Goal: Task Accomplishment & Management: Manage account settings

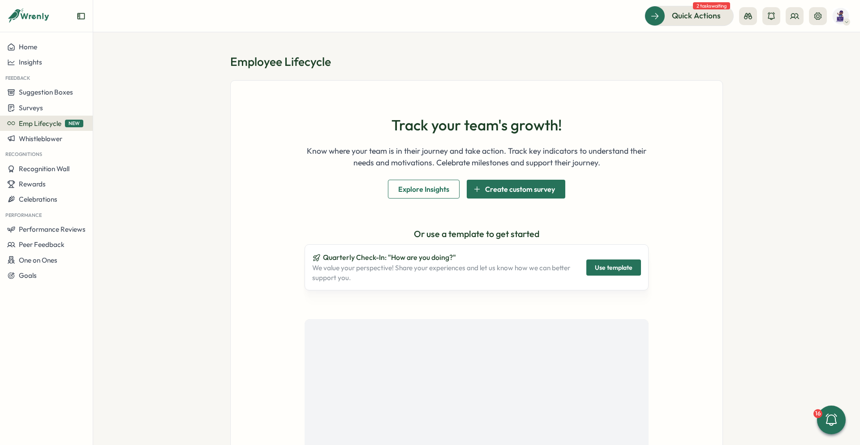
drag, startPoint x: 800, startPoint y: 114, endPoint x: 786, endPoint y: 118, distance: 15.0
click at [792, 116] on section "Employee Lifecycle Track your team's growth! Know where your team is in their j…" at bounding box center [476, 238] width 767 height 412
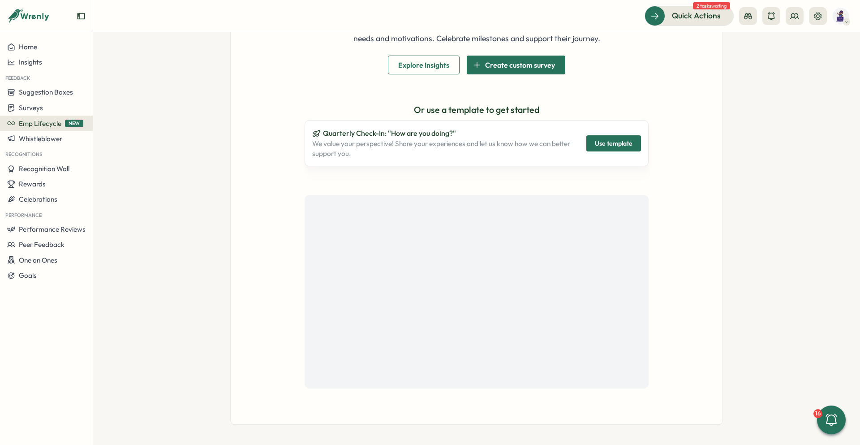
scroll to position [125, 0]
click at [773, 124] on section "Employee Lifecycle Track your team's growth! Know where your team is in their j…" at bounding box center [476, 238] width 767 height 412
click at [790, 14] on icon at bounding box center [794, 16] width 9 height 9
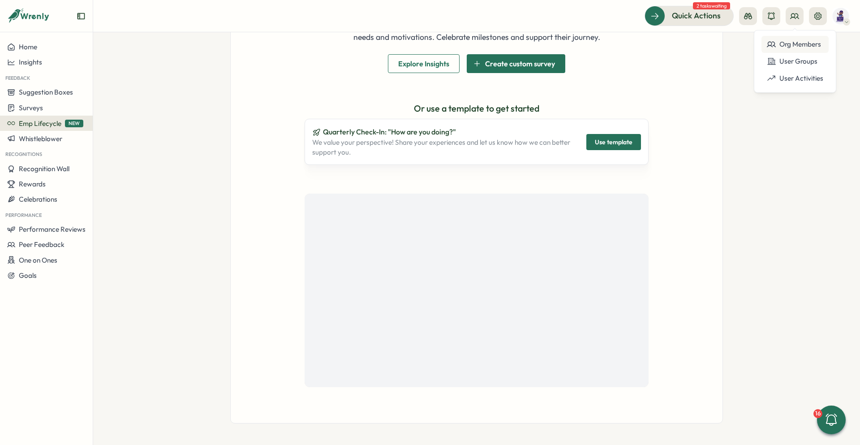
click at [806, 40] on div "Org Members" at bounding box center [795, 44] width 56 height 10
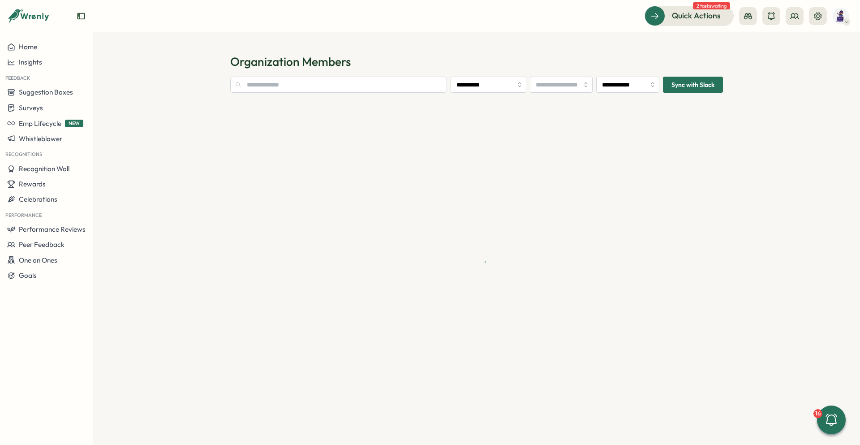
type input "**********"
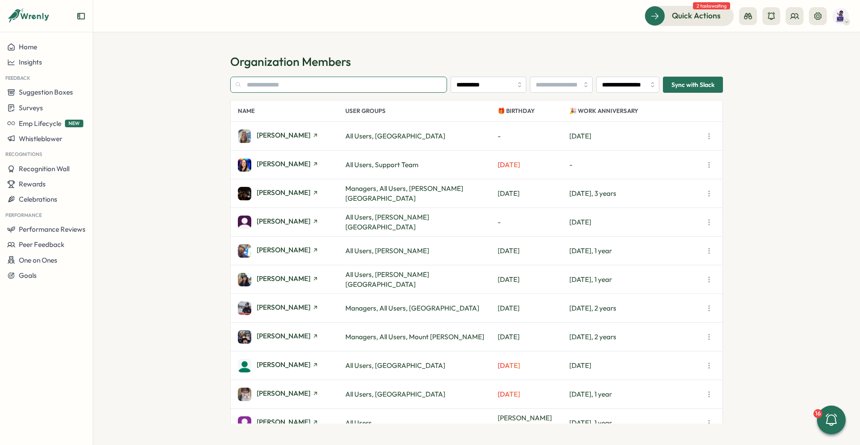
click at [383, 88] on input "text" at bounding box center [338, 85] width 217 height 16
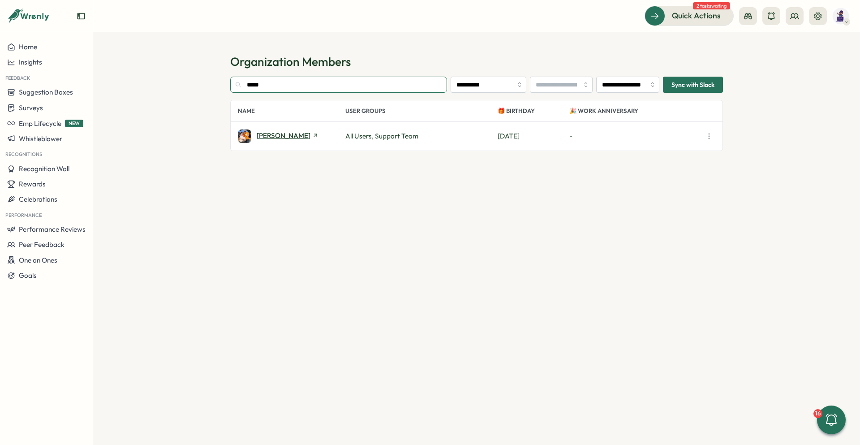
type input "*****"
click at [286, 135] on span "Bryan Doster" at bounding box center [284, 135] width 54 height 7
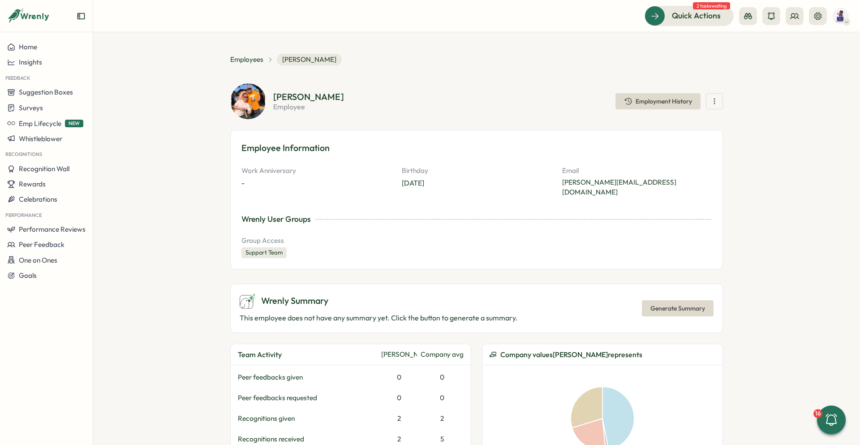
click at [710, 98] on icon "button" at bounding box center [714, 101] width 9 height 9
click at [732, 169] on span "Restrict Platform Access" at bounding box center [717, 171] width 76 height 8
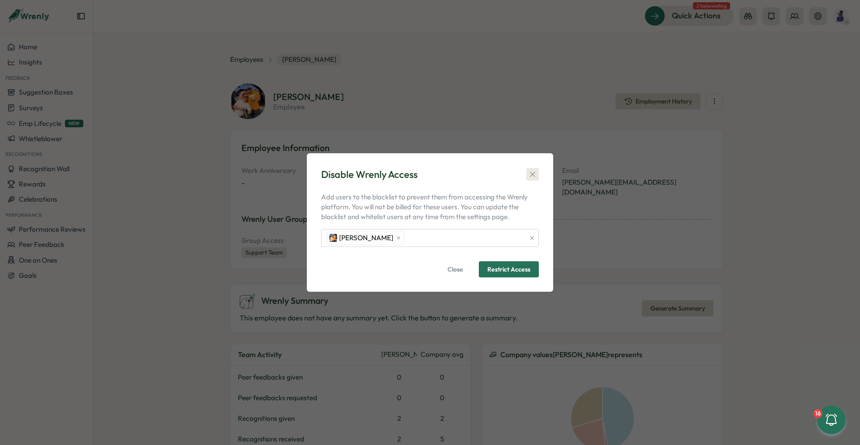
click at [534, 170] on icon "button" at bounding box center [532, 174] width 9 height 9
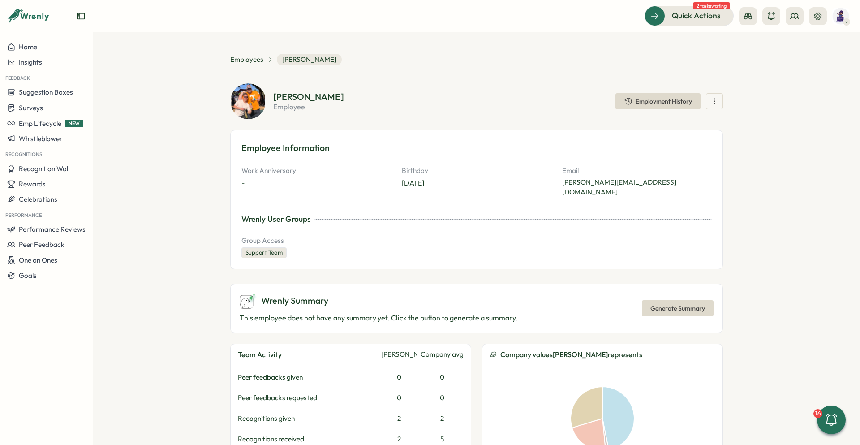
click at [778, 190] on section "**********" at bounding box center [476, 238] width 767 height 412
click at [318, 99] on div "Bryan Doster" at bounding box center [308, 96] width 71 height 9
click at [710, 98] on icon "button" at bounding box center [714, 101] width 9 height 9
click at [818, 18] on icon at bounding box center [817, 16] width 9 height 9
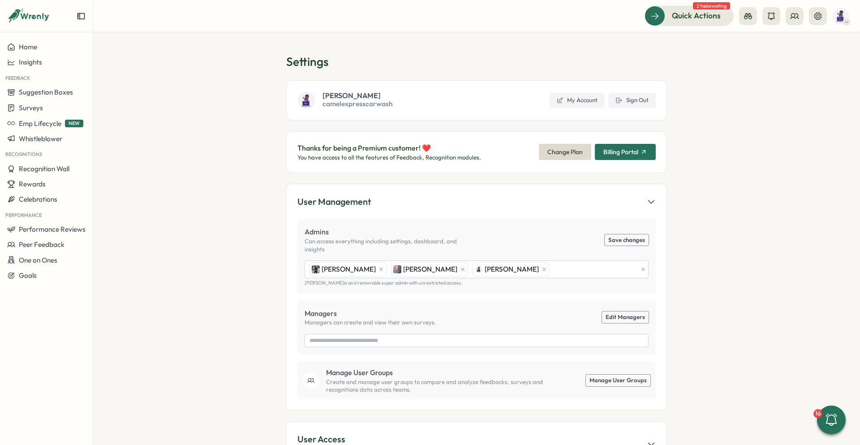
click at [757, 98] on section "Settings John Sproul camelexpresscarwash My Account Sign Out Thanks for being a…" at bounding box center [476, 238] width 767 height 412
click at [708, 189] on section "Settings John Sproul camelexpresscarwash My Account Sign Out Thanks for being a…" at bounding box center [476, 238] width 767 height 412
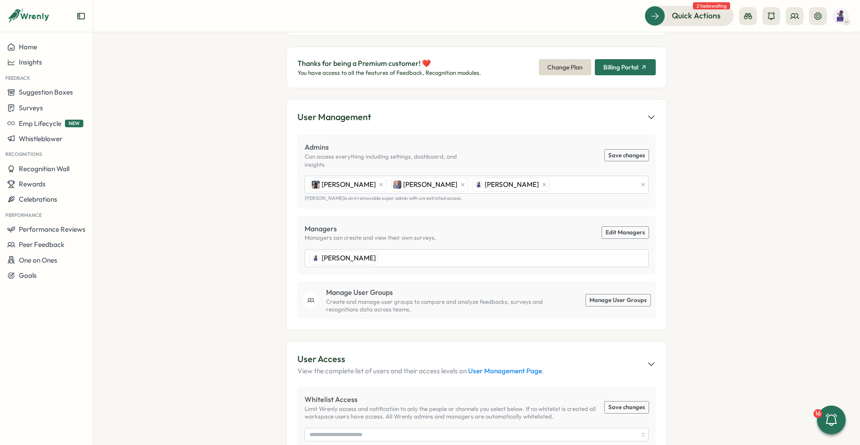
scroll to position [179, 0]
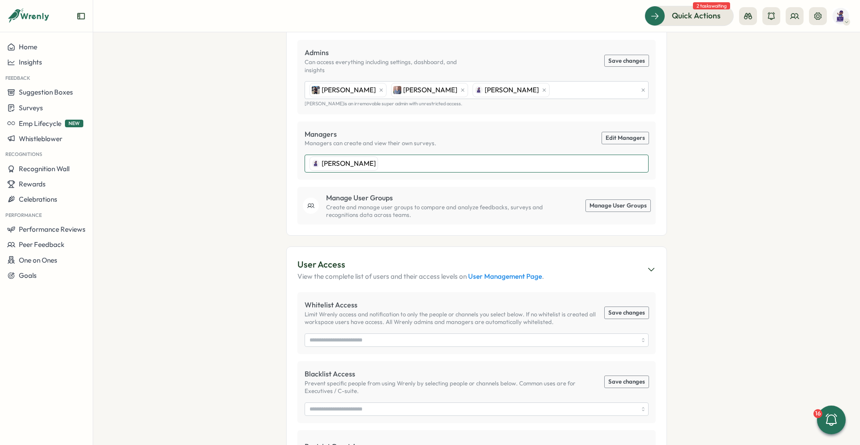
click at [366, 158] on div "John Sproul" at bounding box center [475, 163] width 336 height 17
click at [377, 155] on div "John Sproul" at bounding box center [475, 163] width 336 height 17
click at [713, 133] on section "Settings John Sproul camelexpresscarwash My Account Sign Out Thanks for being a…" at bounding box center [476, 238] width 767 height 412
click at [630, 132] on link "Edit Managers" at bounding box center [625, 138] width 47 height 12
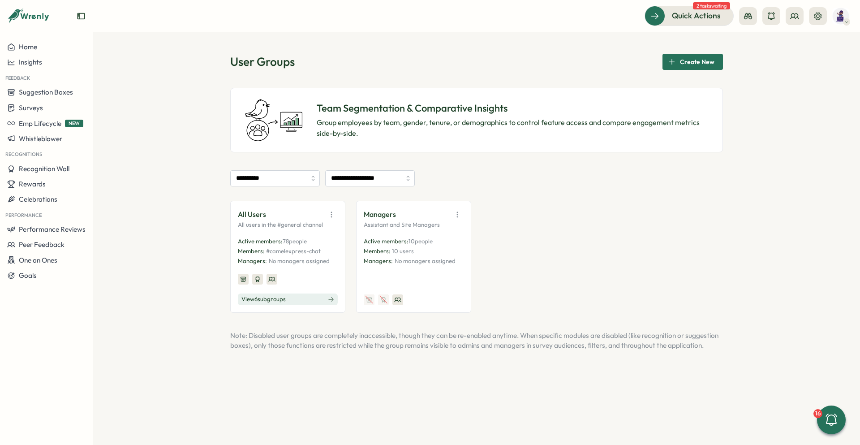
click at [302, 298] on button "View 6 sub groups" at bounding box center [288, 299] width 100 height 12
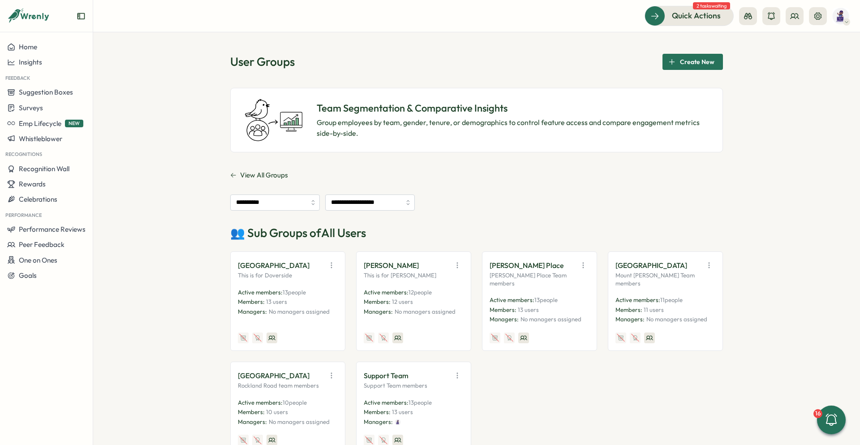
scroll to position [69, 0]
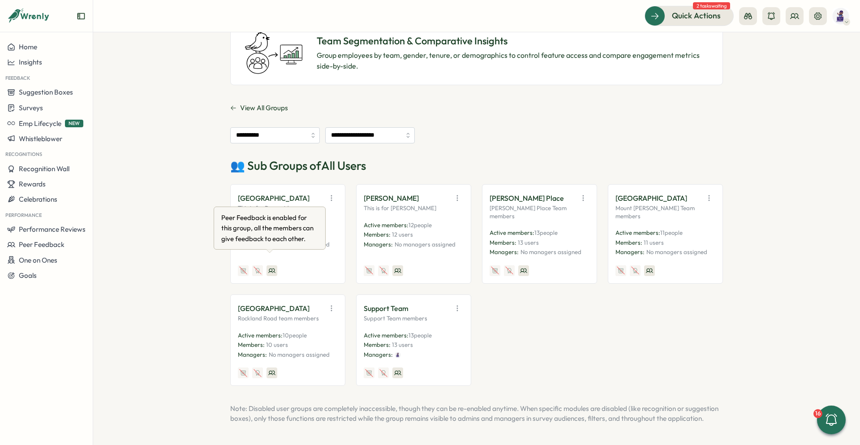
click at [273, 265] on div at bounding box center [271, 270] width 11 height 11
click at [448, 138] on div "**********" at bounding box center [476, 135] width 493 height 16
click at [296, 133] on input "**********" at bounding box center [275, 135] width 90 height 16
click at [494, 127] on div "**********" at bounding box center [476, 135] width 493 height 16
click at [231, 105] on icon at bounding box center [233, 108] width 6 height 6
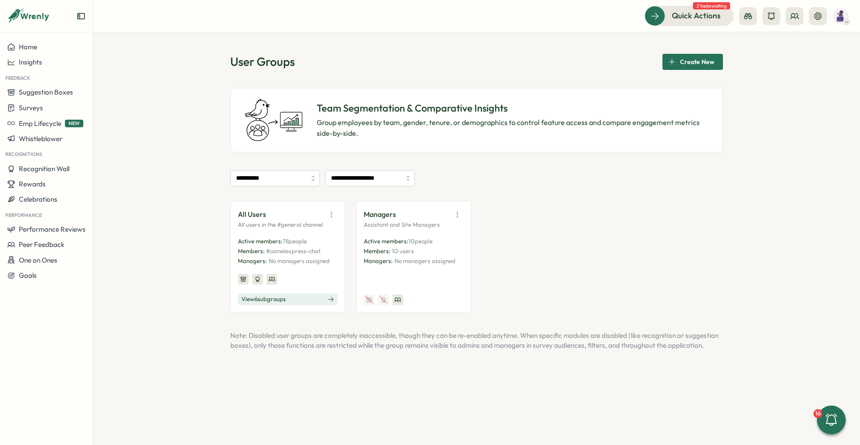
scroll to position [0, 0]
click at [333, 214] on icon "button" at bounding box center [331, 214] width 9 height 9
click at [315, 248] on button "Edit" at bounding box center [308, 249] width 56 height 15
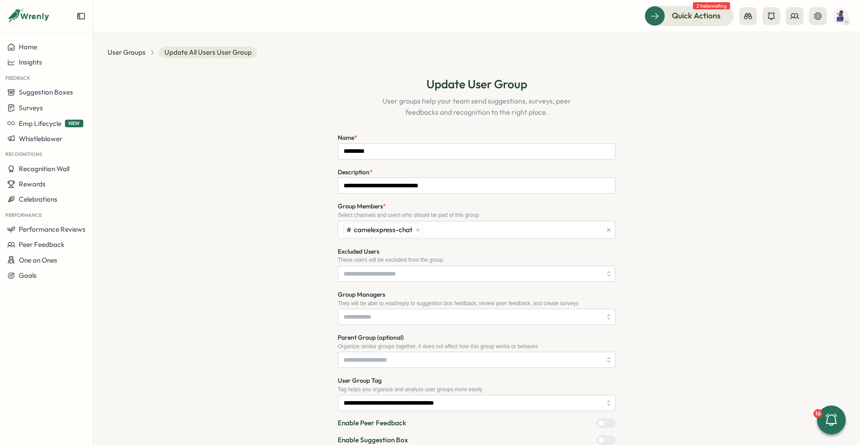
type input "**********"
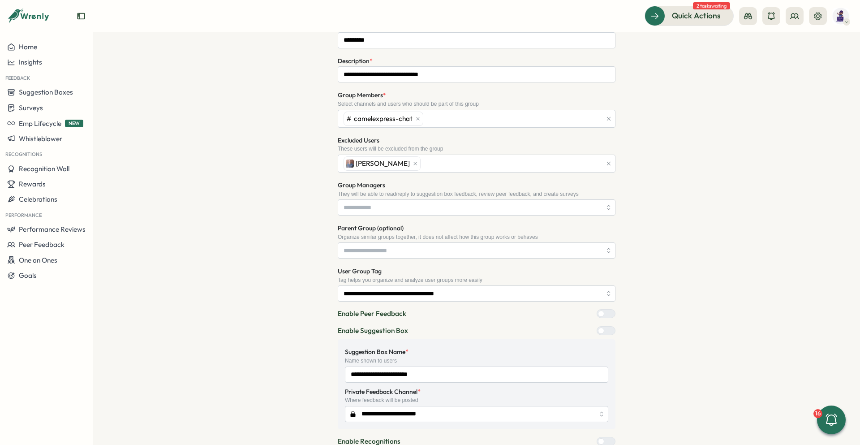
scroll to position [134, 0]
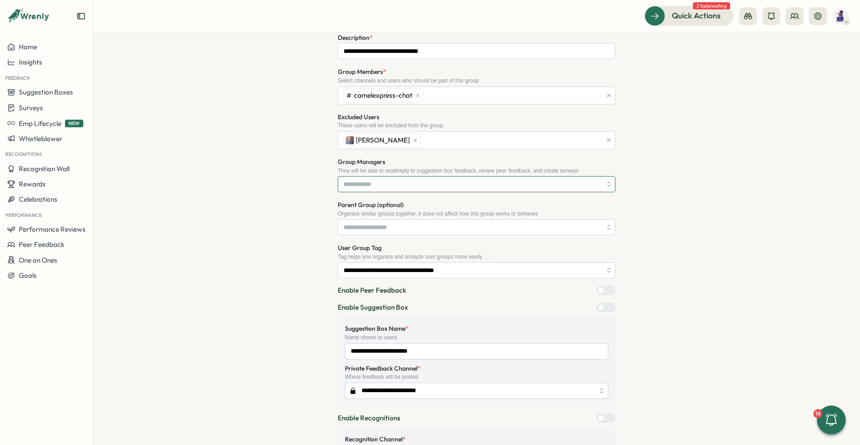
click at [406, 184] on input "Group Managers" at bounding box center [472, 183] width 258 height 15
type input "*****"
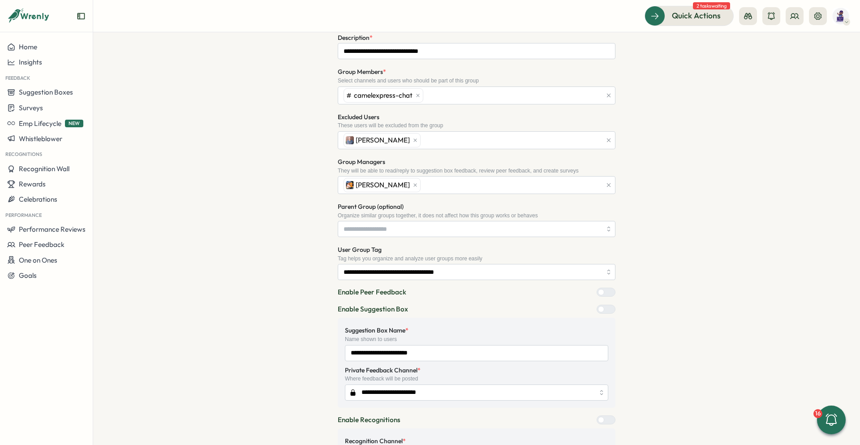
click at [741, 187] on div "**********" at bounding box center [476, 236] width 738 height 610
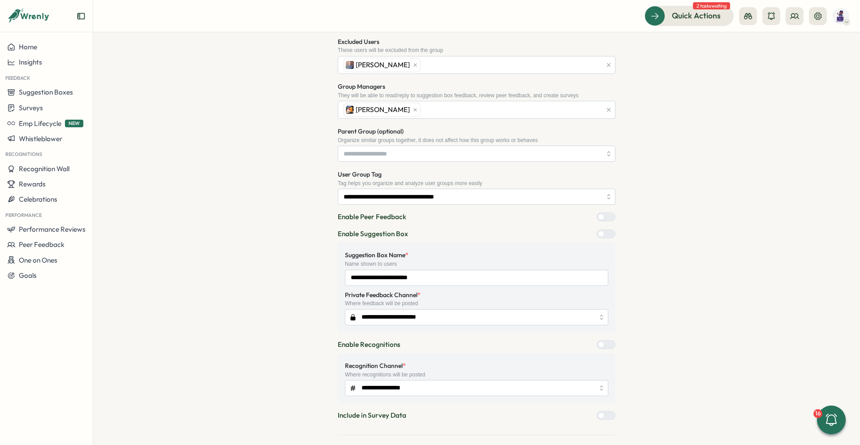
scroll to position [245, 0]
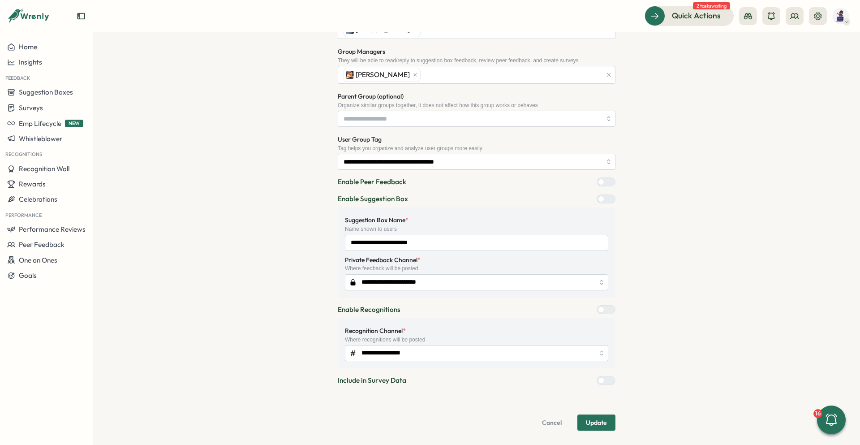
click at [599, 418] on span "Update" at bounding box center [596, 422] width 21 height 15
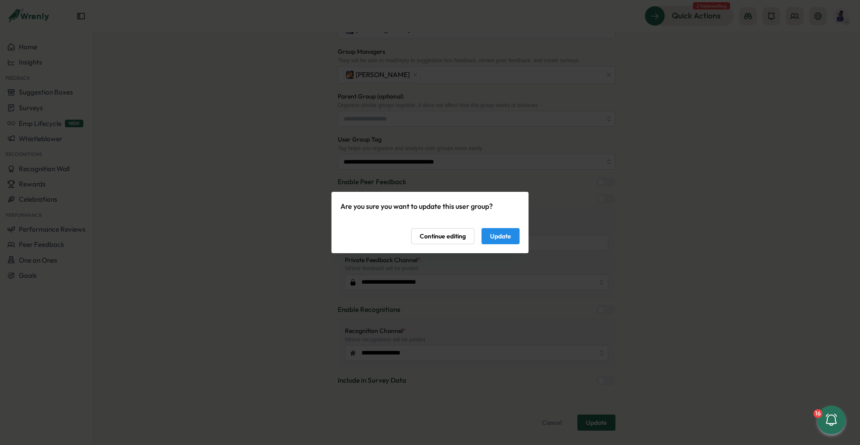
click at [515, 236] on button "Update" at bounding box center [500, 236] width 38 height 16
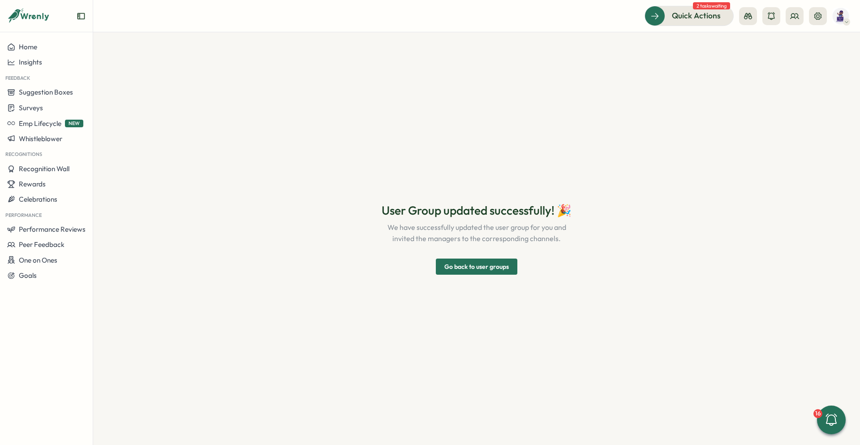
scroll to position [0, 0]
click at [61, 44] on div "Home" at bounding box center [46, 47] width 78 height 8
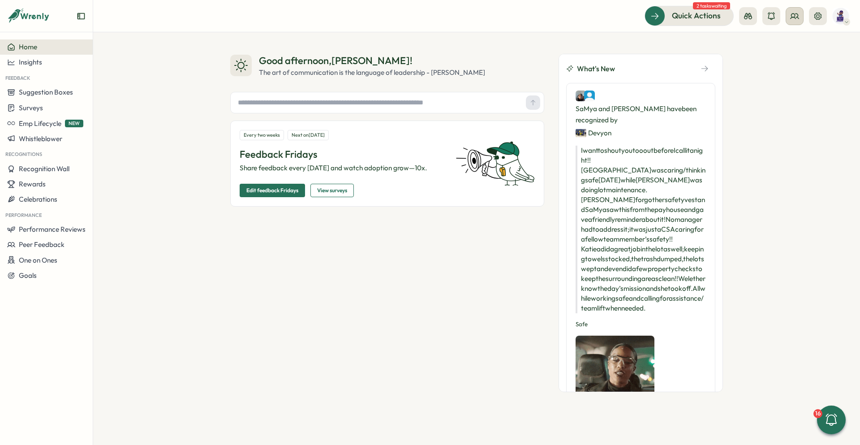
click at [794, 13] on circle at bounding box center [793, 15] width 4 height 4
drag, startPoint x: 779, startPoint y: 141, endPoint x: 790, endPoint y: 11, distance: 130.3
click at [779, 137] on div "Good afternoon , John ! The art of communication is the language of leadership …" at bounding box center [476, 238] width 767 height 412
drag, startPoint x: 796, startPoint y: 19, endPoint x: 797, endPoint y: 13, distance: 6.3
click at [796, 20] on icon at bounding box center [794, 16] width 9 height 9
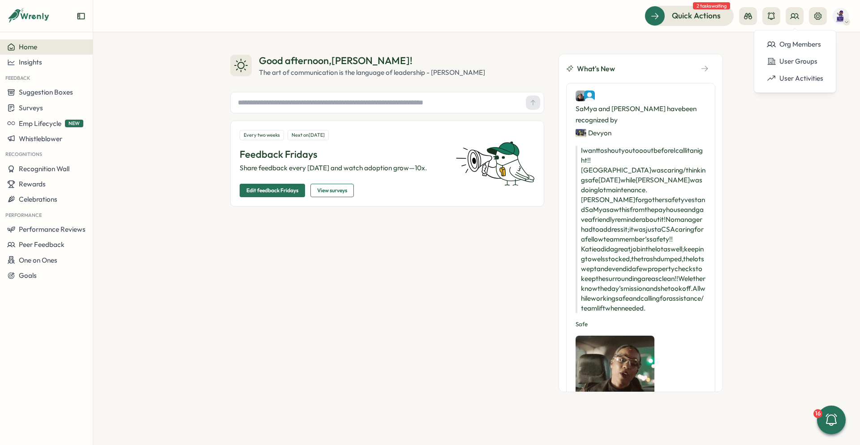
drag, startPoint x: 766, startPoint y: 162, endPoint x: 744, endPoint y: 84, distance: 81.4
click at [766, 160] on div "Good afternoon , John ! The art of communication is the language of leadership …" at bounding box center [476, 238] width 767 height 412
click at [749, 15] on icon at bounding box center [748, 16] width 8 height 6
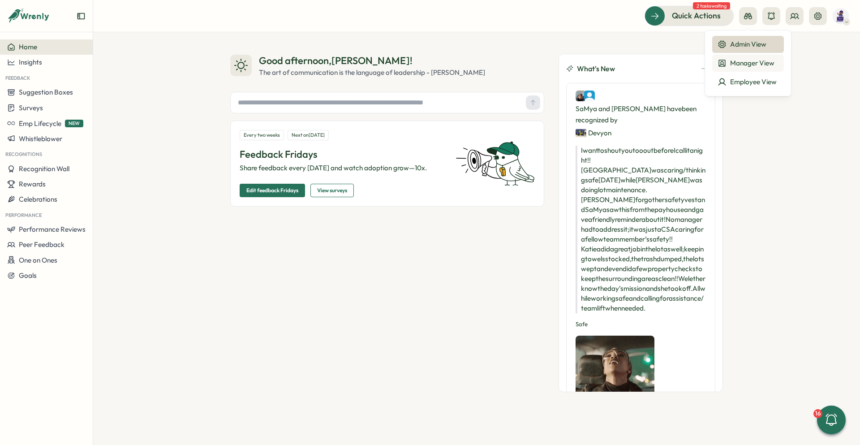
click at [753, 64] on div "Manager View" at bounding box center [747, 63] width 61 height 10
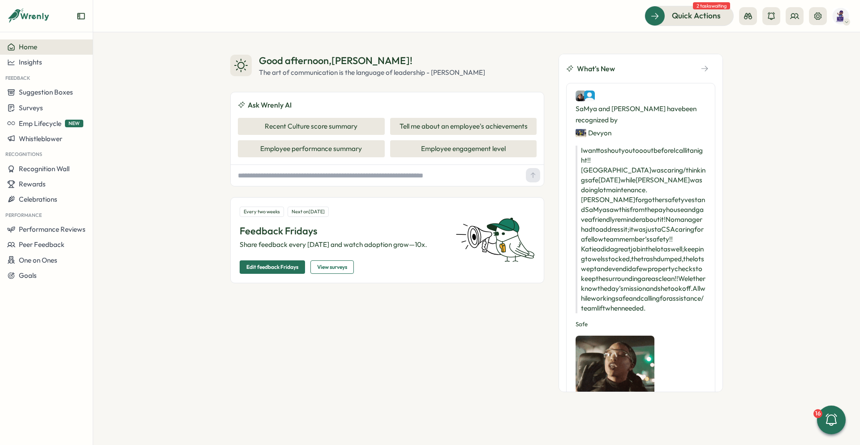
click at [760, 112] on div "Good afternoon , John ! The art of communication is the language of leadership …" at bounding box center [476, 238] width 767 height 412
click at [746, 16] on icon at bounding box center [748, 16] width 8 height 6
click at [756, 58] on div "Manager View" at bounding box center [747, 63] width 61 height 10
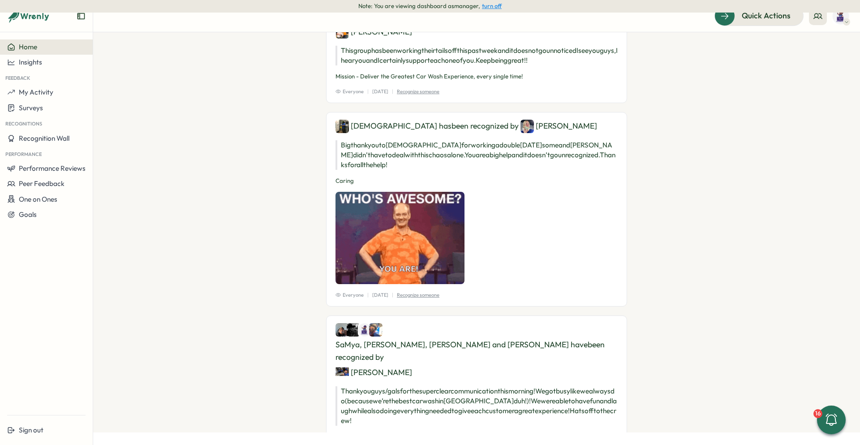
scroll to position [1367, 0]
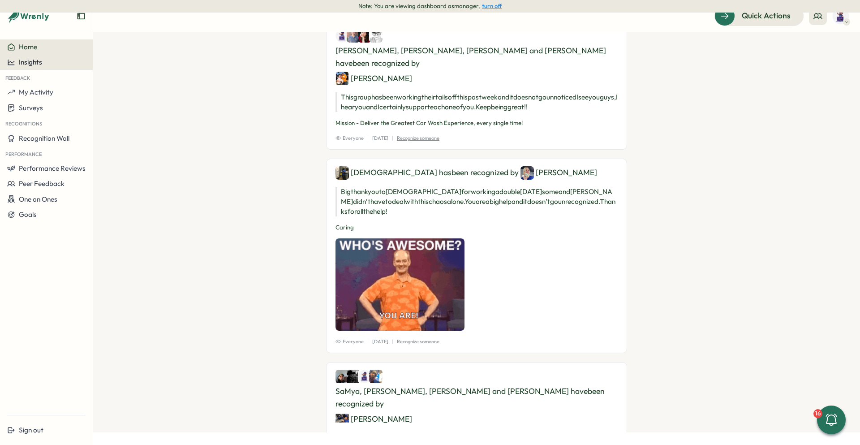
click at [47, 62] on div "Insights" at bounding box center [46, 62] width 78 height 8
click at [114, 43] on div "Surveys" at bounding box center [127, 45] width 64 height 10
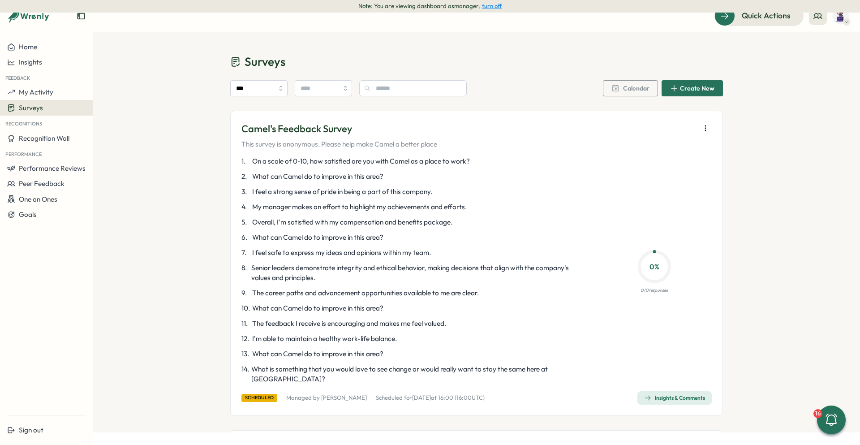
click at [42, 61] on div "Insights" at bounding box center [46, 62] width 78 height 8
click at [46, 110] on div "Surveys" at bounding box center [46, 107] width 78 height 9
click at [136, 98] on div "Insights" at bounding box center [128, 99] width 67 height 10
click at [27, 66] on span "Insights" at bounding box center [30, 62] width 23 height 9
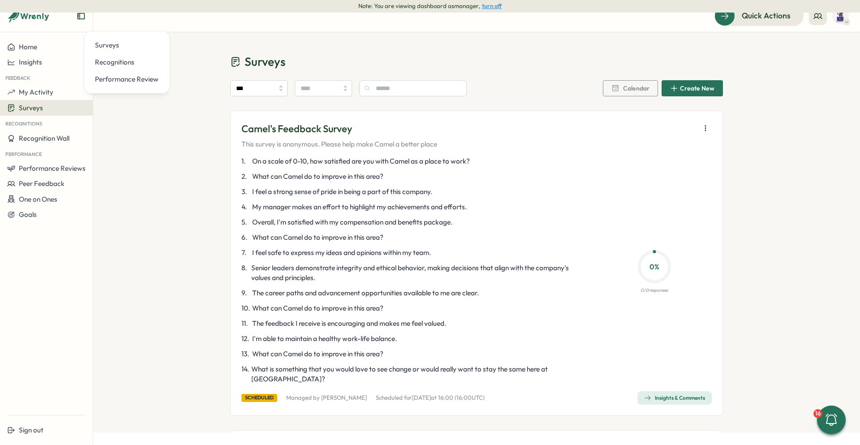
click at [493, 5] on button "turn off" at bounding box center [492, 6] width 20 height 7
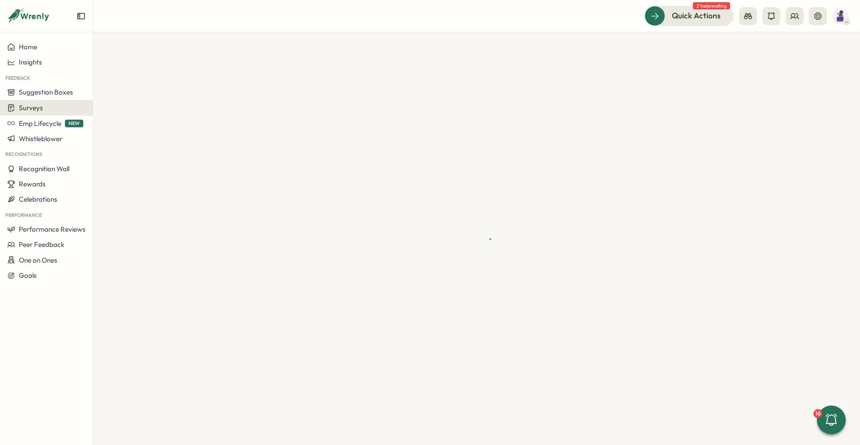
click at [41, 106] on span "Surveys" at bounding box center [31, 107] width 24 height 9
click at [292, 82] on div at bounding box center [476, 238] width 767 height 412
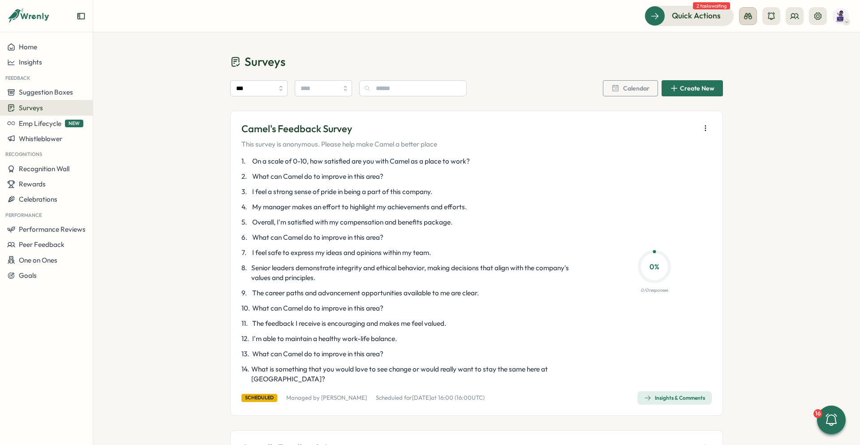
click at [744, 15] on icon at bounding box center [747, 16] width 9 height 9
click at [750, 62] on div "Manager View" at bounding box center [747, 63] width 61 height 10
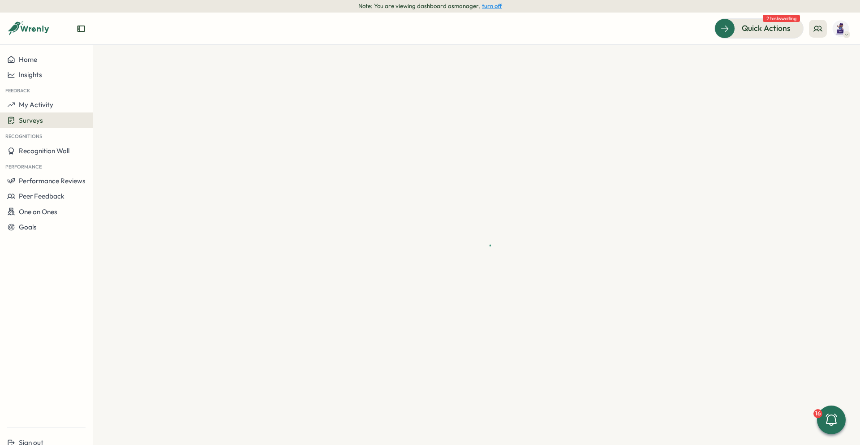
click at [41, 120] on span "Surveys" at bounding box center [31, 120] width 24 height 9
click at [114, 110] on div "Insights" at bounding box center [128, 112] width 67 height 10
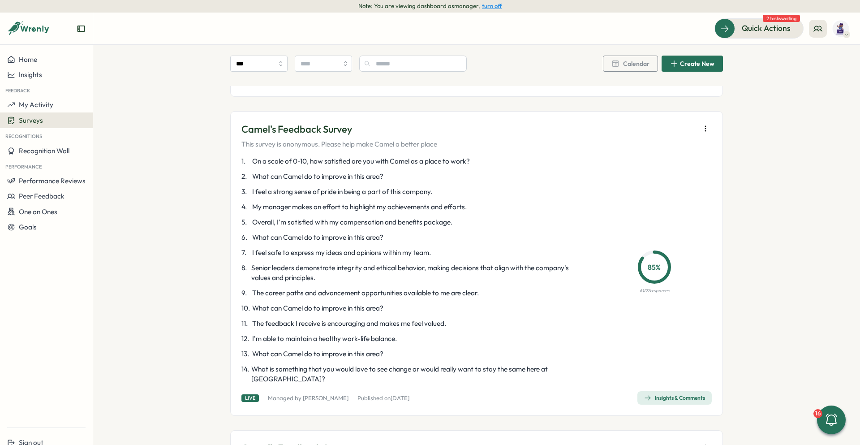
scroll to position [1388, 0]
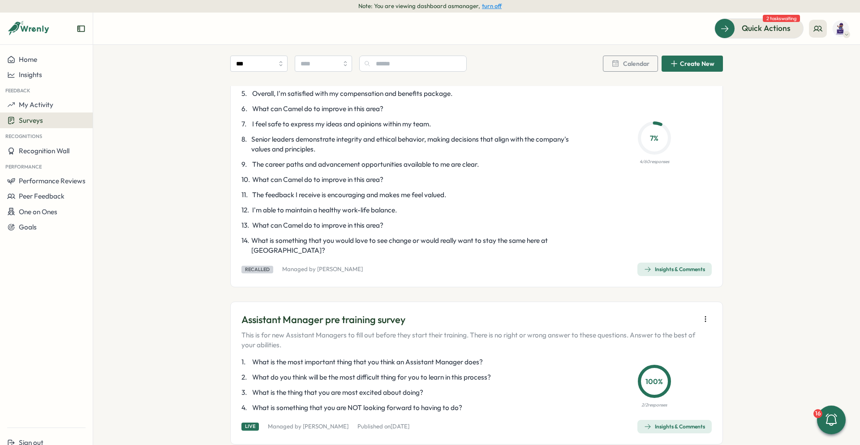
click at [60, 118] on div "Surveys" at bounding box center [46, 120] width 78 height 9
click at [125, 129] on div "Create New Survey" at bounding box center [132, 129] width 59 height 10
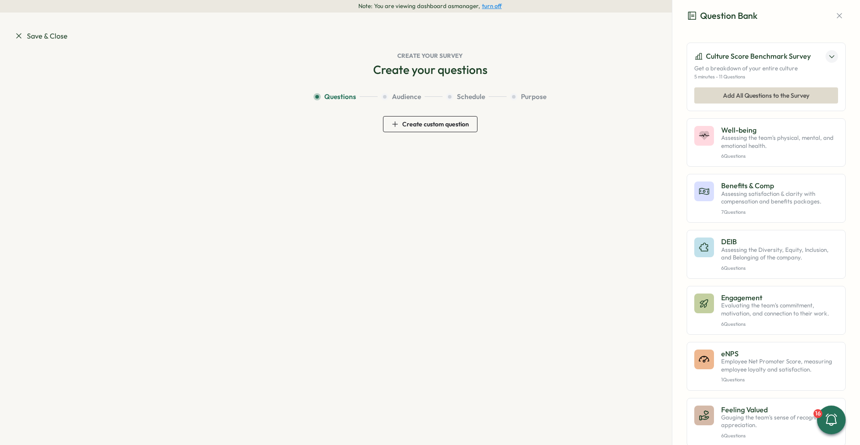
drag, startPoint x: 834, startPoint y: 15, endPoint x: 741, endPoint y: 38, distance: 95.8
click at [835, 17] on icon "button" at bounding box center [839, 15] width 9 height 9
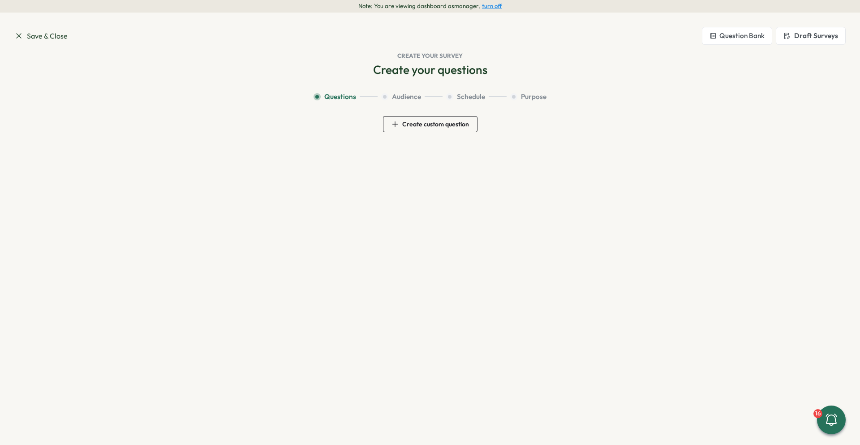
click at [45, 35] on span "Save & Close" at bounding box center [40, 35] width 53 height 11
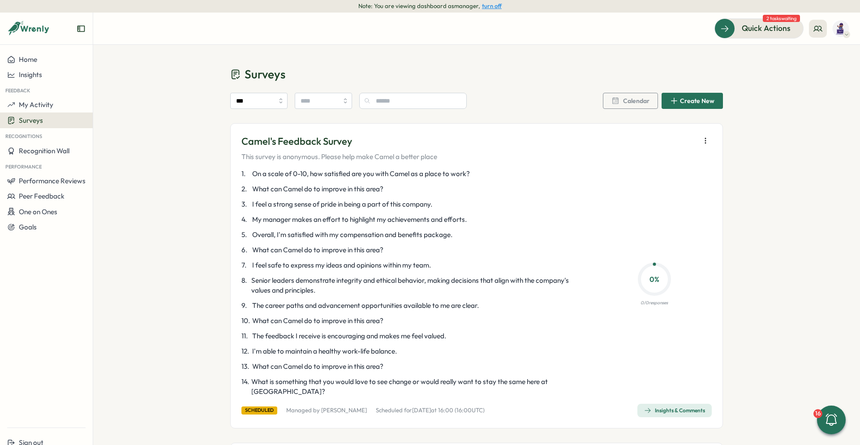
click at [49, 118] on div "Surveys" at bounding box center [46, 120] width 78 height 9
click at [44, 75] on div "Insights" at bounding box center [46, 75] width 78 height 8
click at [122, 75] on div "Recognitions" at bounding box center [127, 75] width 64 height 10
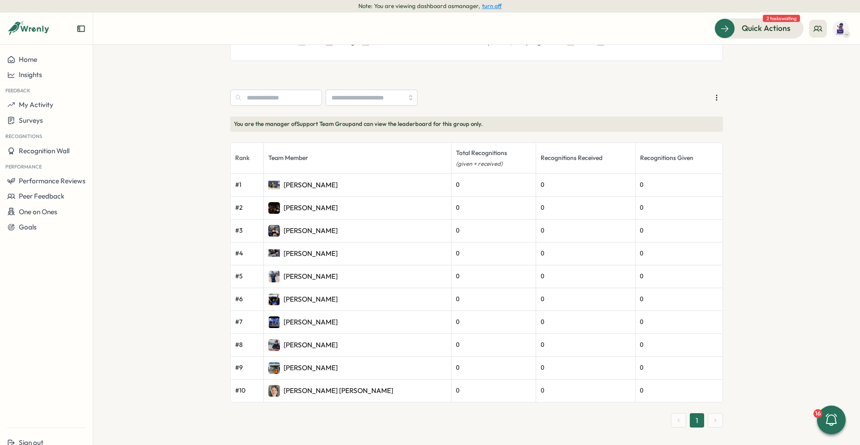
scroll to position [227, 0]
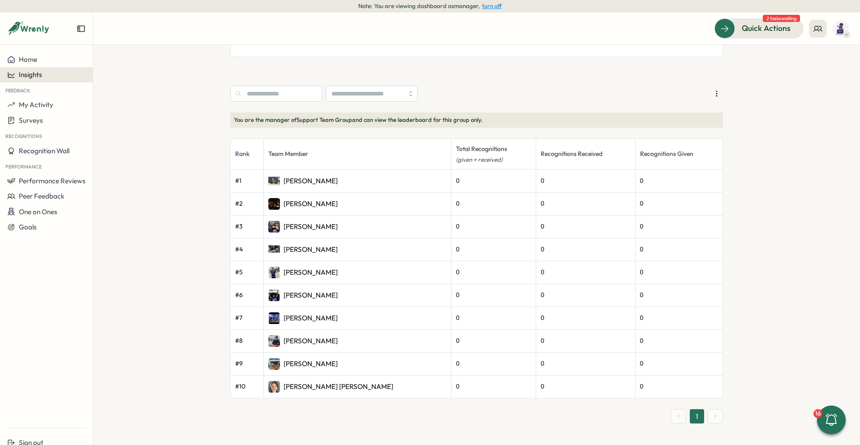
click at [32, 73] on span "Insights" at bounding box center [30, 74] width 23 height 9
click at [111, 95] on div "Performance Review" at bounding box center [127, 92] width 64 height 10
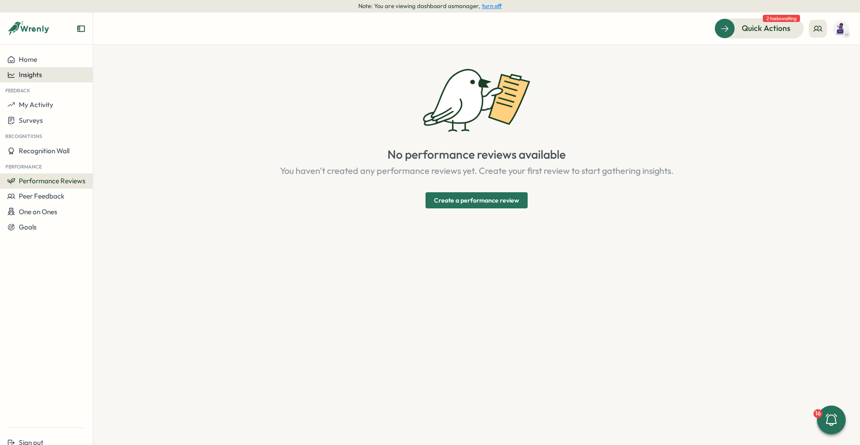
click at [17, 73] on div "Insights" at bounding box center [24, 75] width 35 height 8
click at [101, 58] on div "Surveys" at bounding box center [127, 58] width 64 height 10
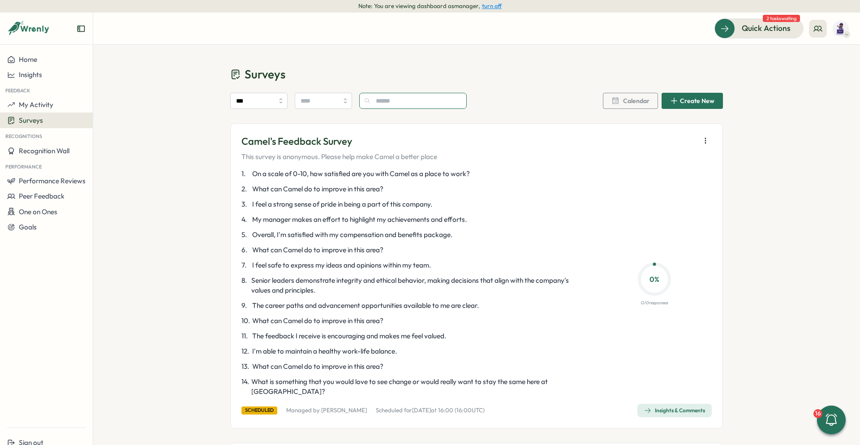
click at [364, 99] on input "text" at bounding box center [412, 101] width 107 height 16
click at [263, 102] on input "***" at bounding box center [258, 101] width 57 height 16
click at [34, 53] on button "Home" at bounding box center [46, 59] width 93 height 15
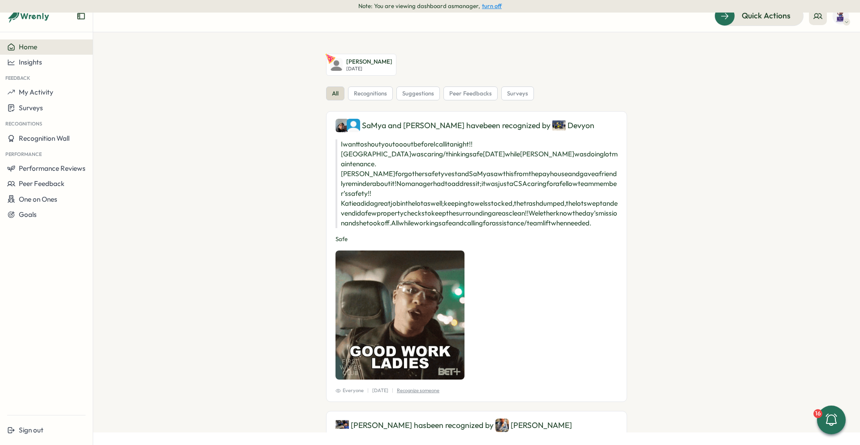
click at [612, 73] on div "Darius Rhodes Jr Wed, Oct 01" at bounding box center [476, 65] width 301 height 22
click at [490, 6] on button "turn off" at bounding box center [492, 6] width 20 height 7
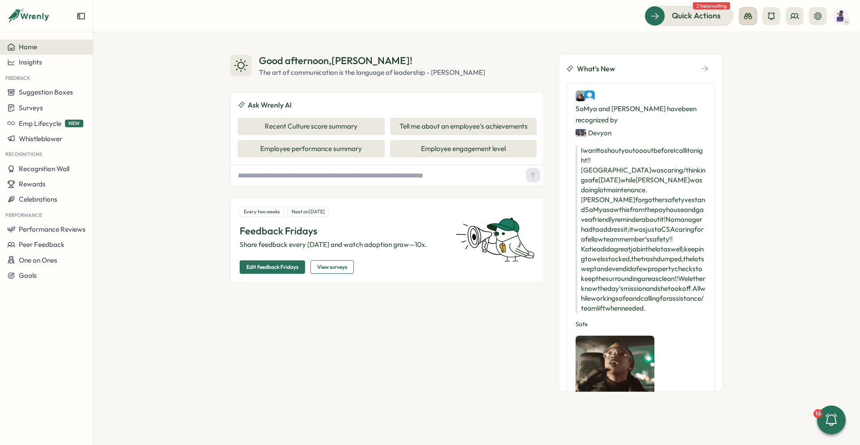
click at [744, 18] on icon at bounding box center [748, 16] width 8 height 6
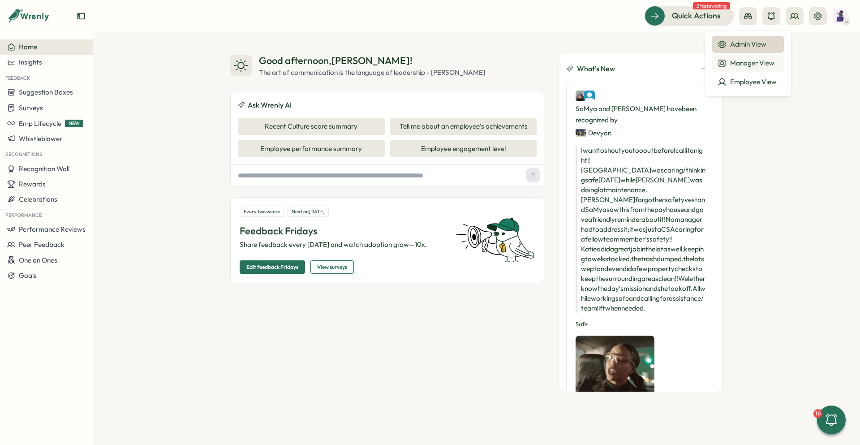
click at [751, 60] on div "Manager View" at bounding box center [747, 63] width 61 height 10
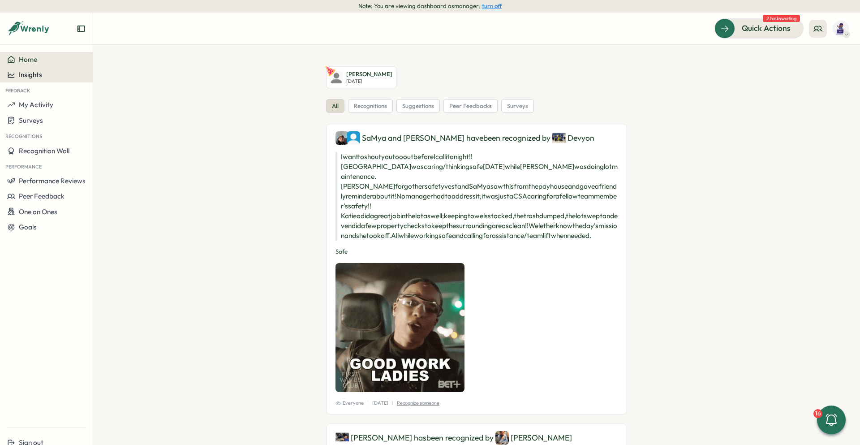
drag, startPoint x: 50, startPoint y: 77, endPoint x: 67, endPoint y: 70, distance: 18.3
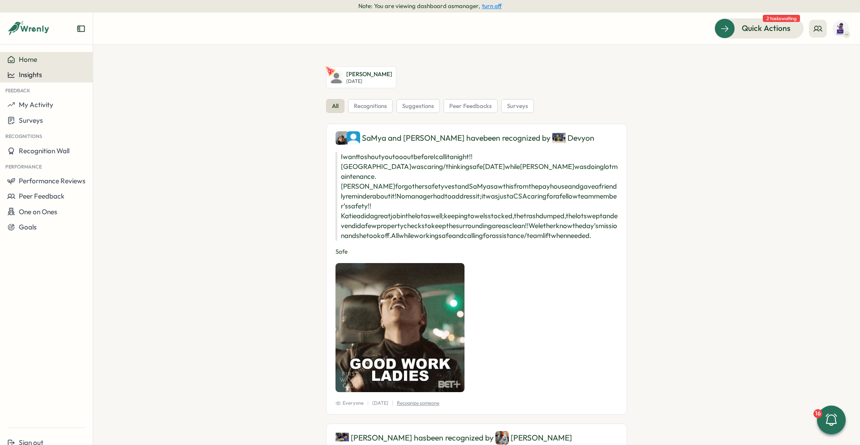
click at [50, 77] on div "Insights" at bounding box center [46, 75] width 78 height 8
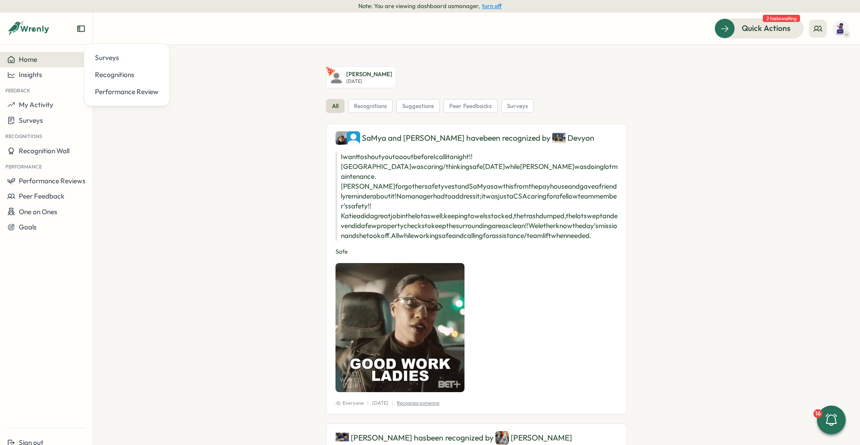
click at [80, 29] on icon "Expand sidebar" at bounding box center [80, 29] width 7 height 6
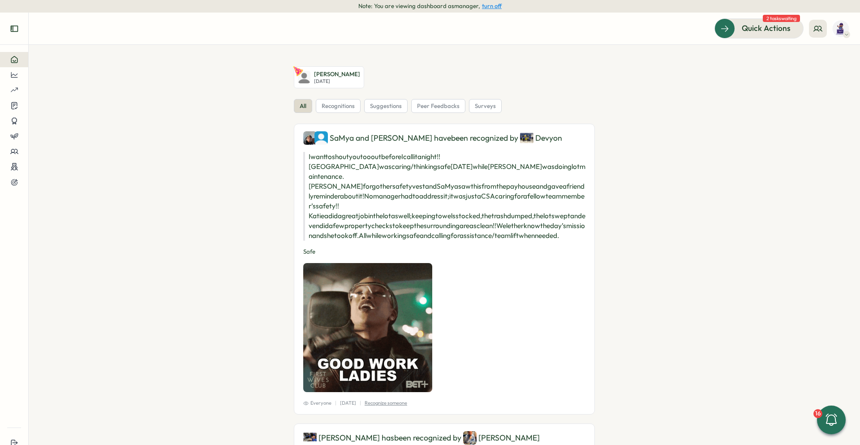
click at [10, 34] on button "Expand sidebar" at bounding box center [14, 29] width 18 height 18
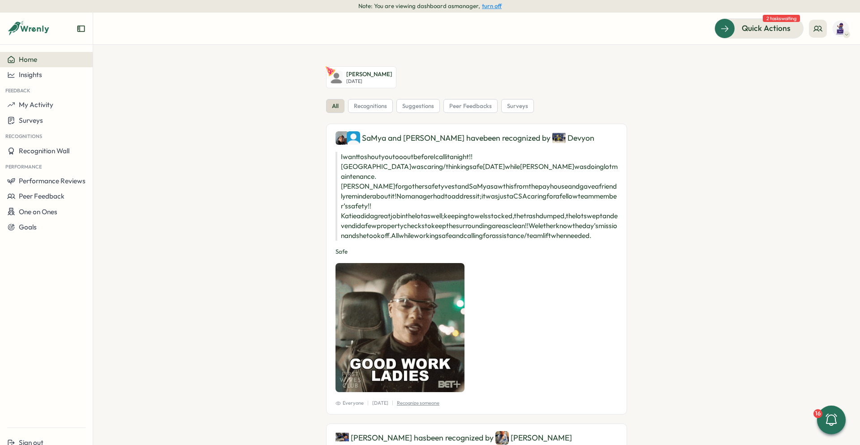
click at [485, 5] on button "turn off" at bounding box center [492, 6] width 20 height 7
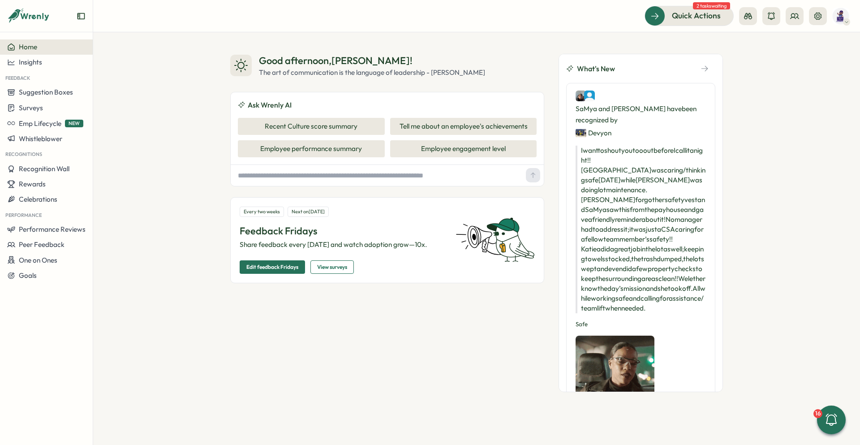
drag, startPoint x: 304, startPoint y: 129, endPoint x: 336, endPoint y: 111, distance: 36.7
click at [304, 129] on button "Recent Culture score summary" at bounding box center [311, 126] width 147 height 17
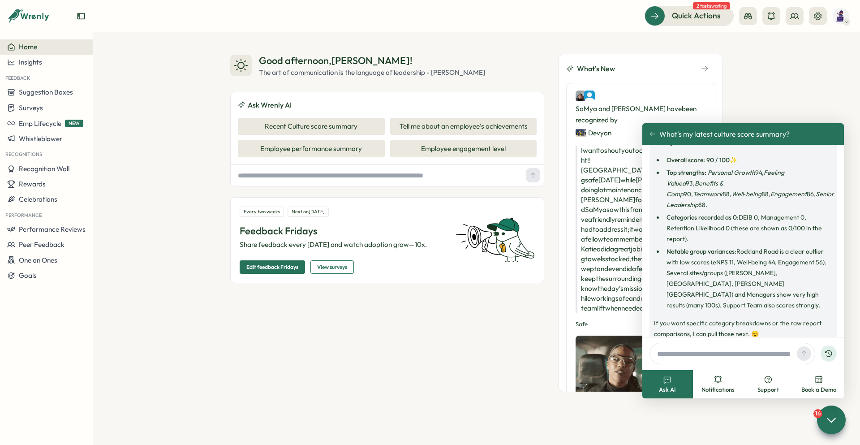
scroll to position [51, 0]
click at [649, 133] on div "What's my latest culture score summary?" at bounding box center [743, 133] width 202 height 21
click at [652, 133] on icon at bounding box center [652, 134] width 6 height 6
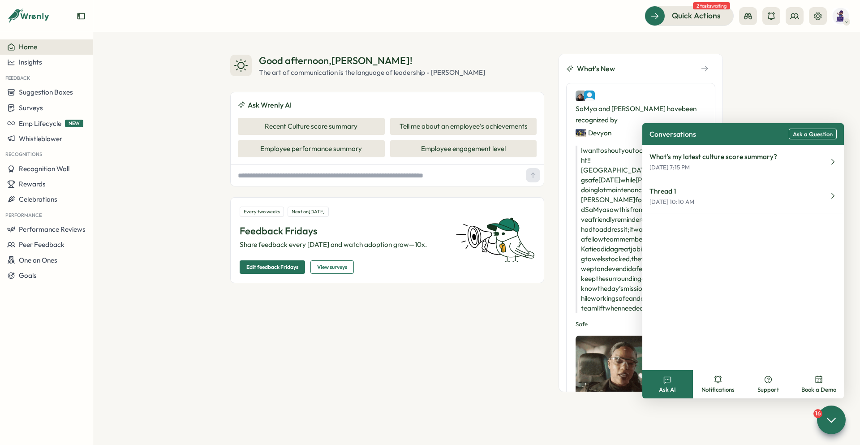
click at [784, 83] on div "Good afternoon , John ! The art of communication is the language of leadership …" at bounding box center [476, 238] width 767 height 412
click at [830, 416] on icon at bounding box center [830, 419] width 13 height 13
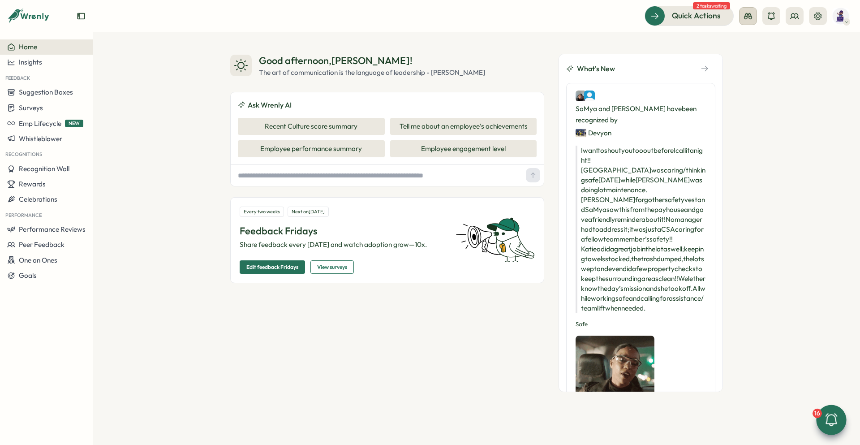
click at [752, 12] on icon at bounding box center [747, 16] width 9 height 9
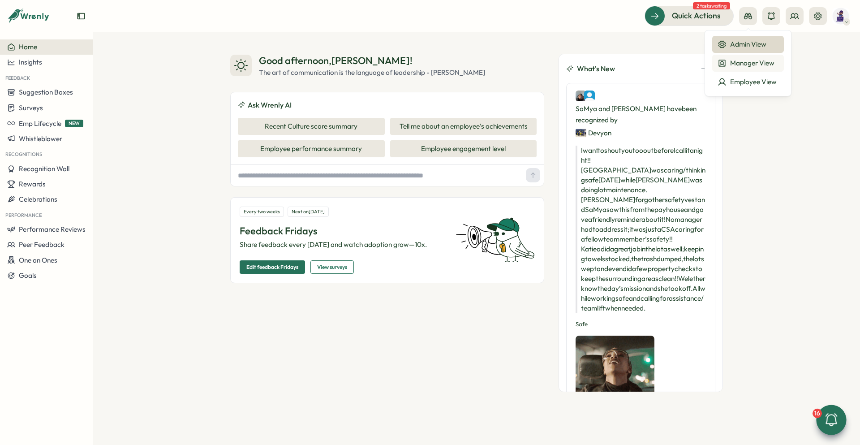
click at [763, 59] on div "Manager View" at bounding box center [747, 63] width 61 height 10
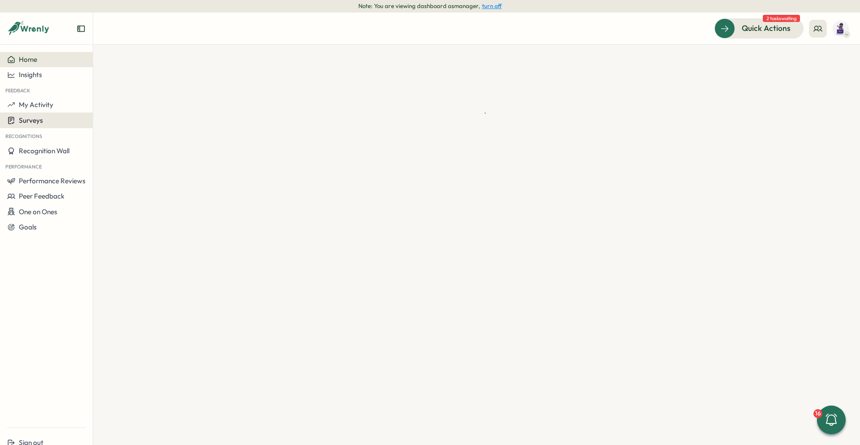
drag, startPoint x: 34, startPoint y: 118, endPoint x: 70, endPoint y: 115, distance: 36.0
click at [34, 118] on span "Surveys" at bounding box center [31, 120] width 24 height 9
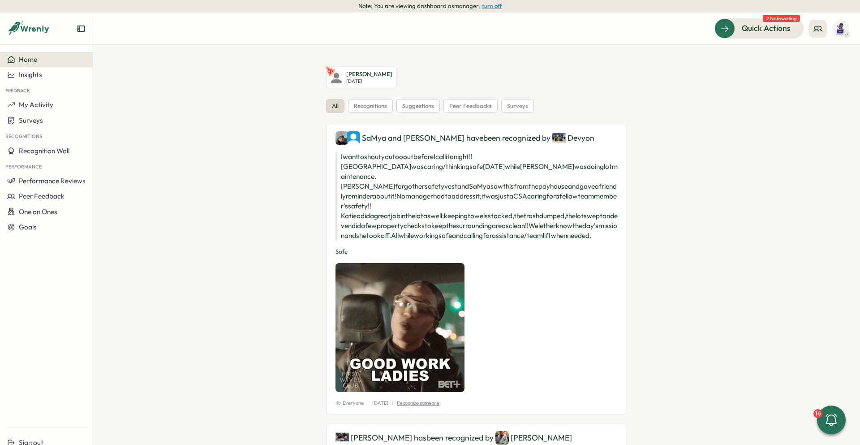
click at [513, 105] on span "surveys" at bounding box center [517, 106] width 21 height 8
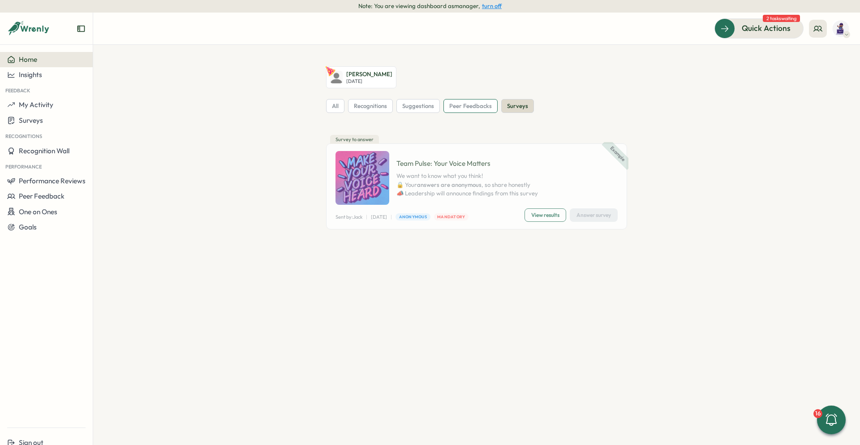
click at [474, 102] on span "peer feedbacks" at bounding box center [470, 106] width 43 height 8
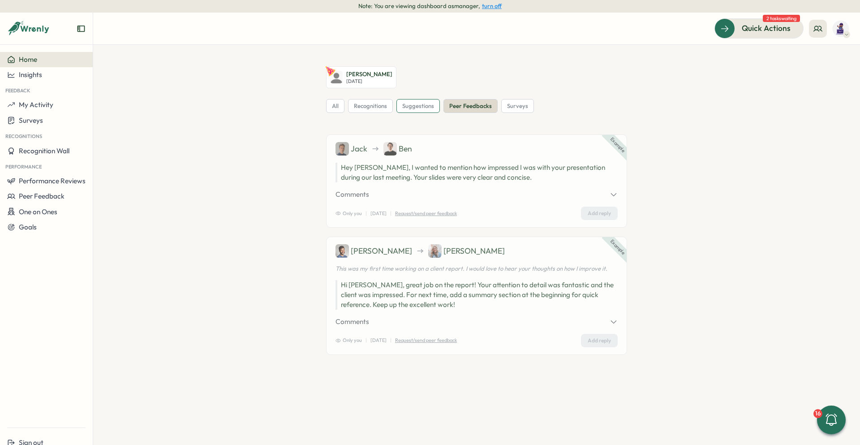
click at [420, 105] on span "suggestions" at bounding box center [418, 106] width 32 height 8
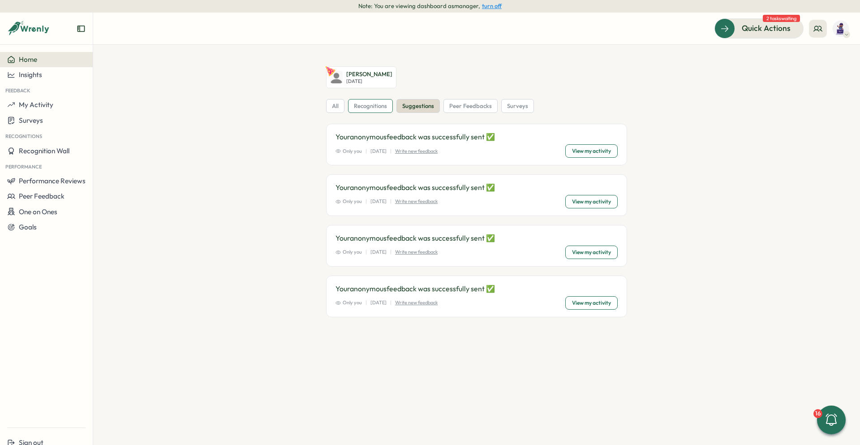
click at [378, 107] on span "recognitions" at bounding box center [370, 106] width 33 height 8
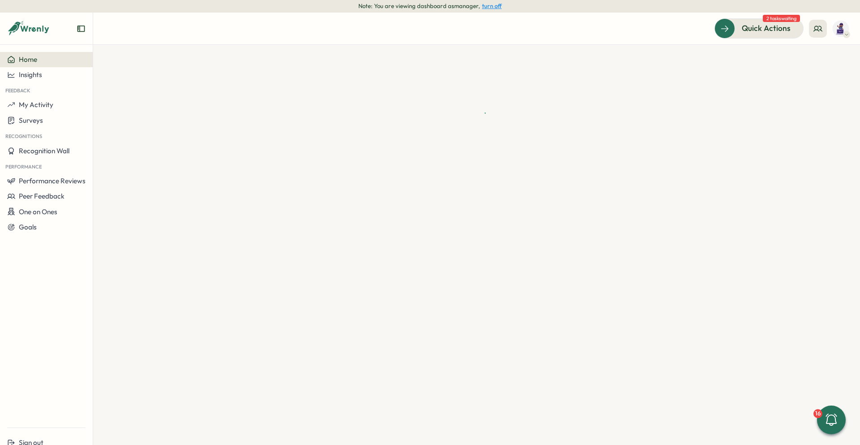
click at [455, 64] on section at bounding box center [476, 245] width 767 height 400
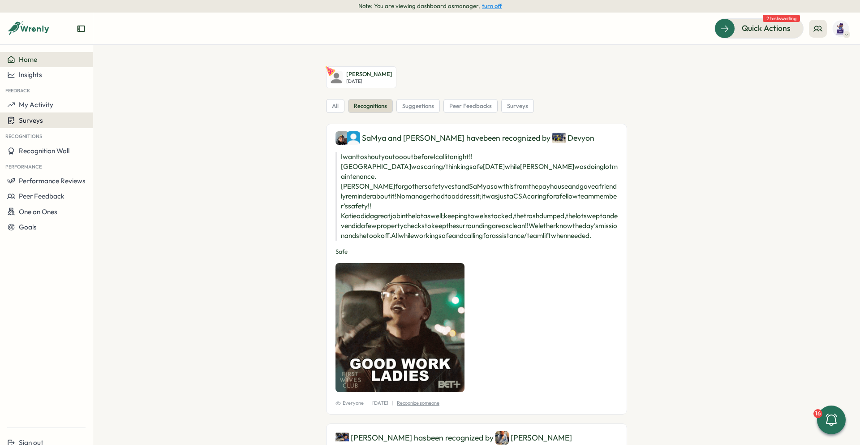
click at [46, 115] on button "Surveys" at bounding box center [46, 120] width 93 height 16
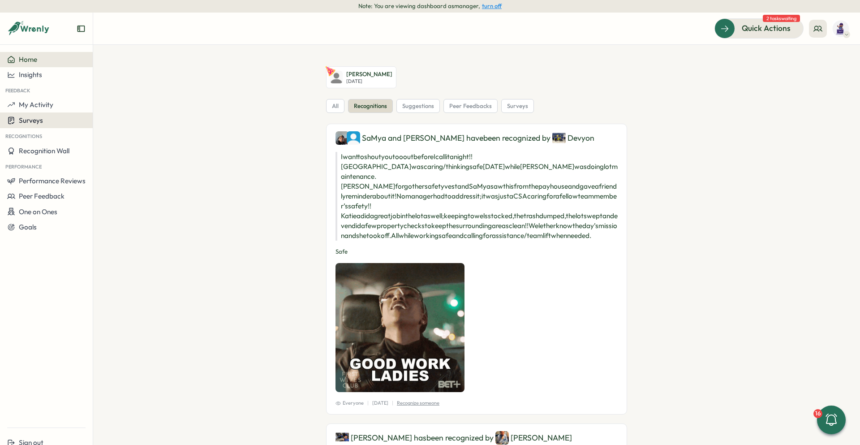
click at [63, 117] on div "Surveys" at bounding box center [46, 120] width 78 height 9
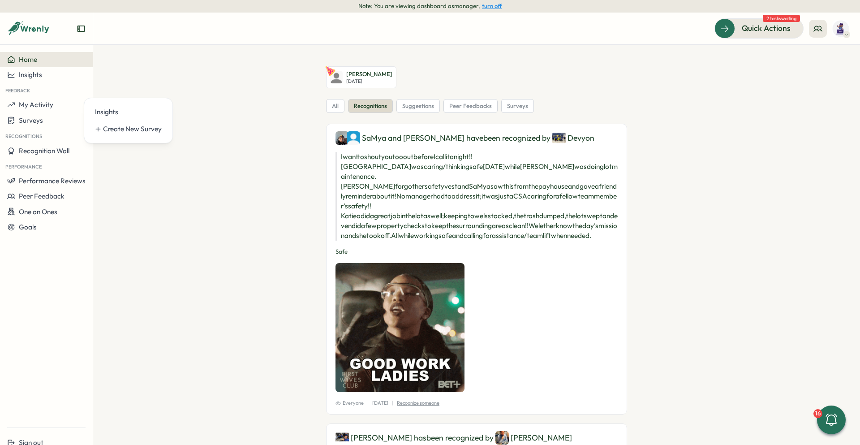
click at [198, 94] on section "[PERSON_NAME] [DATE] all recognitions suggestions peer feedbacks surveys [PERSO…" at bounding box center [476, 245] width 767 height 400
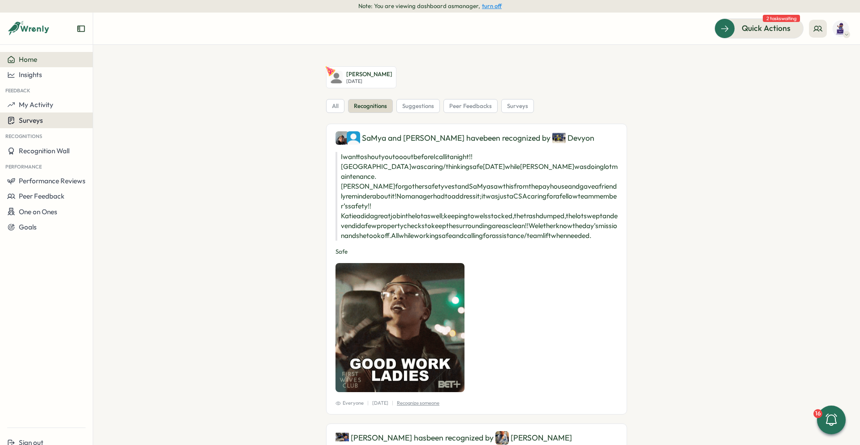
click at [41, 116] on span "Surveys" at bounding box center [31, 120] width 24 height 9
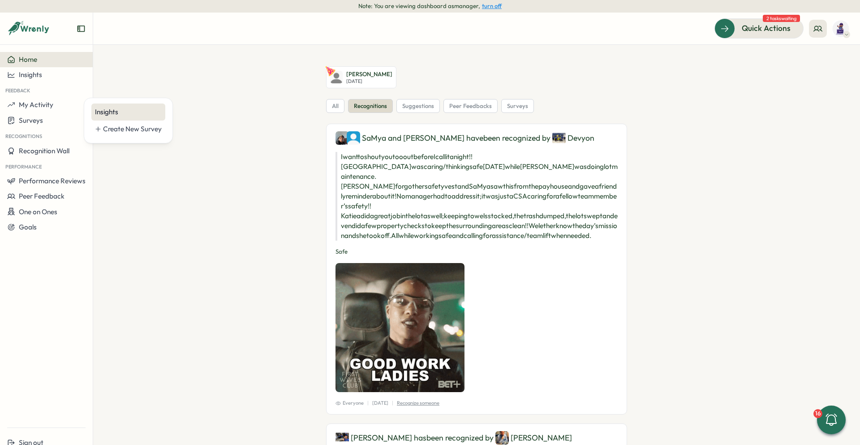
click at [118, 109] on div "Insights" at bounding box center [128, 112] width 67 height 10
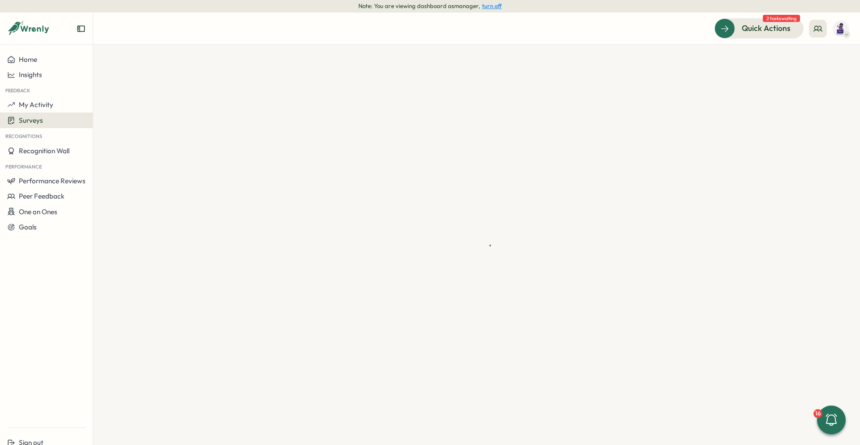
click at [356, 30] on div "Quick Actions 2 tasks waiting" at bounding box center [476, 28] width 745 height 20
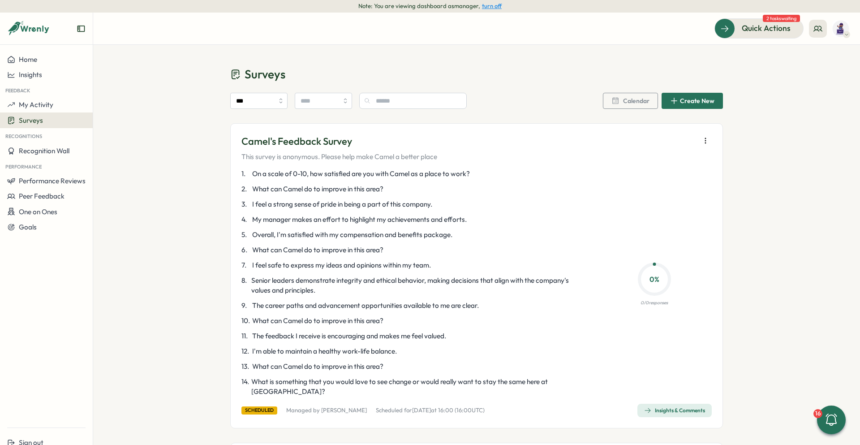
click at [486, 3] on button "turn off" at bounding box center [492, 6] width 20 height 7
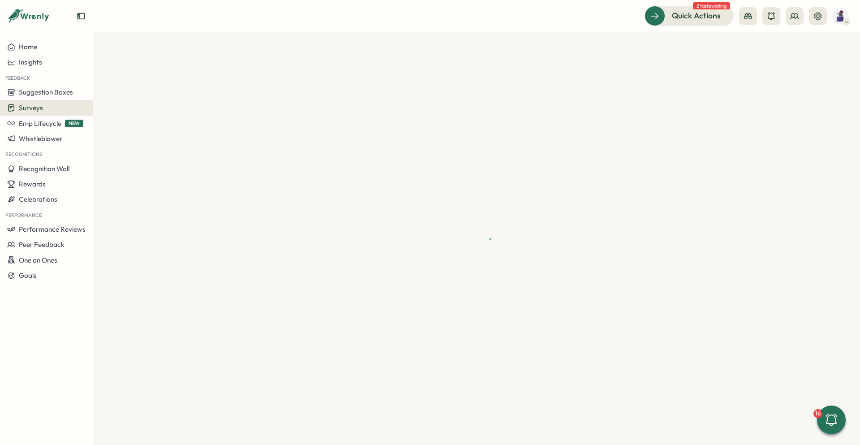
click at [47, 110] on div "Surveys" at bounding box center [46, 107] width 78 height 9
click at [127, 104] on div "Onboarding Surveys" at bounding box center [128, 108] width 67 height 10
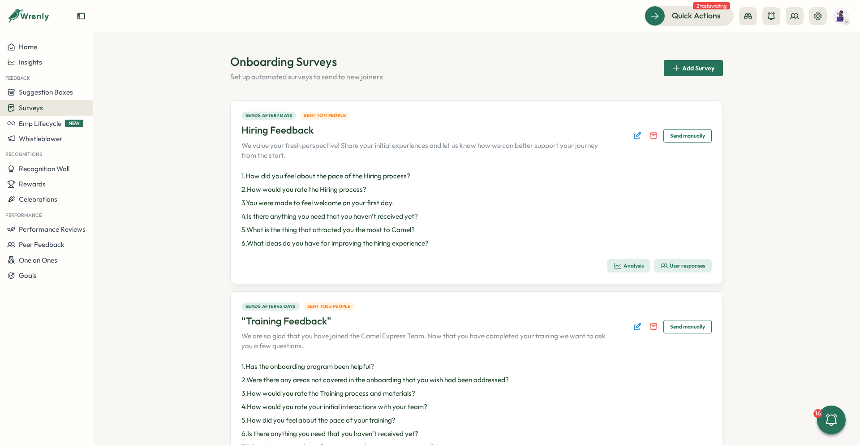
drag, startPoint x: 791, startPoint y: 83, endPoint x: 778, endPoint y: 83, distance: 12.5
click at [790, 83] on section "Onboarding Surveys Set up automated surveys to send to new joiners Add Survey S…" at bounding box center [476, 238] width 767 height 412
click at [640, 138] on button "Edit survey" at bounding box center [637, 135] width 13 height 13
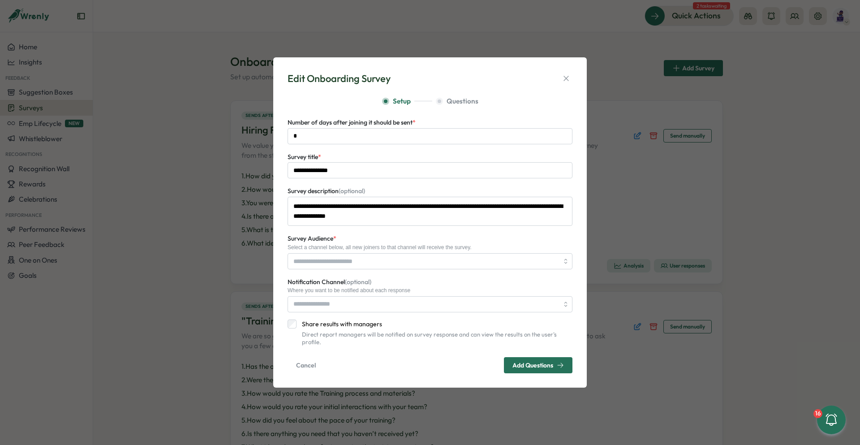
type input "**********"
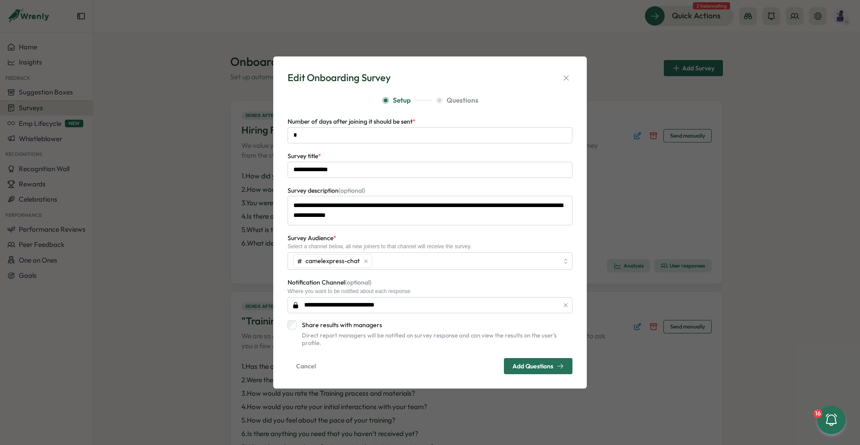
click at [538, 364] on span "Add Questions" at bounding box center [532, 366] width 41 height 6
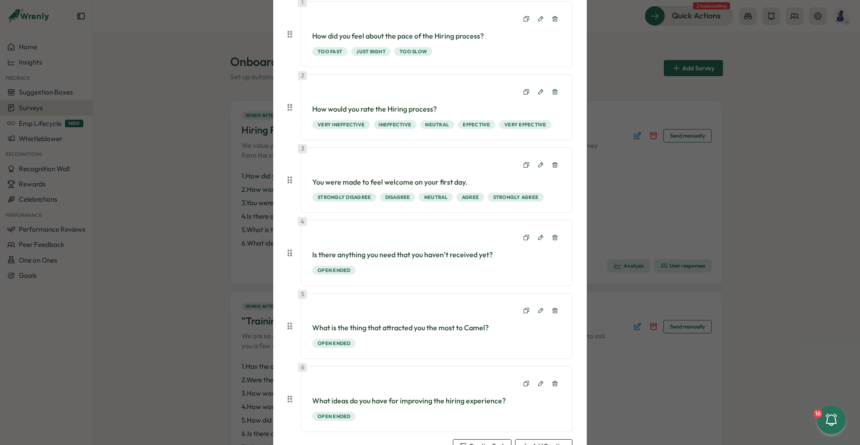
scroll to position [176, 0]
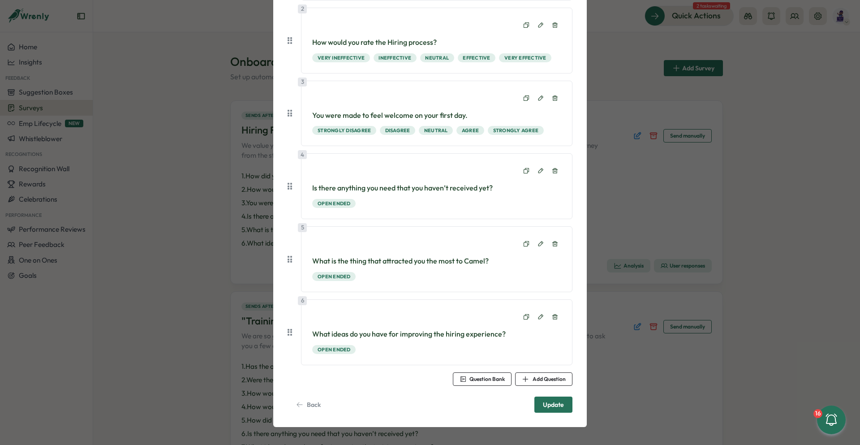
click at [554, 403] on span "Update" at bounding box center [553, 404] width 21 height 15
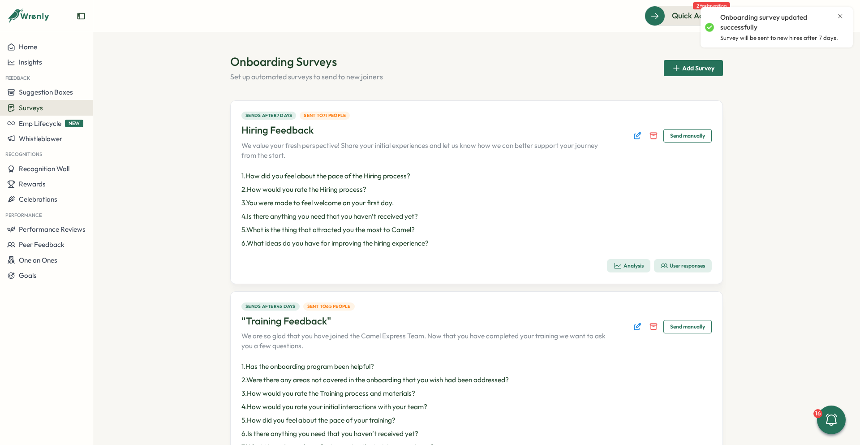
click at [841, 13] on icon "Close notification" at bounding box center [840, 16] width 7 height 7
drag, startPoint x: 805, startPoint y: 88, endPoint x: 774, endPoint y: 57, distance: 44.0
click at [805, 88] on section "Onboarding Surveys Set up automated surveys to send to new joiners Add Survey S…" at bounding box center [476, 238] width 767 height 412
click at [749, 17] on icon at bounding box center [748, 16] width 8 height 6
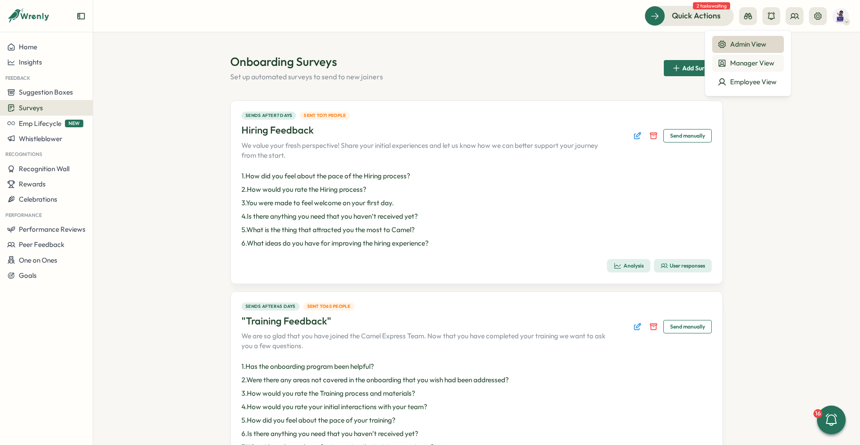
click at [755, 63] on div "Manager View" at bounding box center [747, 63] width 61 height 10
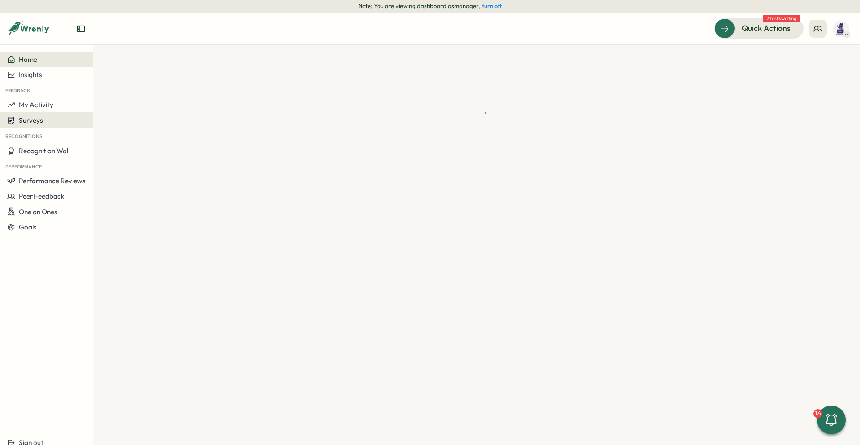
click at [43, 120] on div "Surveys" at bounding box center [46, 120] width 78 height 9
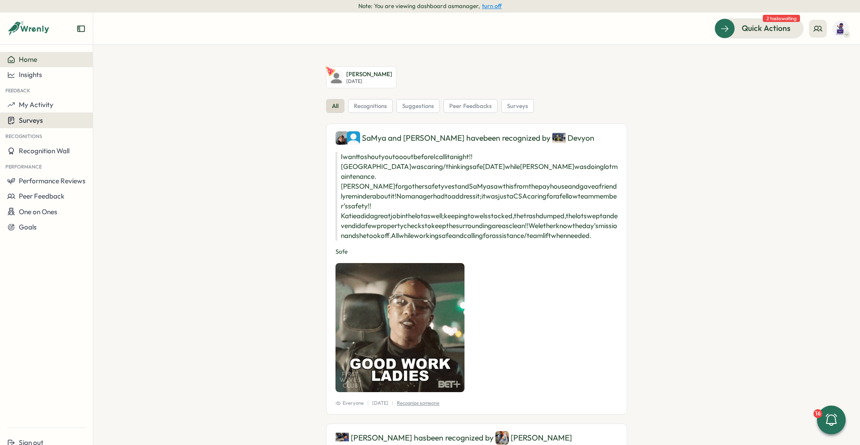
click at [40, 117] on span "Surveys" at bounding box center [31, 120] width 24 height 9
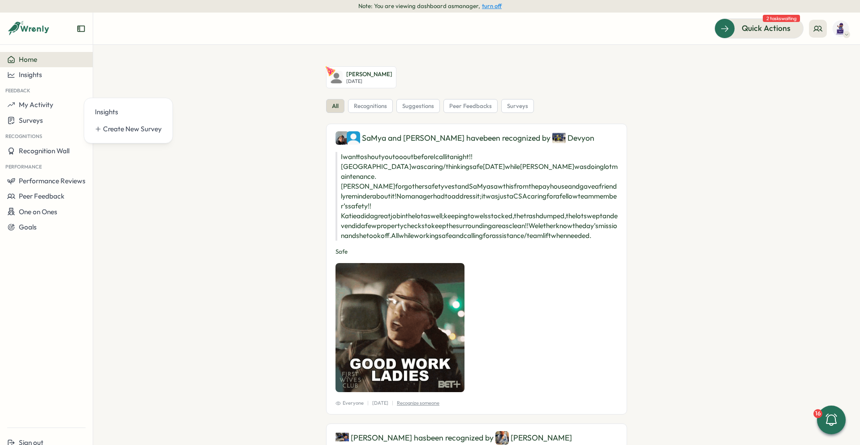
drag, startPoint x: 211, startPoint y: 91, endPoint x: 93, endPoint y: 99, distance: 118.4
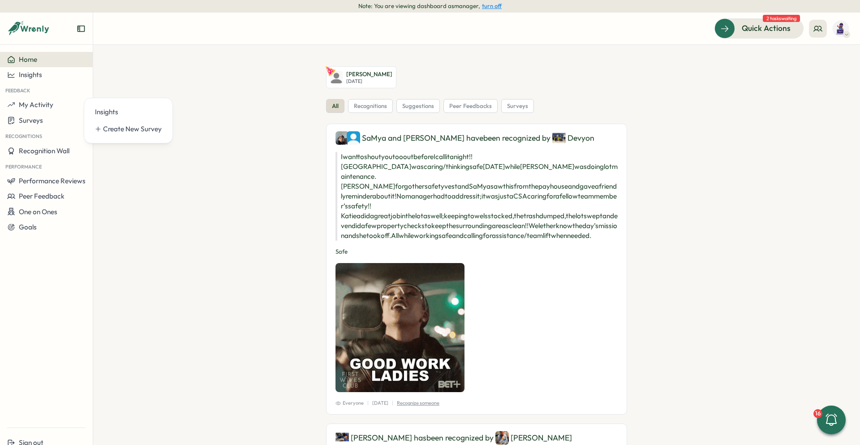
click at [210, 91] on section "Darius Rhodes Jr Wed, Oct 01 all recognitions suggestions peer feedbacks survey…" at bounding box center [476, 245] width 767 height 400
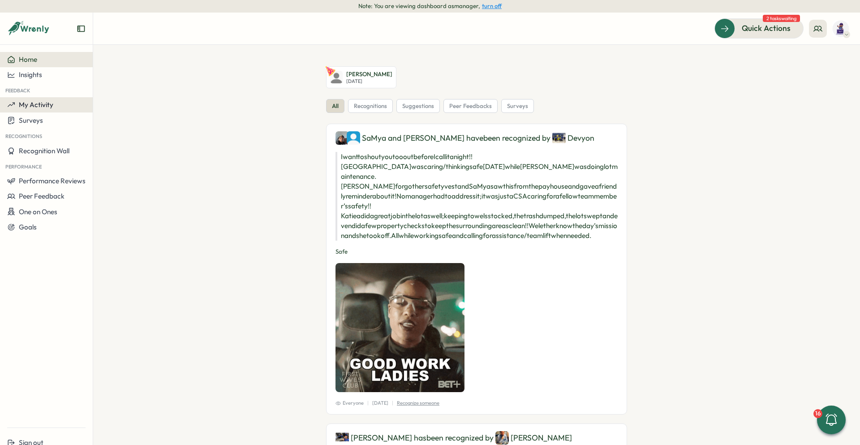
click at [36, 100] on button "My Activity" at bounding box center [46, 104] width 93 height 15
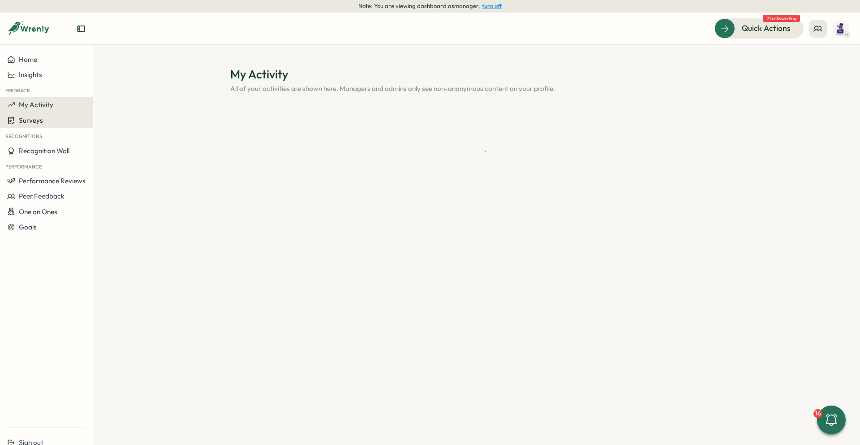
click at [56, 122] on div "Surveys" at bounding box center [46, 120] width 78 height 9
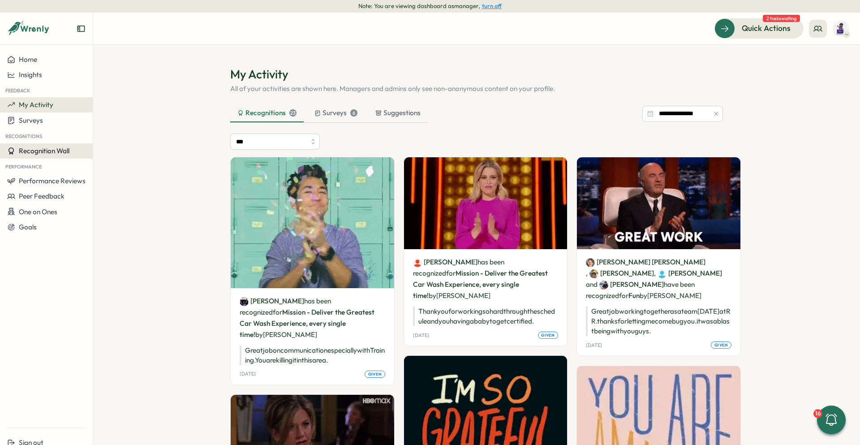
click at [55, 153] on span "Recognition Wall" at bounding box center [44, 150] width 51 height 9
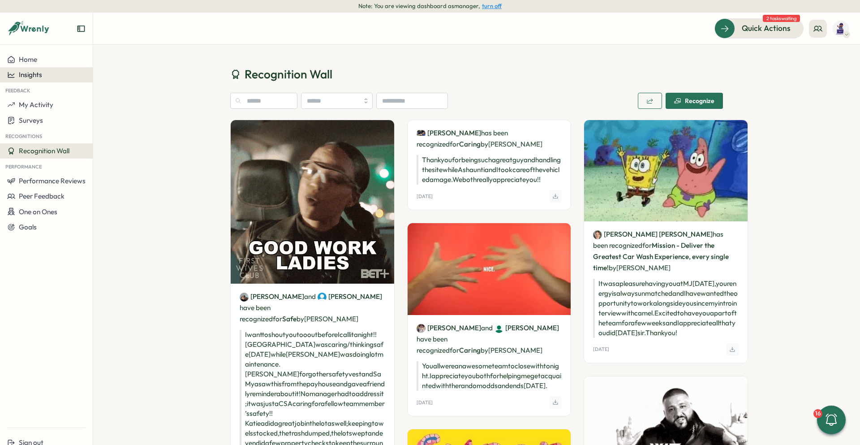
click at [36, 74] on span "Insights" at bounding box center [30, 74] width 23 height 9
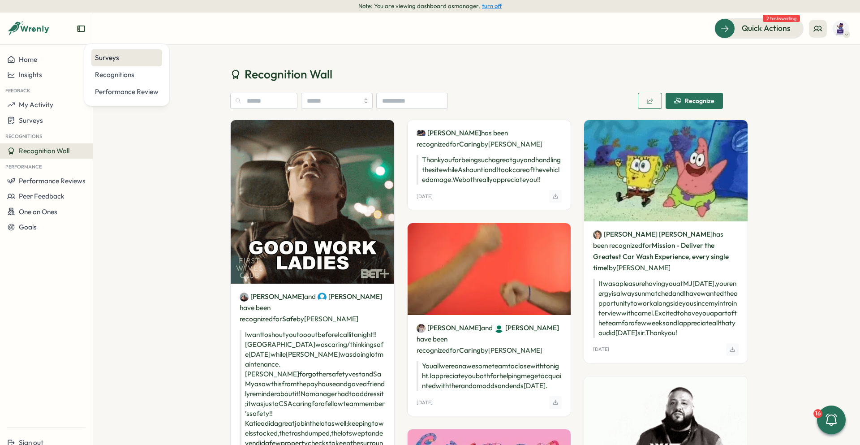
click at [124, 57] on div "Surveys" at bounding box center [127, 58] width 64 height 10
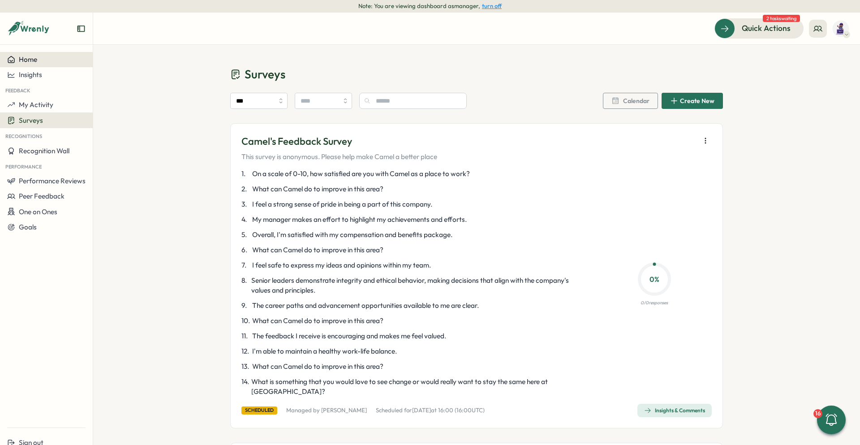
click at [37, 60] on span "Home" at bounding box center [28, 59] width 18 height 9
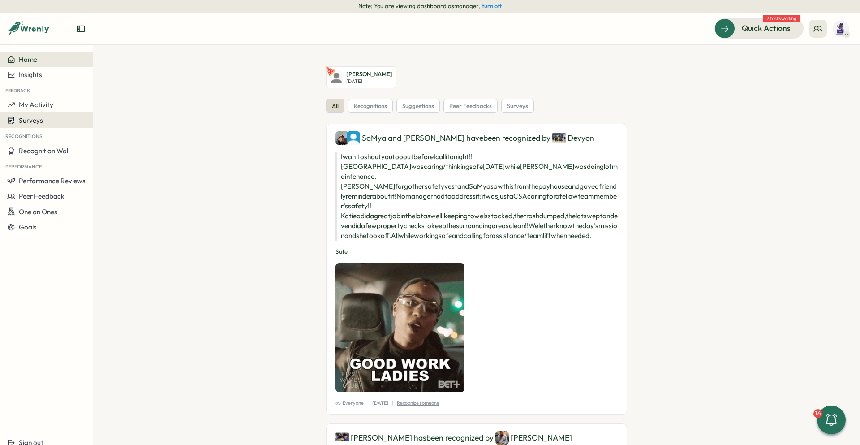
click at [39, 117] on span "Surveys" at bounding box center [31, 120] width 24 height 9
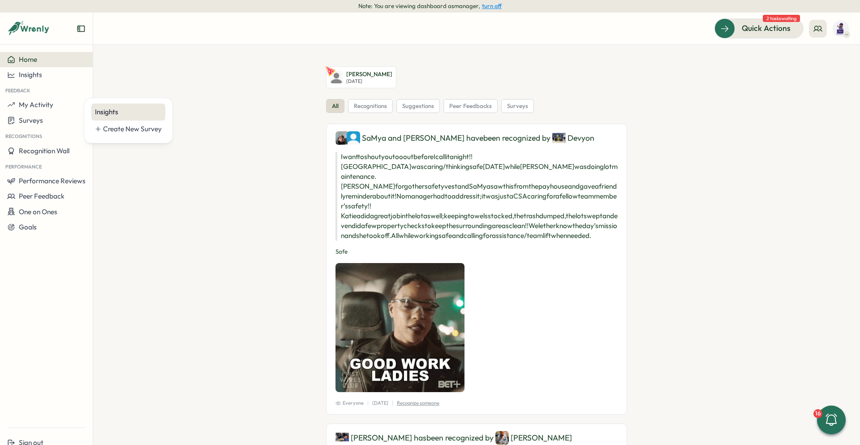
click at [111, 107] on div "Insights" at bounding box center [128, 112] width 67 height 10
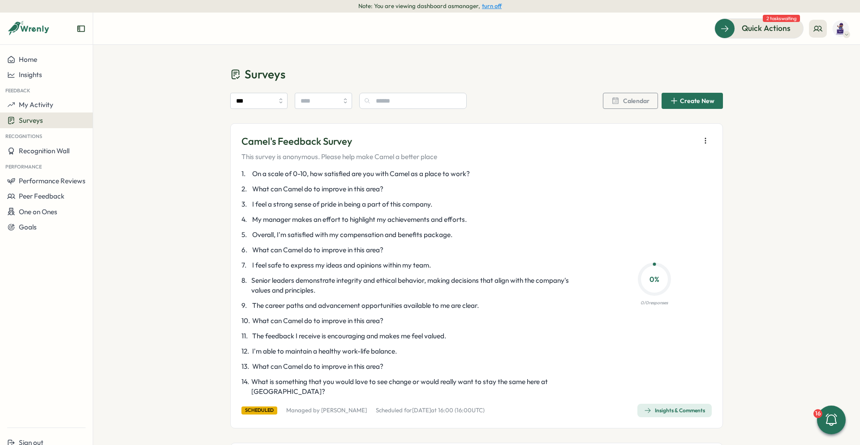
click at [486, 4] on button "turn off" at bounding box center [492, 6] width 20 height 7
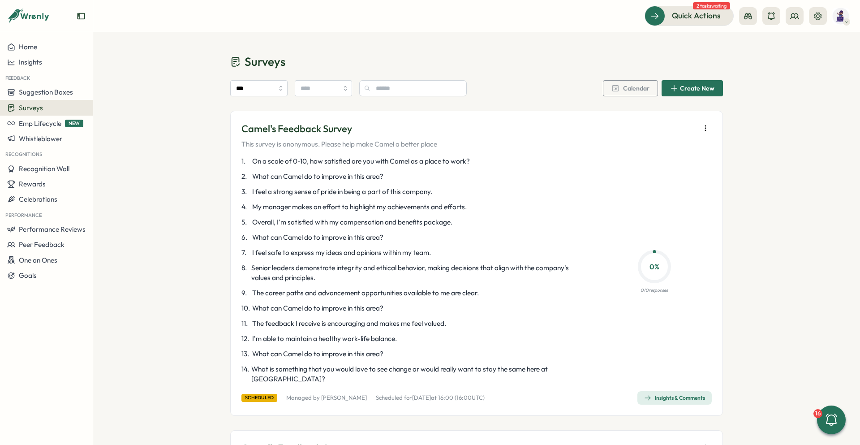
click at [47, 107] on div "Surveys" at bounding box center [46, 107] width 78 height 9
drag, startPoint x: 122, startPoint y: 109, endPoint x: 159, endPoint y: 94, distance: 40.6
click at [122, 109] on div "Onboarding Surveys" at bounding box center [128, 108] width 67 height 10
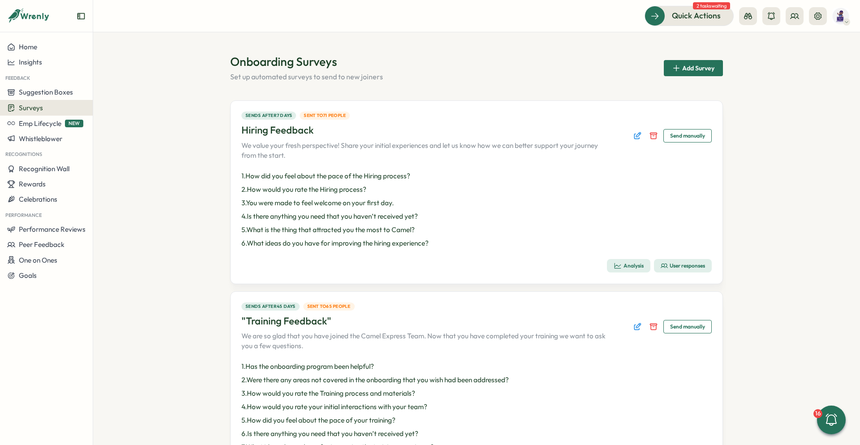
click at [757, 123] on section "Onboarding Surveys Set up automated surveys to send to new joiners Add Survey S…" at bounding box center [476, 238] width 767 height 412
click at [638, 138] on icon "Edit survey" at bounding box center [637, 135] width 9 height 9
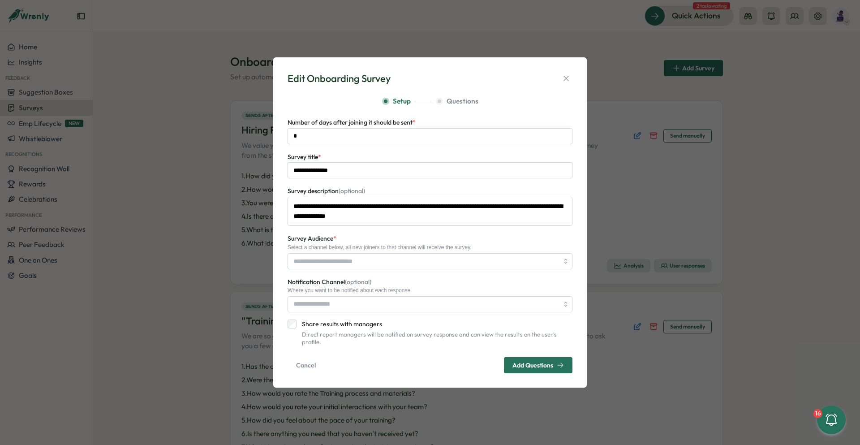
type input "**********"
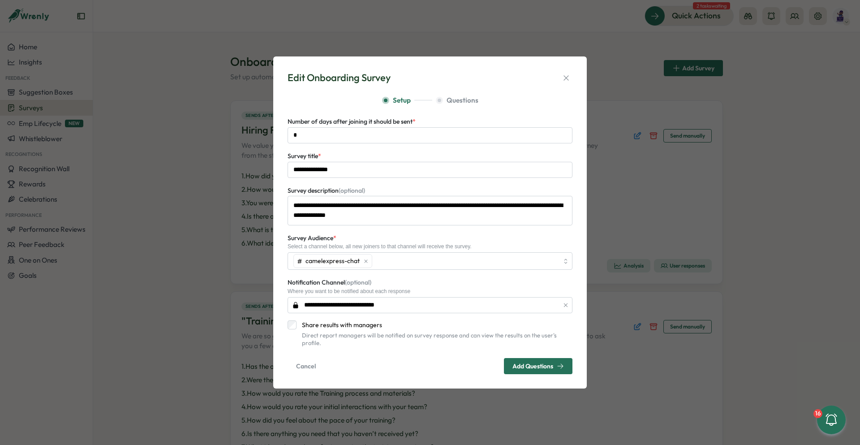
click at [521, 369] on span "Add Questions" at bounding box center [538, 365] width 52 height 15
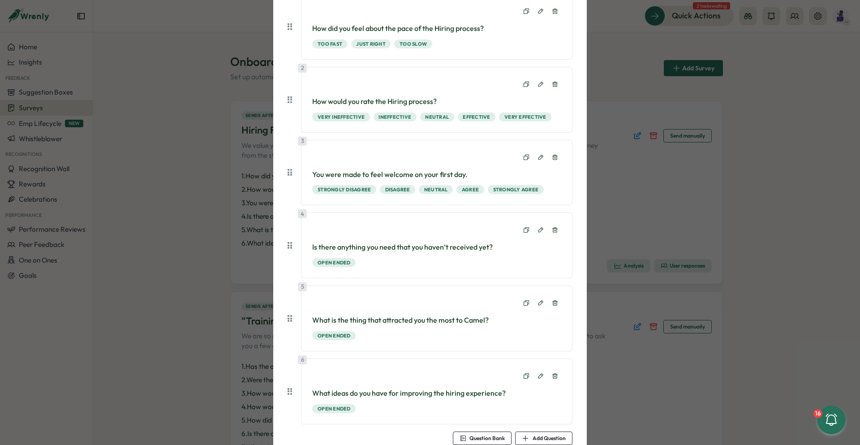
scroll to position [176, 0]
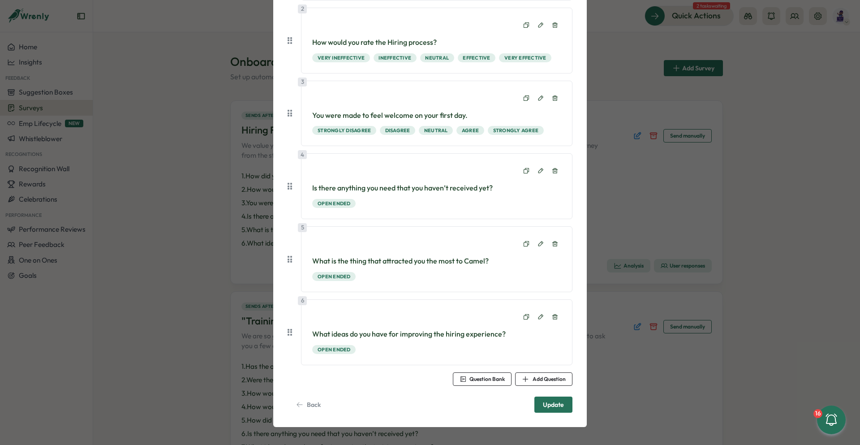
click at [561, 404] on span "Update" at bounding box center [553, 404] width 21 height 15
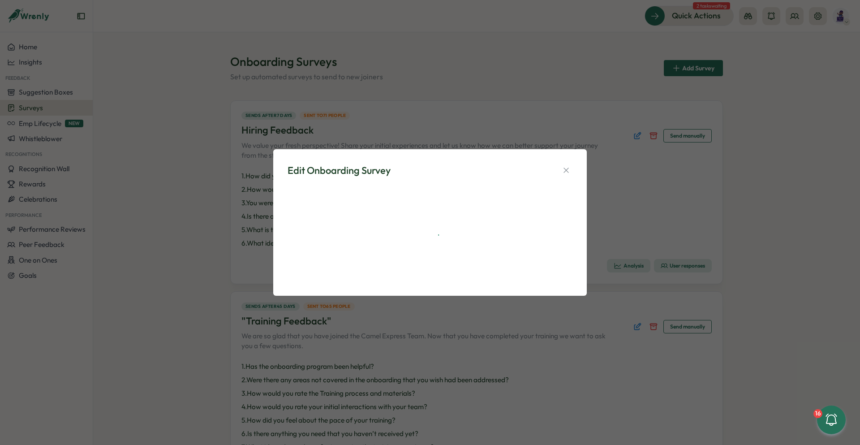
scroll to position [0, 0]
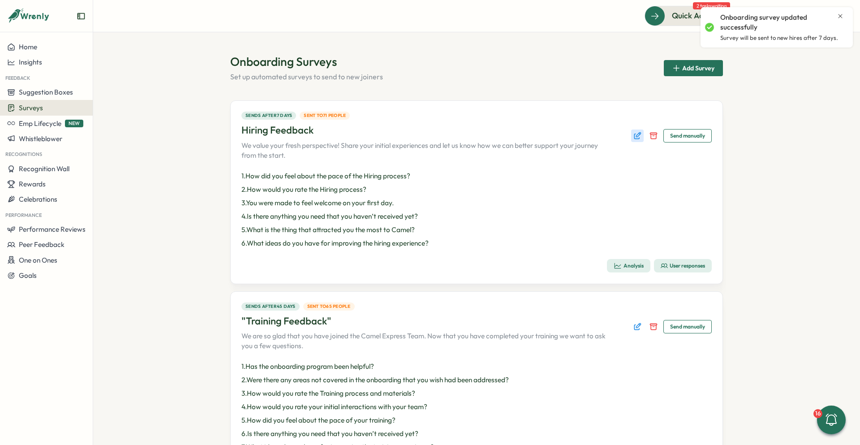
click at [635, 136] on icon "Edit survey" at bounding box center [637, 135] width 9 height 9
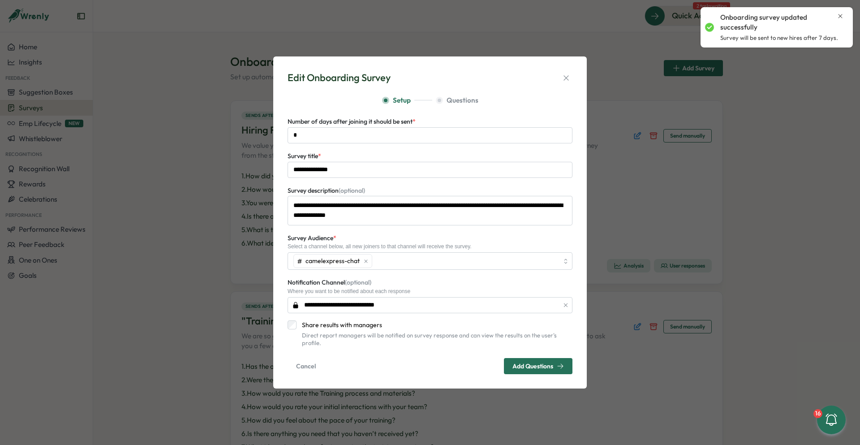
click at [558, 84] on div "Edit Onboarding Survey" at bounding box center [430, 78] width 285 height 14
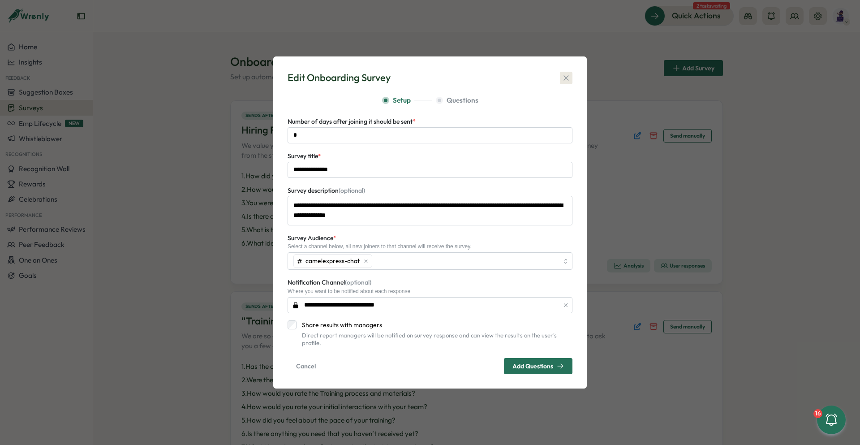
click at [567, 80] on icon "button" at bounding box center [565, 77] width 5 height 5
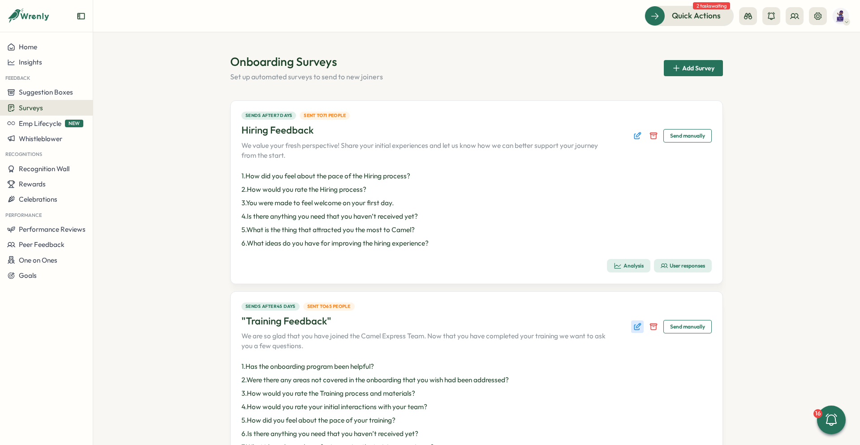
click at [637, 327] on icon "Edit survey" at bounding box center [637, 326] width 9 height 9
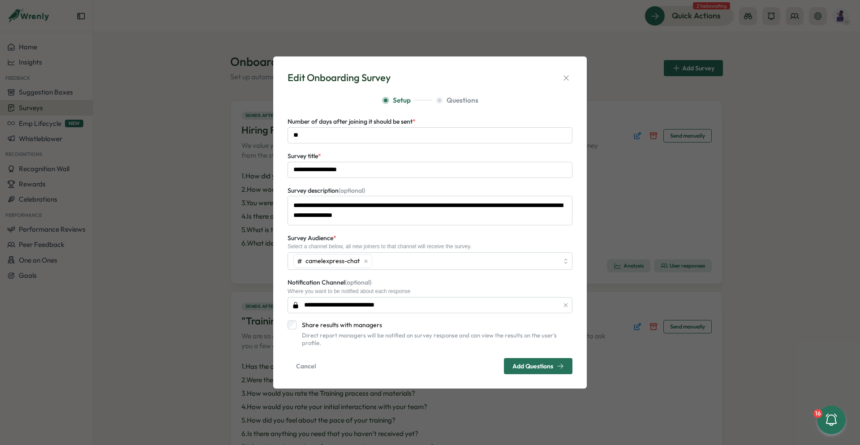
drag, startPoint x: 565, startPoint y: 79, endPoint x: 623, endPoint y: 97, distance: 61.3
click at [565, 79] on icon "button" at bounding box center [566, 77] width 9 height 9
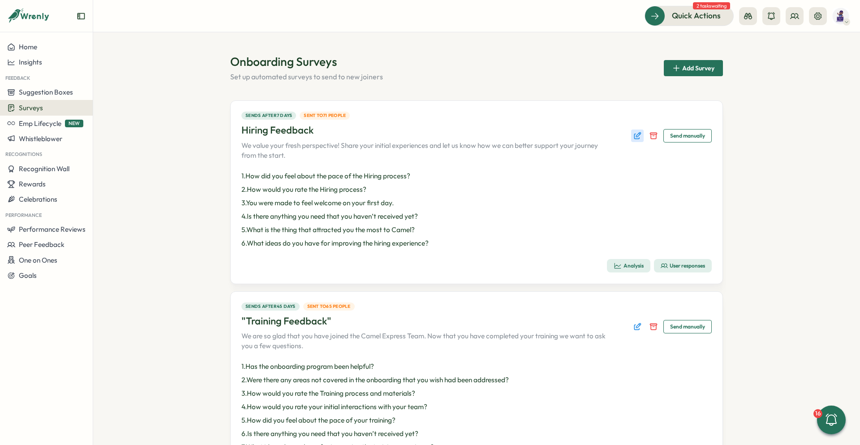
click at [634, 133] on icon "Edit survey" at bounding box center [637, 135] width 9 height 9
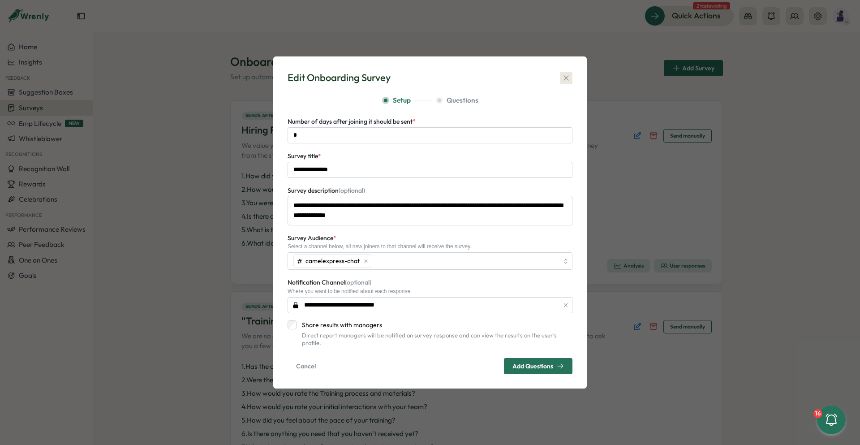
click at [562, 82] on icon "button" at bounding box center [566, 77] width 9 height 9
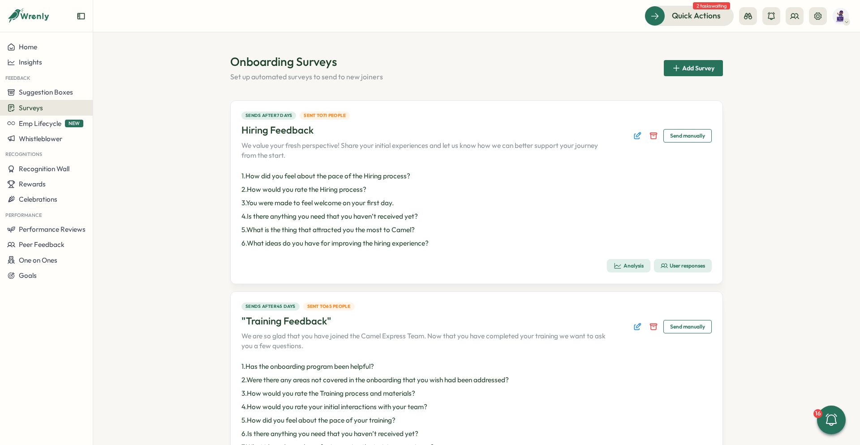
click at [793, 146] on section "Onboarding Surveys Set up automated surveys to send to new joiners Add Survey S…" at bounding box center [476, 238] width 767 height 412
click at [751, 18] on icon at bounding box center [748, 16] width 8 height 6
click at [751, 69] on button "Manager View" at bounding box center [748, 63] width 72 height 17
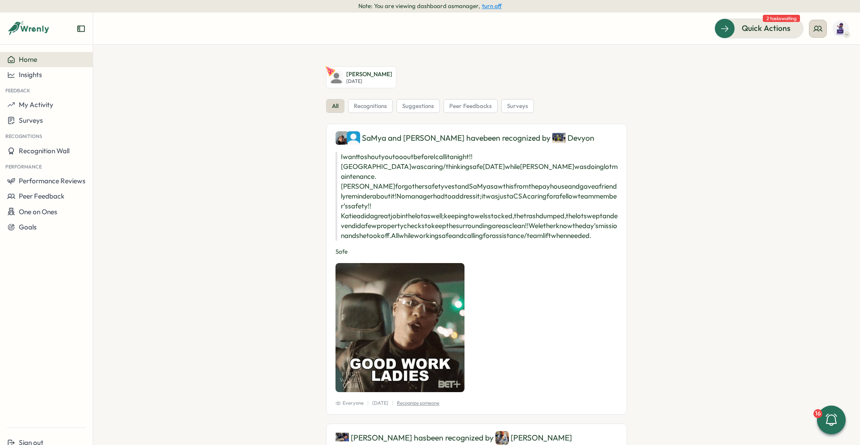
click at [820, 26] on icon at bounding box center [818, 28] width 8 height 5
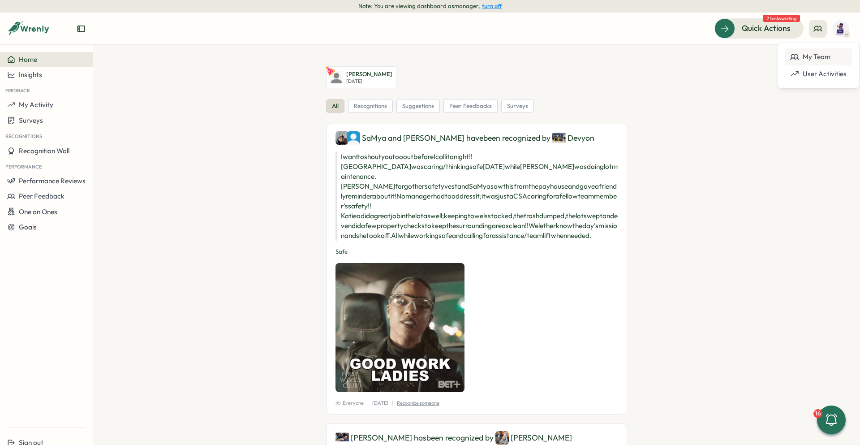
click at [824, 58] on div "My Team" at bounding box center [818, 57] width 56 height 10
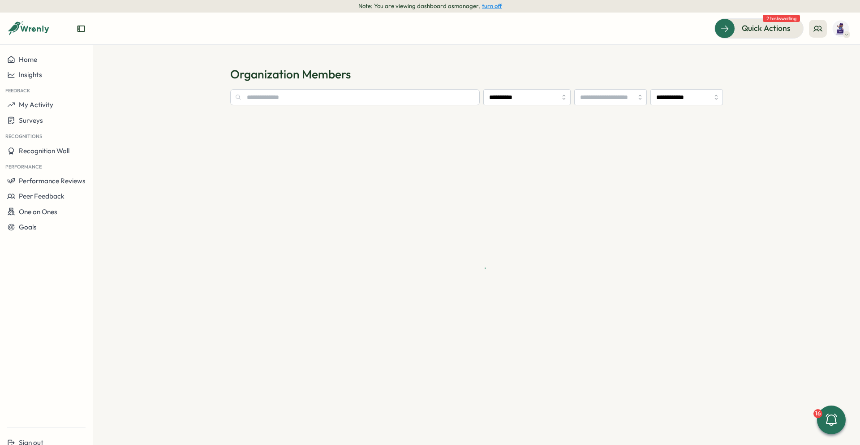
type input "**********"
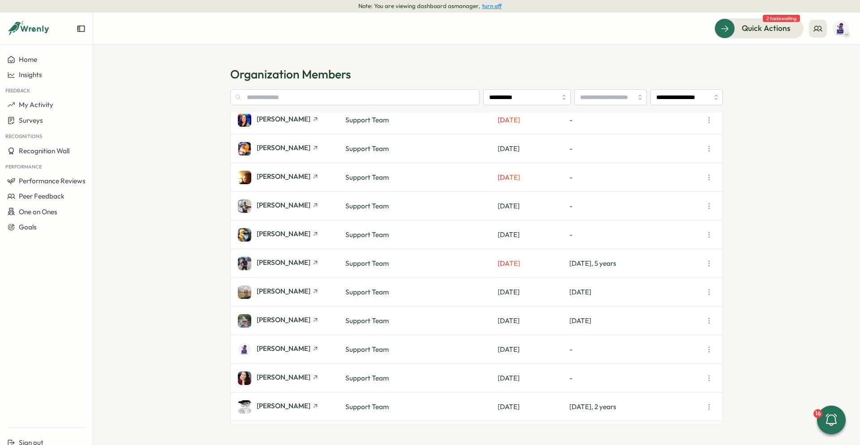
scroll to position [84, 0]
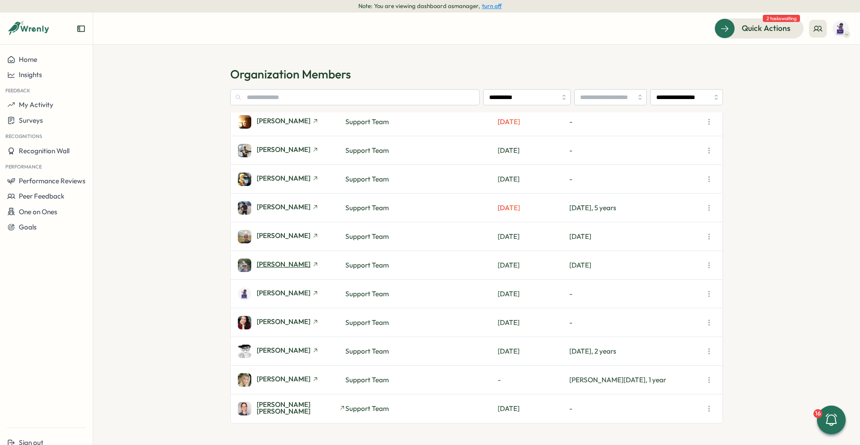
click at [284, 263] on span "[PERSON_NAME]" at bounding box center [284, 264] width 54 height 7
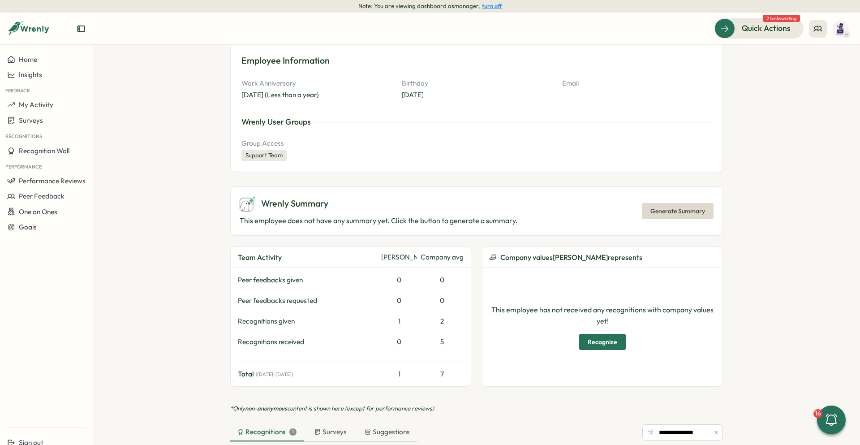
scroll to position [224, 0]
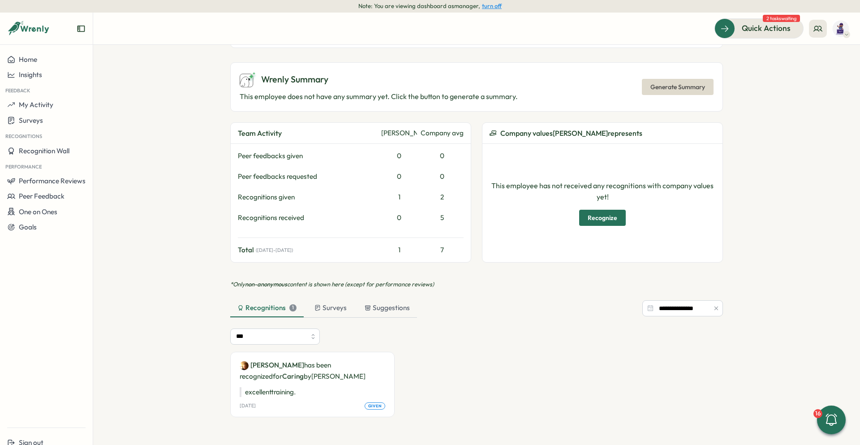
click at [764, 149] on section "**********" at bounding box center [476, 245] width 767 height 400
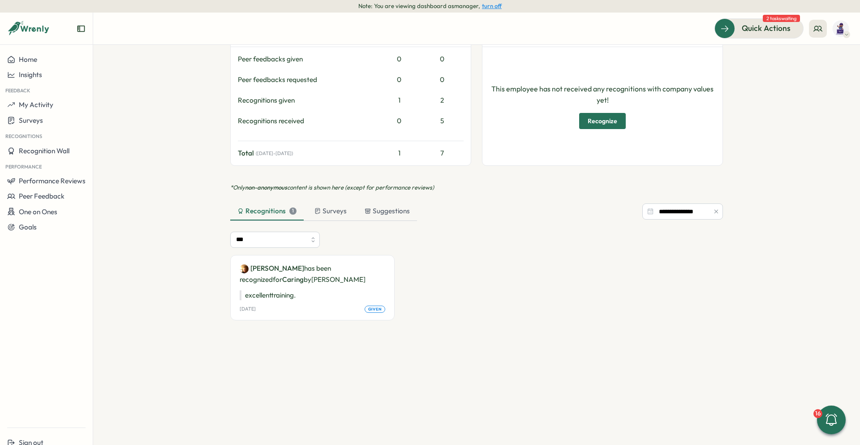
scroll to position [331, 0]
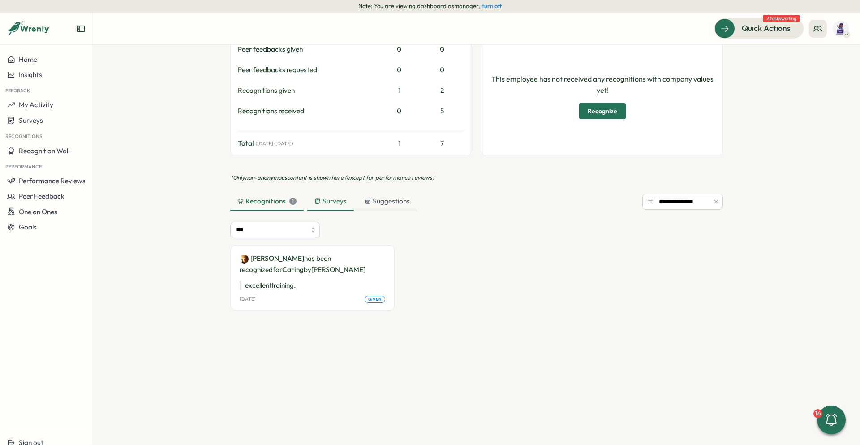
click at [335, 201] on div "Surveys" at bounding box center [330, 201] width 32 height 10
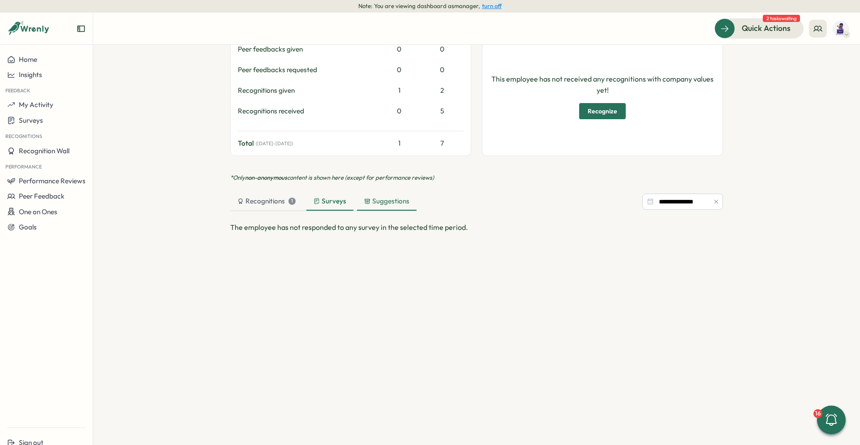
click at [396, 202] on div "Suggestions" at bounding box center [386, 201] width 45 height 10
click at [330, 202] on div "Surveys" at bounding box center [329, 201] width 32 height 10
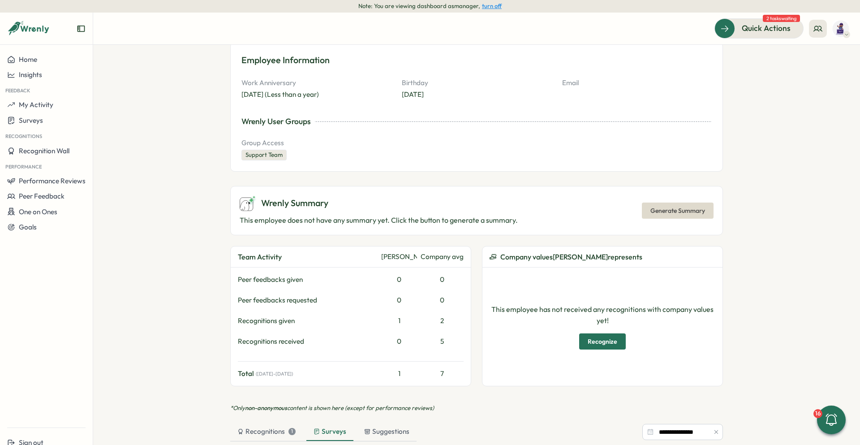
scroll to position [0, 0]
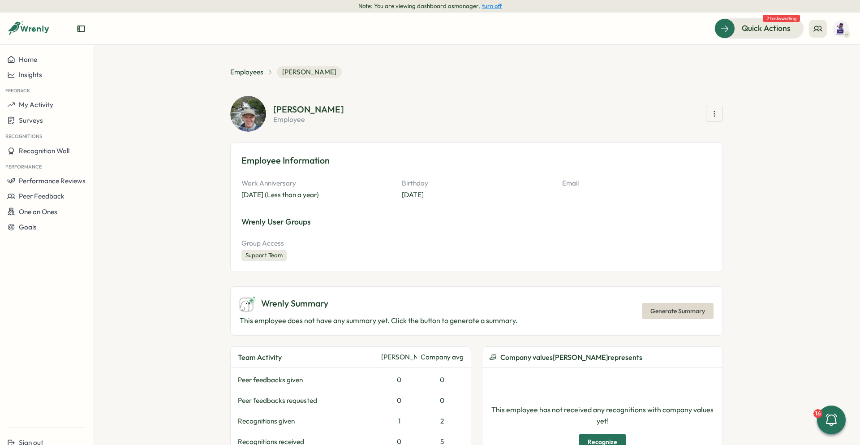
click at [716, 112] on icon "button" at bounding box center [714, 113] width 9 height 9
click at [775, 126] on section "**********" at bounding box center [476, 245] width 767 height 400
click at [745, 89] on section "**********" at bounding box center [476, 245] width 767 height 400
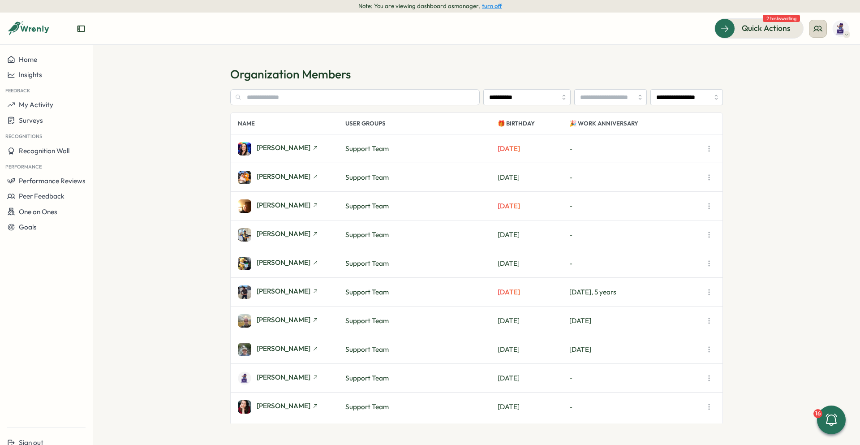
click at [820, 26] on icon at bounding box center [818, 28] width 8 height 5
click at [825, 58] on div "My Team" at bounding box center [818, 57] width 56 height 10
click at [492, 4] on button "turn off" at bounding box center [492, 6] width 20 height 7
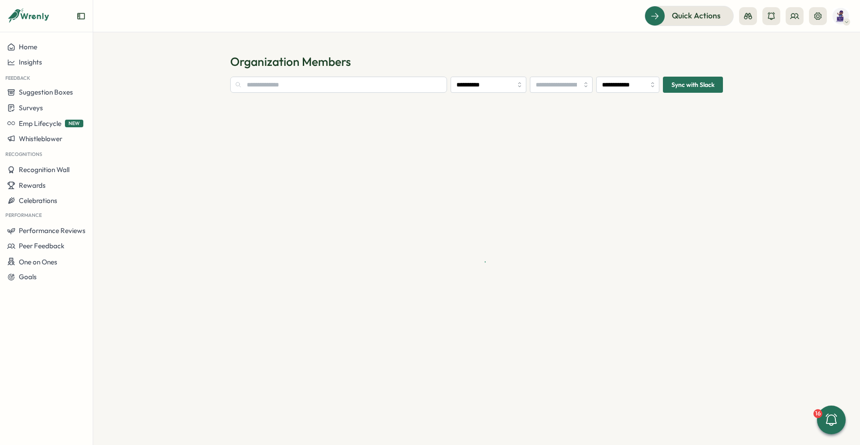
type input "**********"
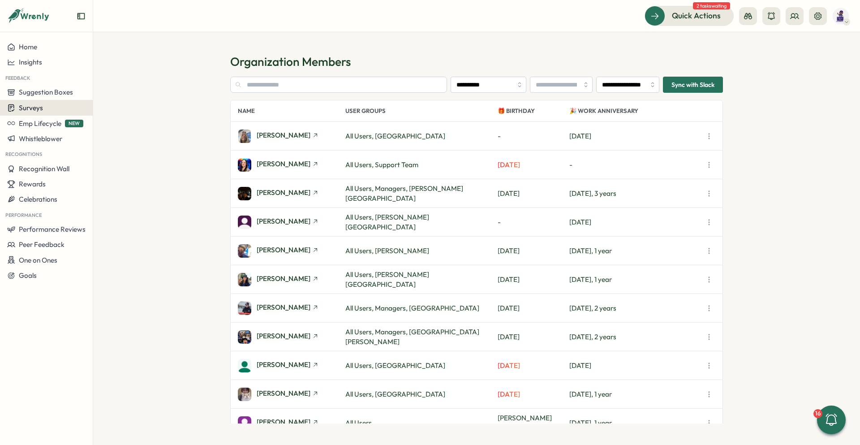
click at [32, 106] on span "Surveys" at bounding box center [31, 107] width 24 height 9
click at [120, 107] on div "Onboarding Surveys" at bounding box center [128, 108] width 67 height 10
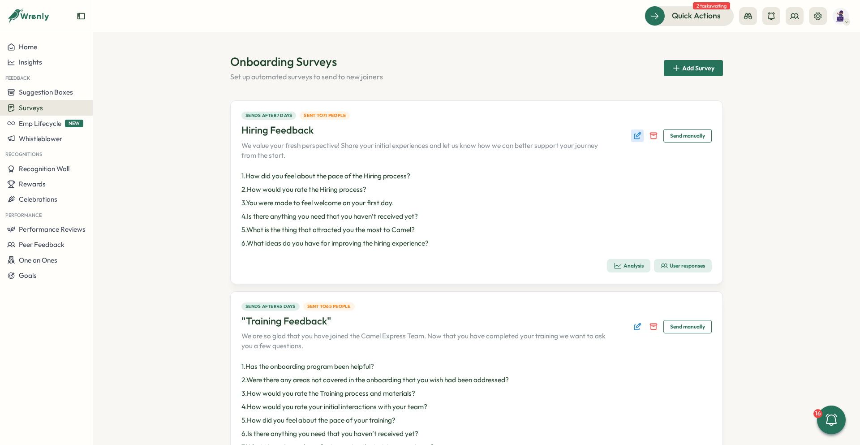
click at [636, 136] on icon "Edit survey" at bounding box center [638, 135] width 4 height 4
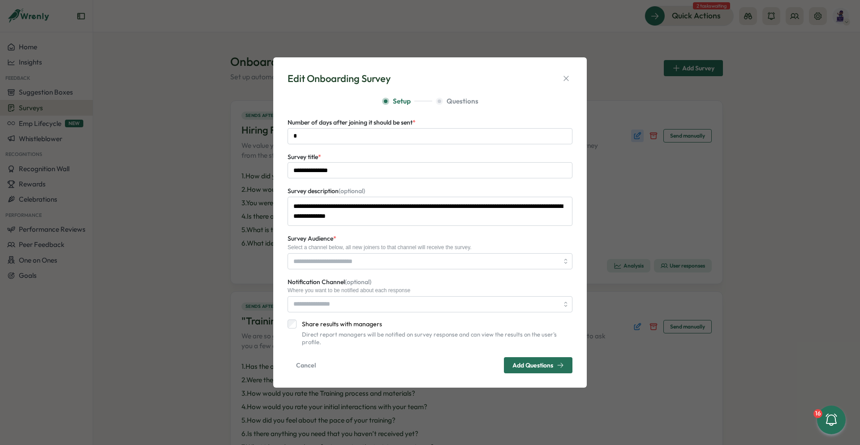
type input "**********"
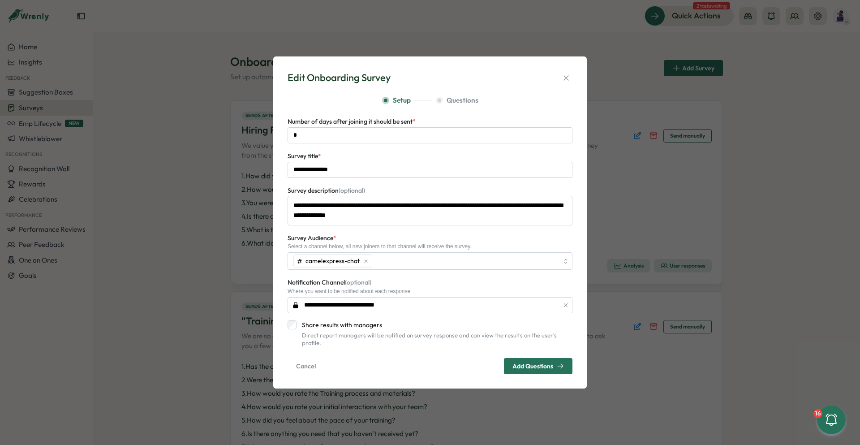
click at [529, 363] on span "Add Questions" at bounding box center [532, 366] width 41 height 6
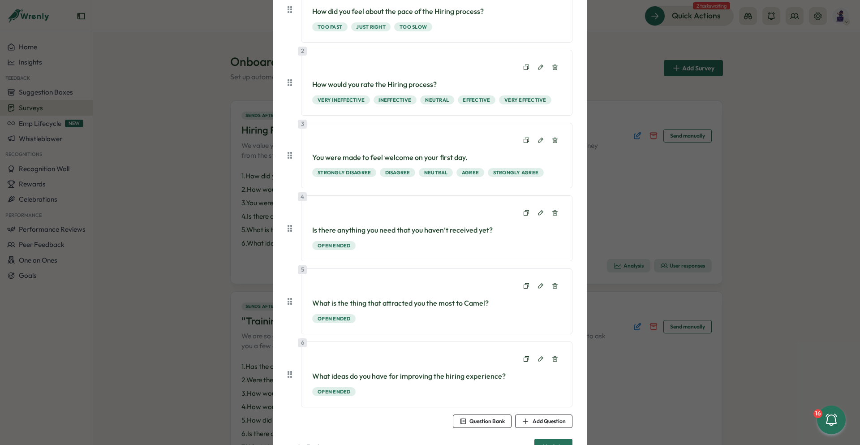
scroll to position [176, 0]
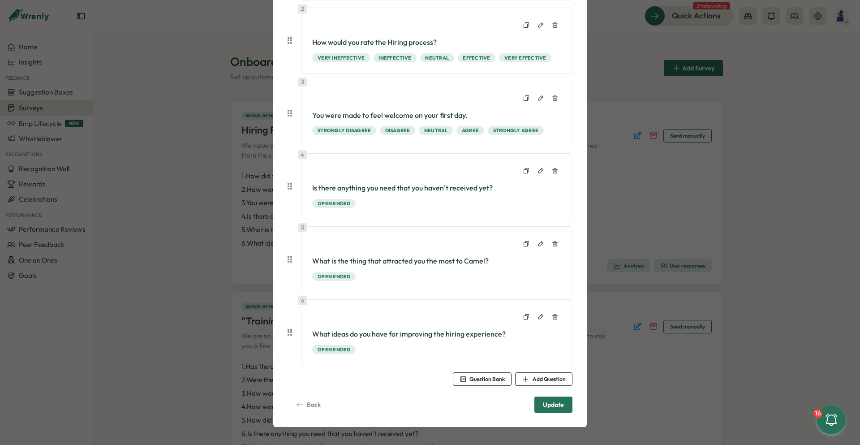
click at [559, 407] on span "Update" at bounding box center [553, 404] width 21 height 15
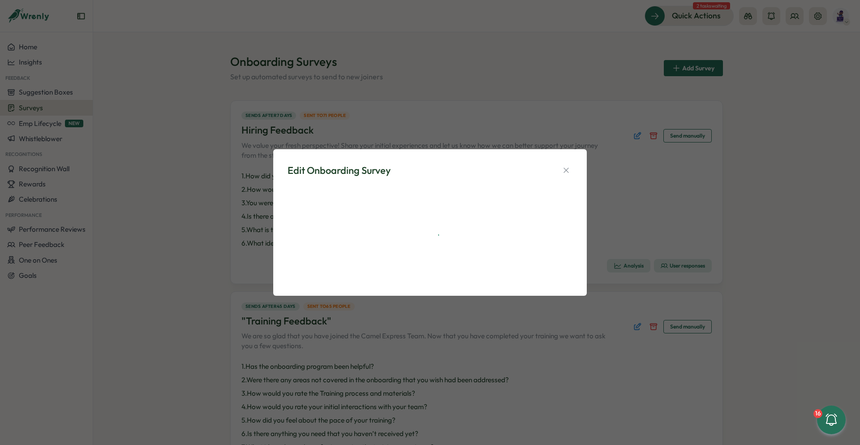
scroll to position [0, 0]
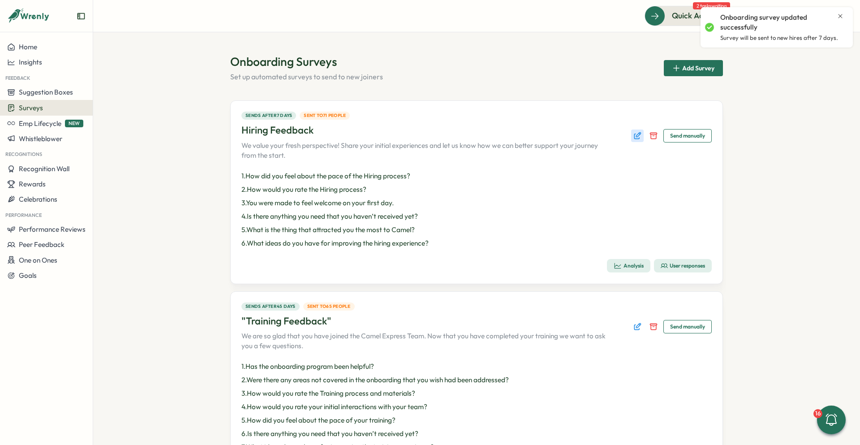
click at [639, 136] on icon "Edit survey" at bounding box center [637, 135] width 9 height 9
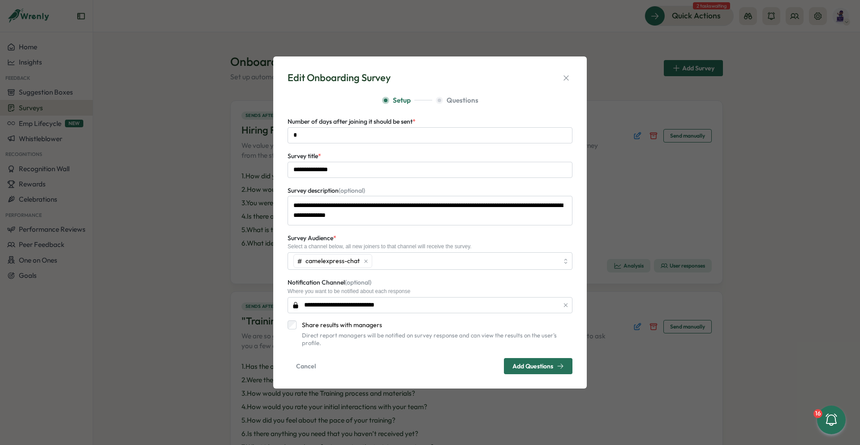
click at [518, 102] on section "**********" at bounding box center [430, 234] width 285 height 279
click at [531, 363] on span "Add Questions" at bounding box center [532, 366] width 41 height 6
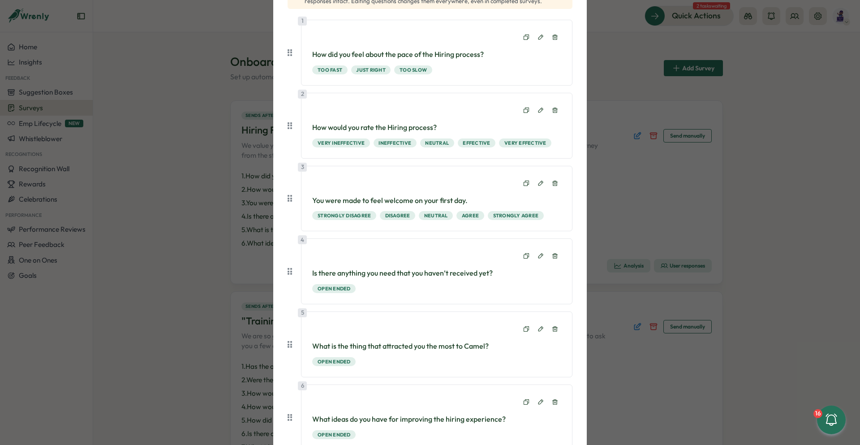
scroll to position [176, 0]
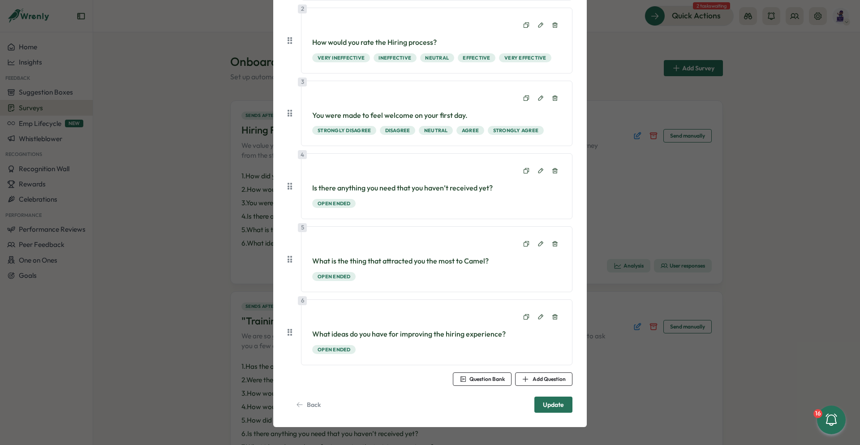
click at [543, 404] on span "Update" at bounding box center [553, 404] width 21 height 15
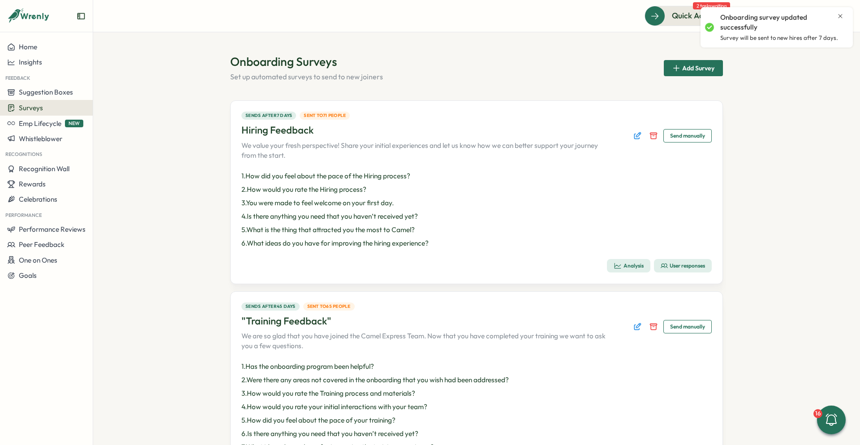
drag, startPoint x: 772, startPoint y: 159, endPoint x: 755, endPoint y: 156, distance: 17.7
click at [772, 160] on section "Onboarding Surveys Set up automated surveys to send to new joiners Add Survey S…" at bounding box center [476, 238] width 767 height 412
click at [636, 327] on icon "Edit survey" at bounding box center [638, 325] width 4 height 4
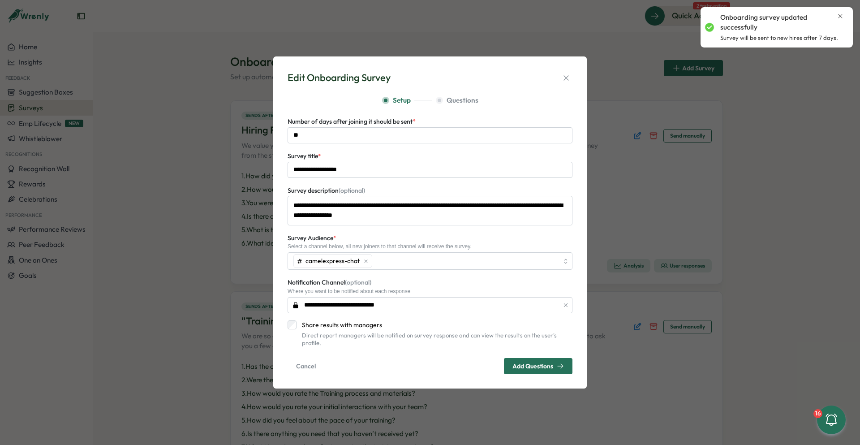
click at [534, 363] on span "Add Questions" at bounding box center [532, 366] width 41 height 6
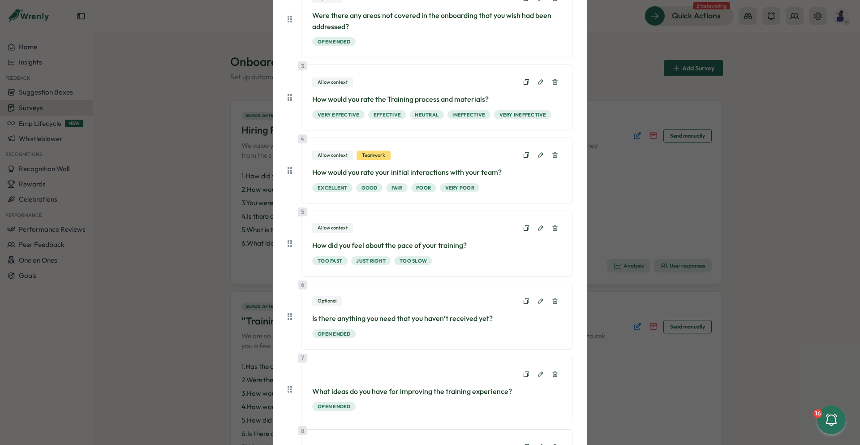
scroll to position [333, 0]
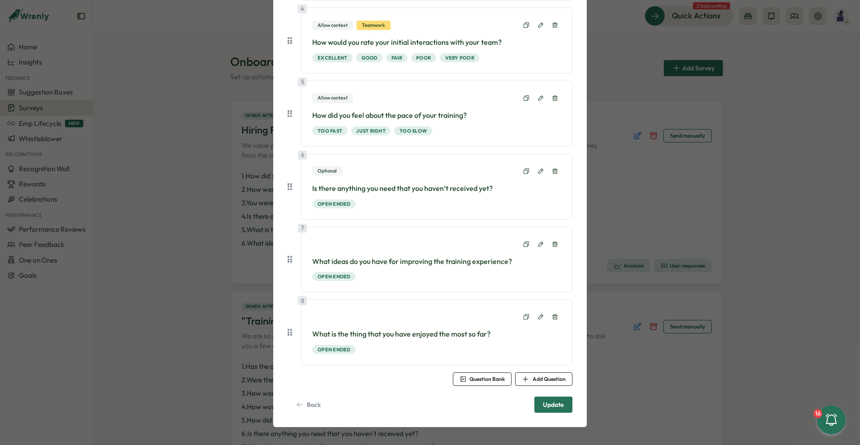
click at [548, 403] on span "Update" at bounding box center [553, 404] width 21 height 15
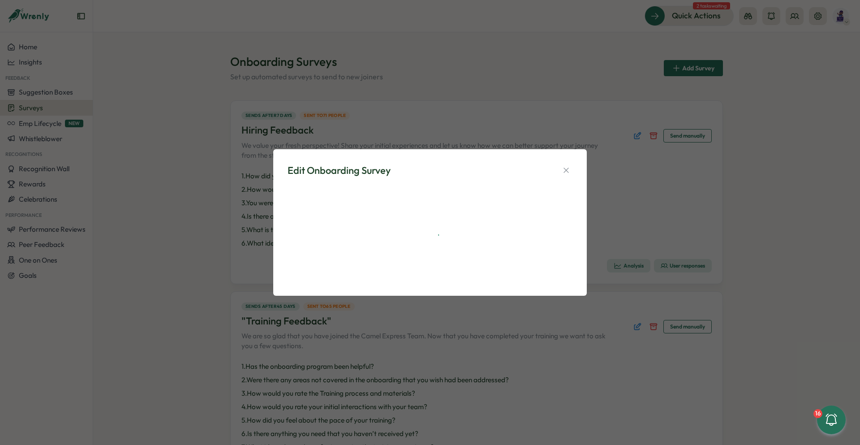
scroll to position [0, 0]
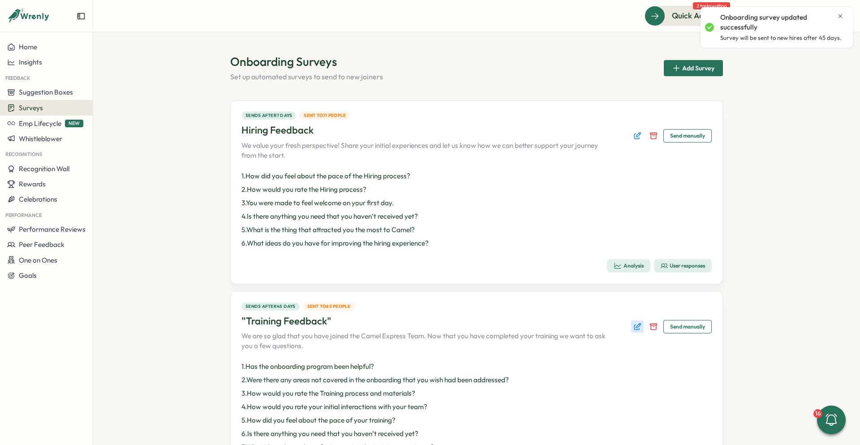
click at [639, 326] on icon "Edit survey" at bounding box center [637, 326] width 9 height 9
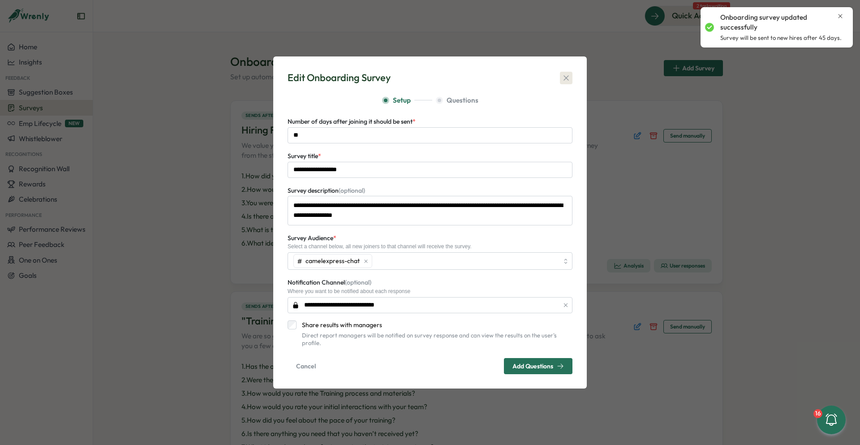
click at [571, 81] on button "button" at bounding box center [566, 78] width 13 height 13
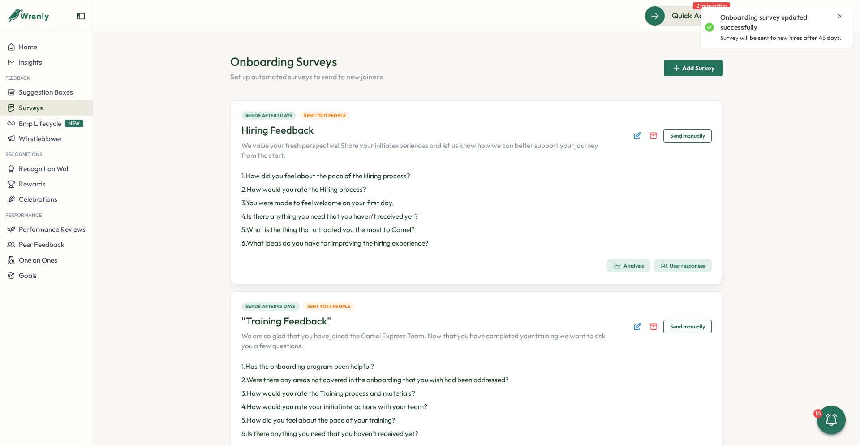
click at [774, 155] on section "Onboarding Surveys Set up automated surveys to send to new joiners Add Survey S…" at bounding box center [476, 238] width 767 height 412
click at [759, 197] on section "Onboarding Surveys Set up automated surveys to send to new joiners Add Survey S…" at bounding box center [476, 238] width 767 height 412
click at [640, 134] on button "Edit survey" at bounding box center [637, 135] width 13 height 13
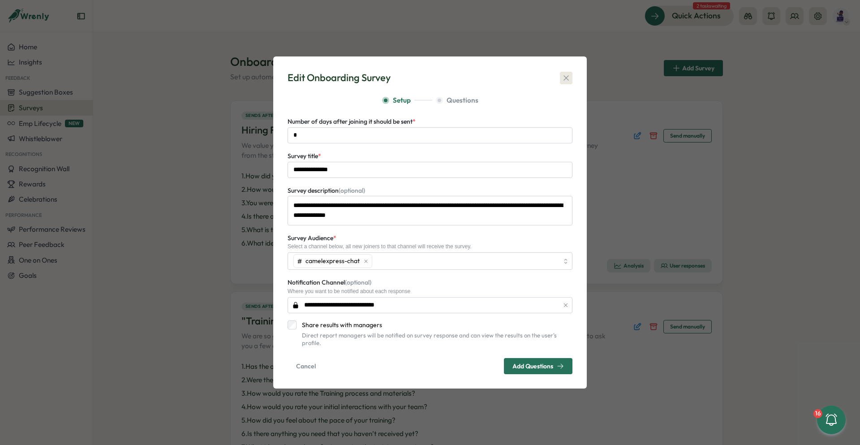
click at [567, 82] on icon "button" at bounding box center [566, 77] width 9 height 9
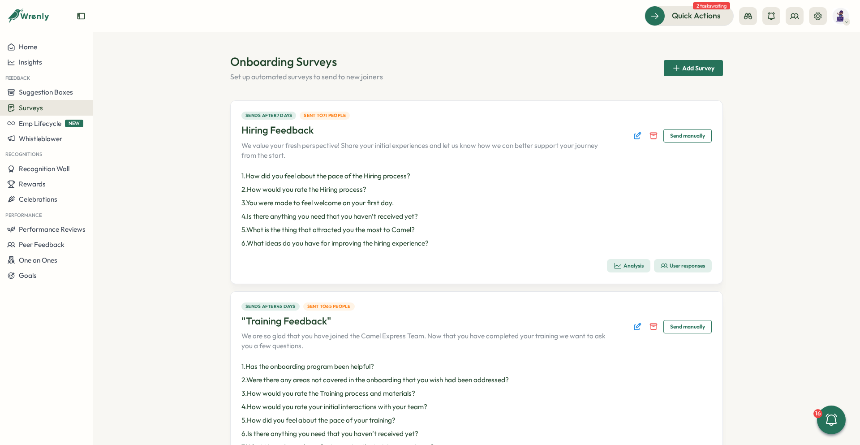
click at [682, 134] on span "Send manually" at bounding box center [687, 135] width 35 height 13
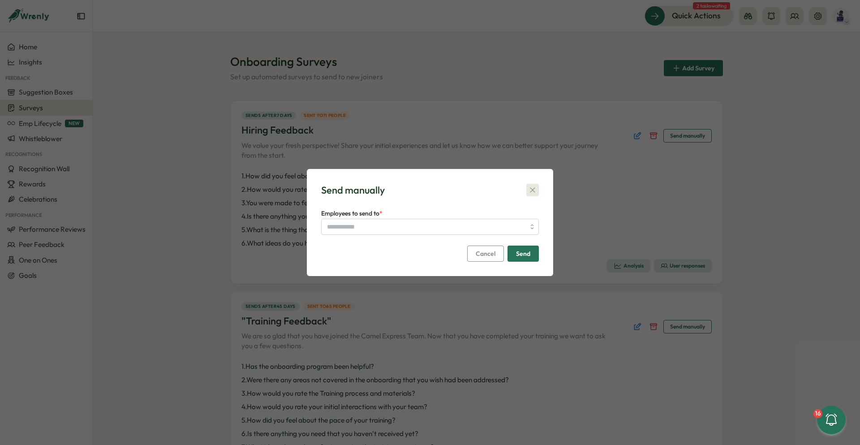
click at [530, 184] on button "button" at bounding box center [532, 190] width 13 height 13
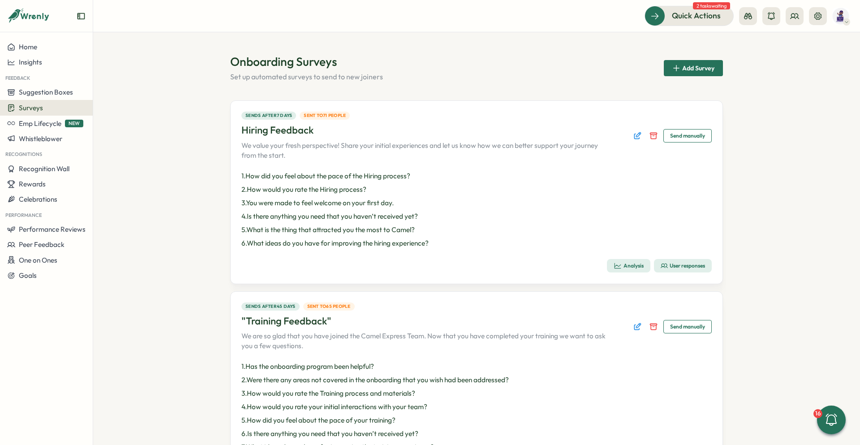
click at [681, 268] on div "User responses" at bounding box center [683, 265] width 44 height 7
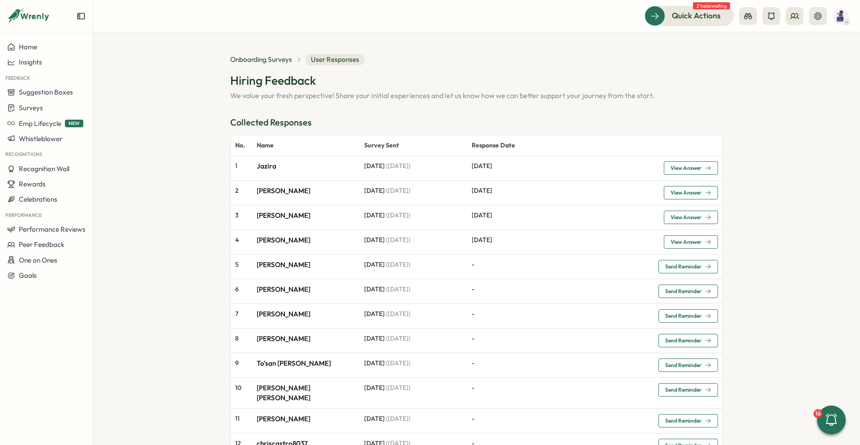
click at [783, 166] on section "Onboarding Surveys User Responses Hiring Feedback We value your fresh perspecti…" at bounding box center [476, 238] width 767 height 412
click at [788, 14] on button at bounding box center [795, 16] width 18 height 18
click at [798, 46] on div "Org Members" at bounding box center [795, 44] width 56 height 10
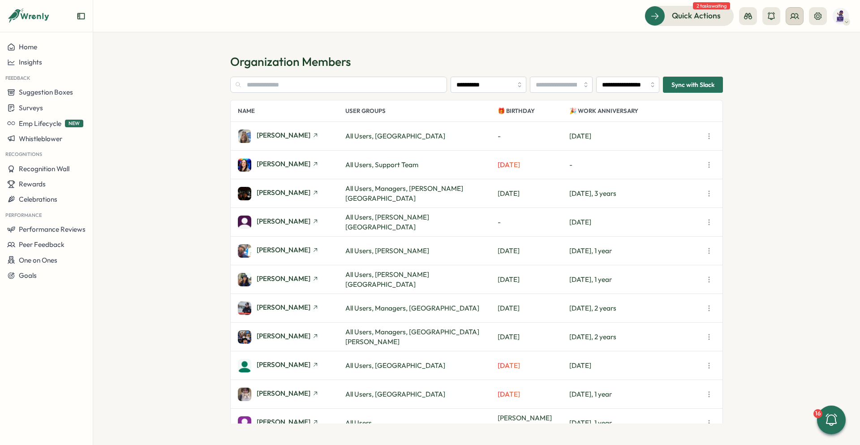
click at [792, 18] on icon at bounding box center [794, 16] width 9 height 9
click at [795, 42] on div "Org Members" at bounding box center [795, 44] width 56 height 10
click at [308, 83] on input "text" at bounding box center [338, 85] width 217 height 16
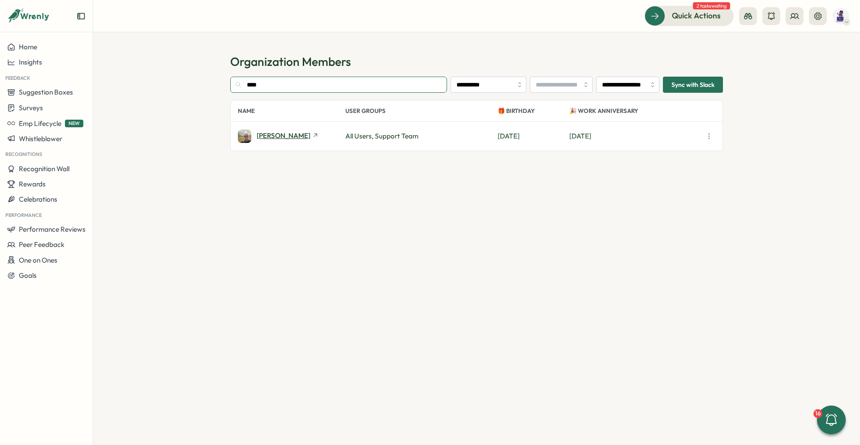
type input "****"
click at [291, 137] on span "[PERSON_NAME]" at bounding box center [284, 135] width 54 height 7
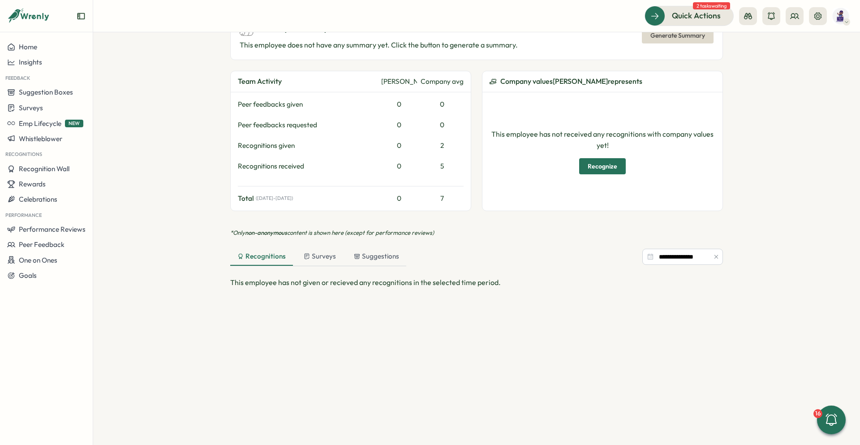
scroll to position [319, 0]
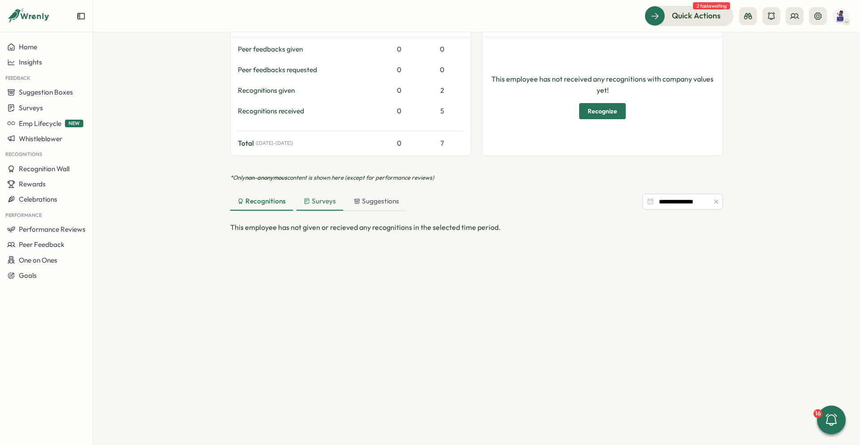
click at [331, 202] on div "Surveys" at bounding box center [320, 201] width 32 height 10
drag, startPoint x: 372, startPoint y: 200, endPoint x: 554, endPoint y: 189, distance: 182.1
click at [373, 200] on div "Suggestions" at bounding box center [375, 201] width 45 height 10
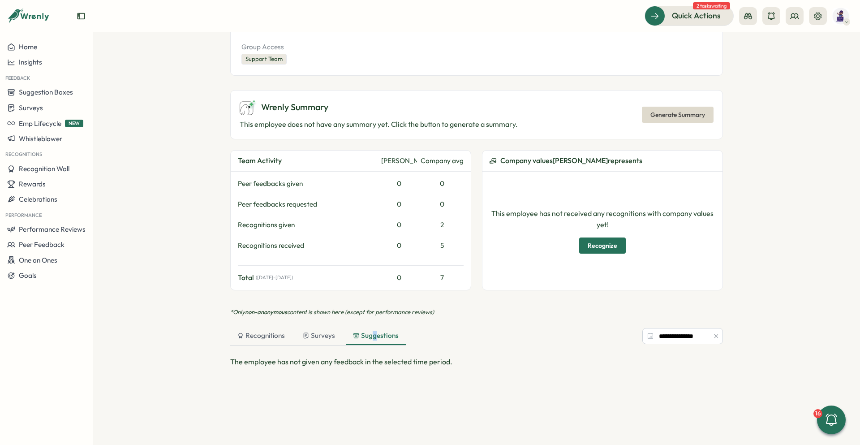
scroll to position [0, 0]
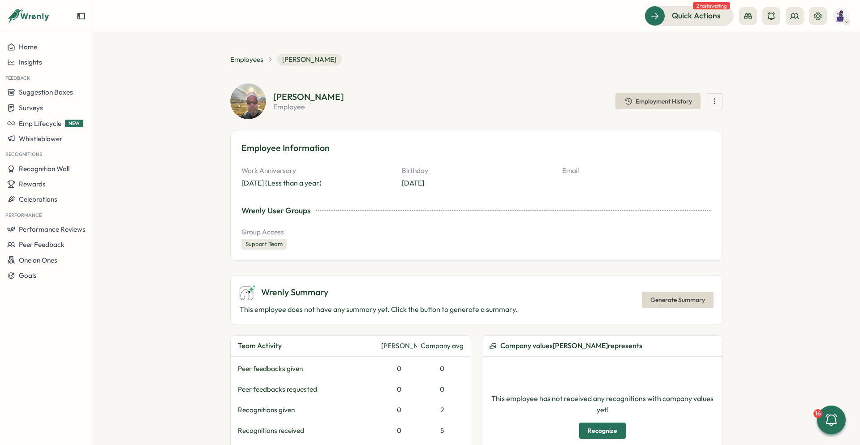
click at [678, 293] on span "Generate Summary" at bounding box center [677, 299] width 55 height 15
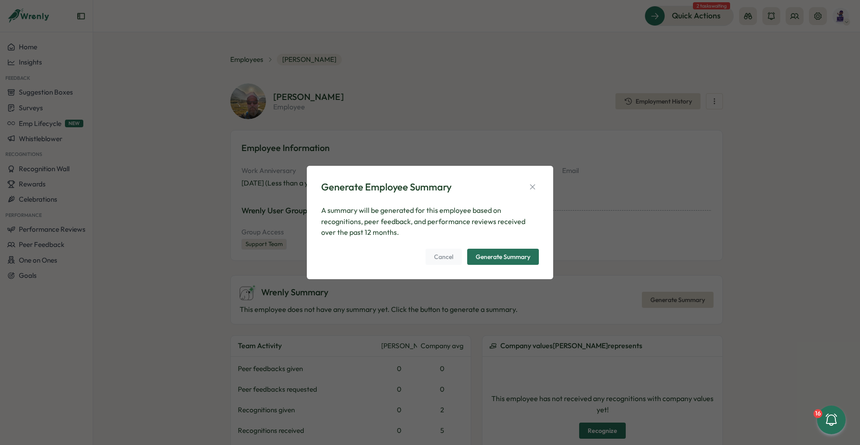
click at [525, 249] on span "Generate Summary" at bounding box center [503, 256] width 55 height 15
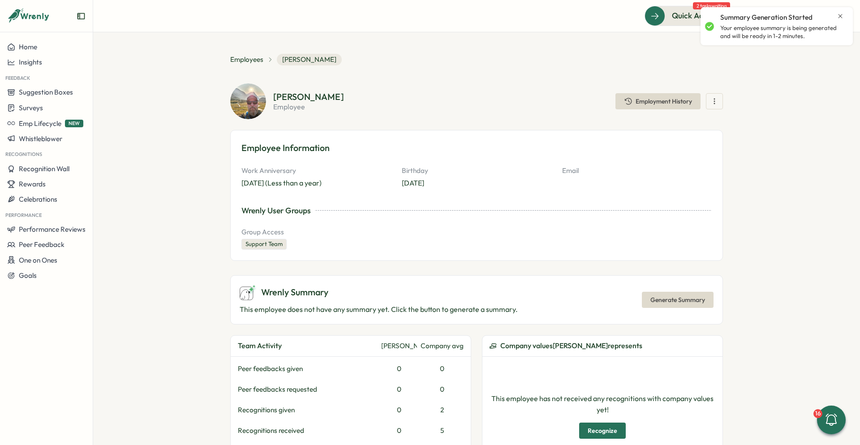
click at [714, 100] on icon "button" at bounding box center [714, 101] width 9 height 9
drag, startPoint x: 803, startPoint y: 114, endPoint x: 806, endPoint y: 87, distance: 27.1
click at [803, 114] on section "**********" at bounding box center [476, 238] width 767 height 412
click at [761, 144] on section "**********" at bounding box center [476, 238] width 767 height 412
click at [841, 18] on icon "Close notification" at bounding box center [840, 16] width 7 height 7
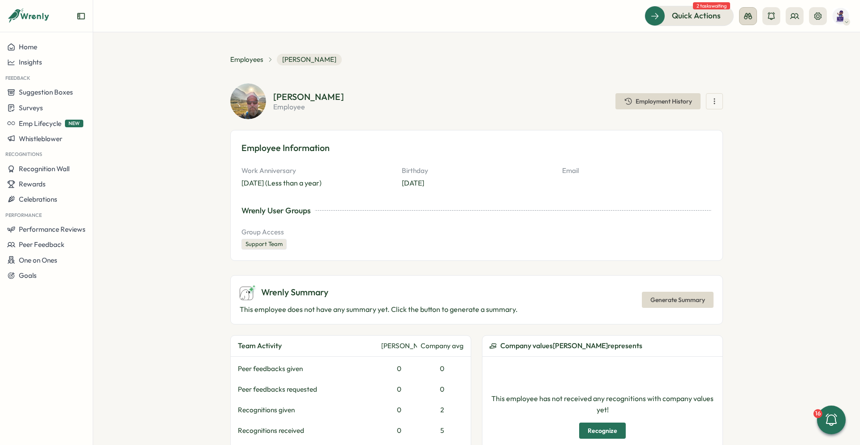
click at [749, 15] on icon at bounding box center [747, 16] width 9 height 9
click at [747, 148] on section "**********" at bounding box center [476, 238] width 767 height 412
click at [76, 112] on div "Surveys" at bounding box center [46, 107] width 78 height 9
click at [151, 110] on div "Onboarding Surveys" at bounding box center [128, 108] width 67 height 10
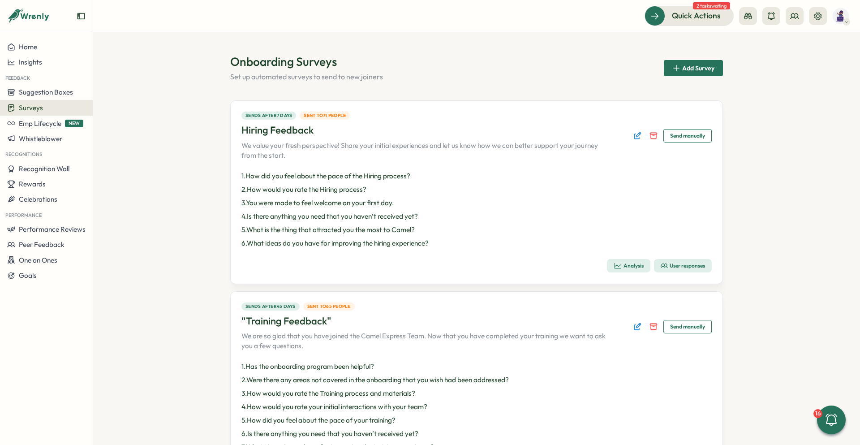
click at [754, 174] on section "Onboarding Surveys Set up automated surveys to send to new joiners Add Survey S…" at bounding box center [476, 238] width 767 height 412
click at [793, 21] on button at bounding box center [795, 16] width 18 height 18
click at [793, 64] on div "User Groups" at bounding box center [795, 61] width 56 height 10
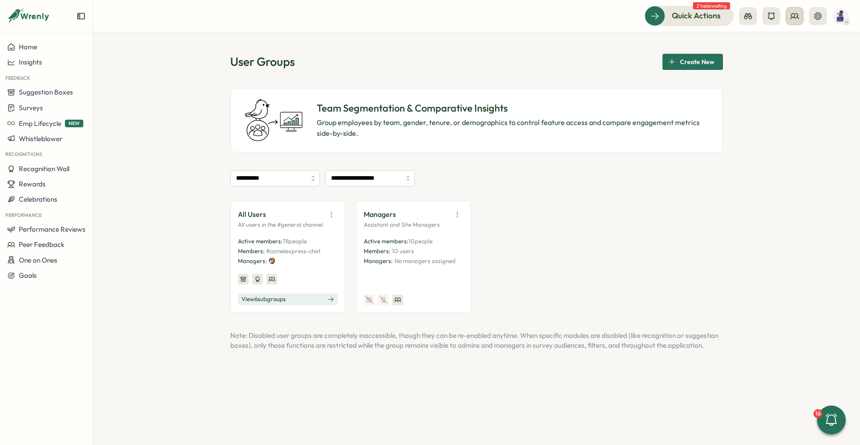
click at [791, 21] on button at bounding box center [795, 16] width 18 height 18
click at [796, 62] on div "User Groups" at bounding box center [795, 61] width 56 height 10
click at [331, 215] on icon "button" at bounding box center [331, 214] width 9 height 9
click at [320, 248] on button "Edit" at bounding box center [308, 249] width 56 height 15
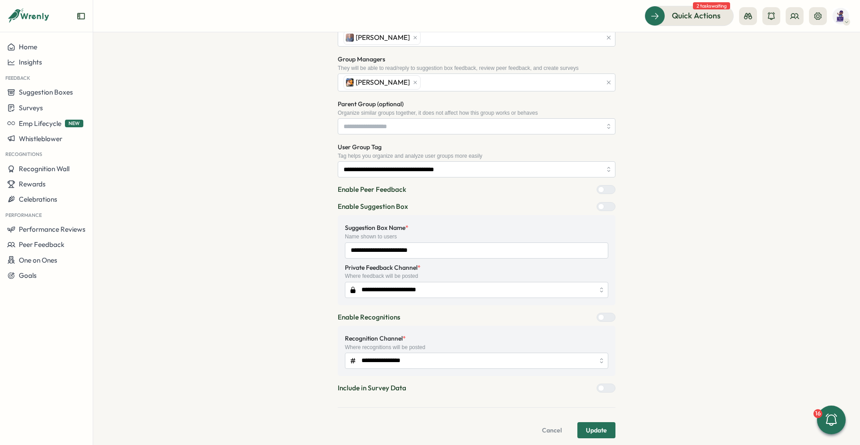
scroll to position [245, 0]
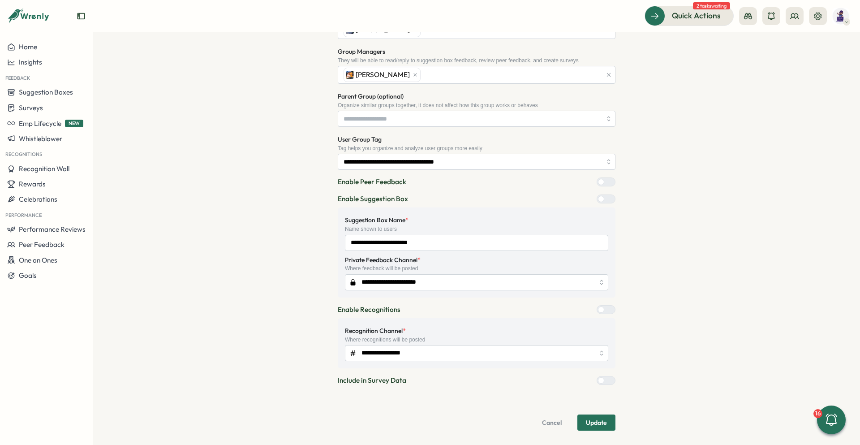
click at [694, 250] on div "**********" at bounding box center [476, 126] width 738 height 610
click at [694, 244] on div "**********" at bounding box center [476, 126] width 738 height 610
click at [602, 421] on span "Update" at bounding box center [596, 422] width 21 height 15
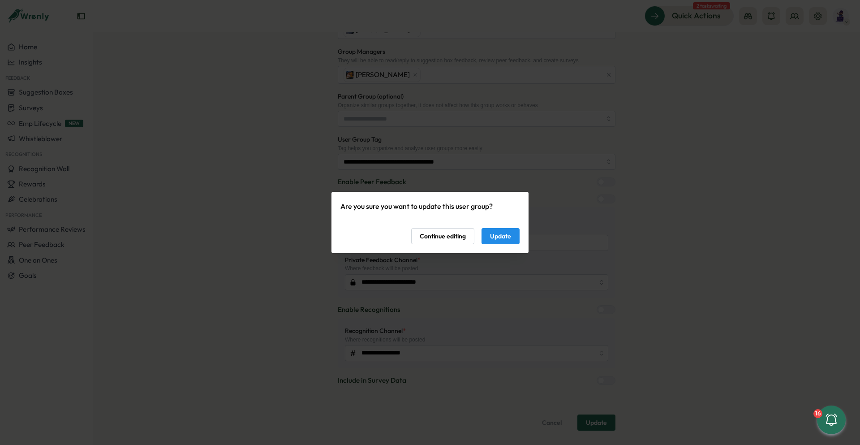
click at [508, 235] on span "Update" at bounding box center [500, 235] width 21 height 15
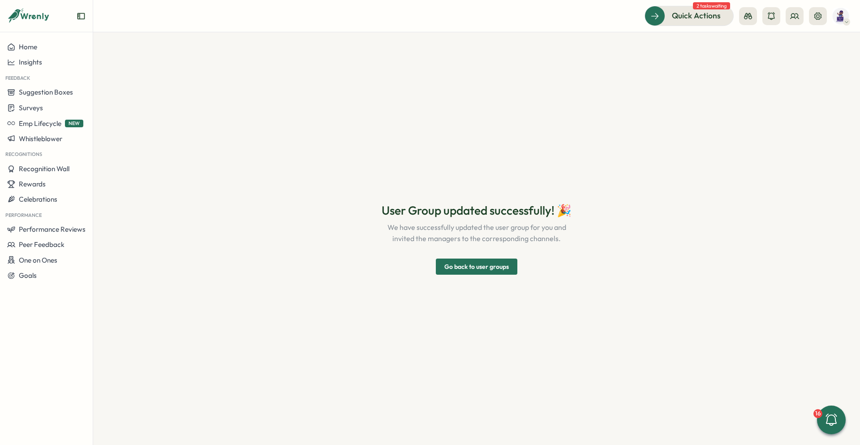
scroll to position [0, 0]
click at [747, 22] on button at bounding box center [748, 16] width 18 height 18
click at [744, 62] on div "Manager View" at bounding box center [747, 63] width 61 height 10
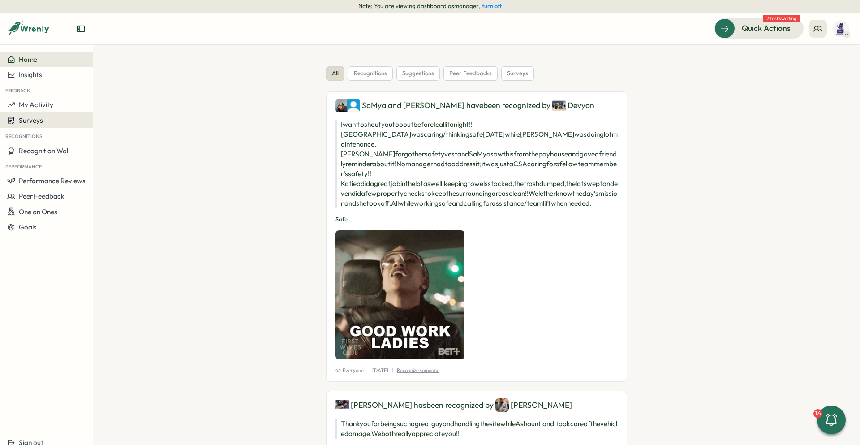
click at [36, 119] on span "Surveys" at bounding box center [31, 120] width 24 height 9
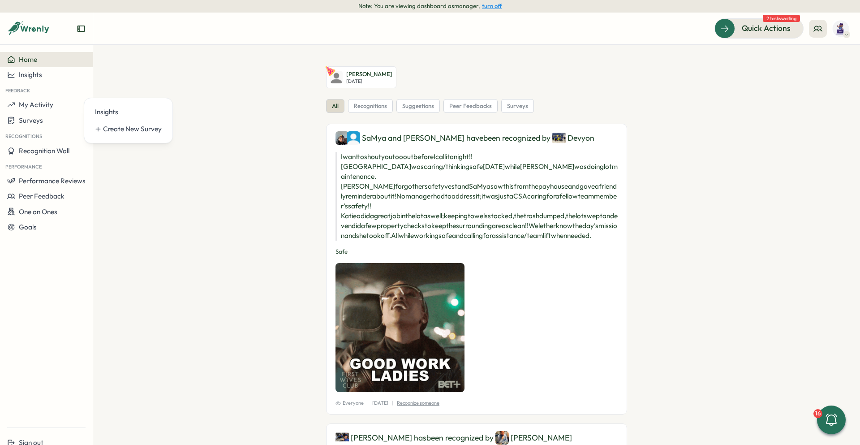
click at [217, 168] on section "Darius Rhodes Jr Wed, Oct 01 all recognitions suggestions peer feedbacks survey…" at bounding box center [476, 245] width 767 height 400
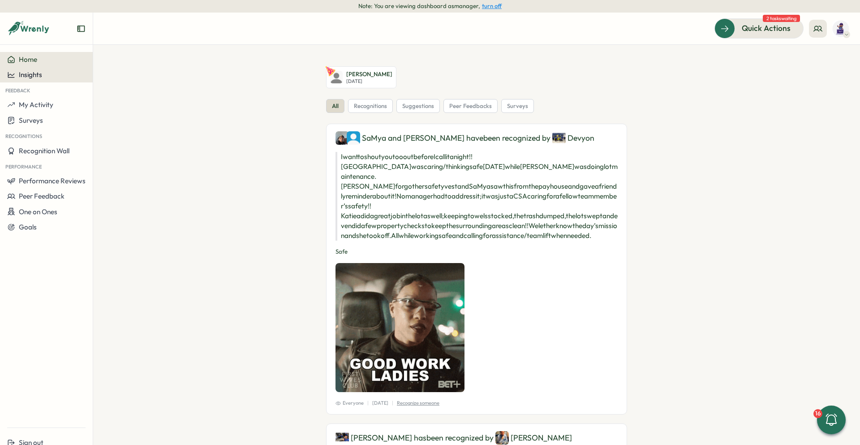
click at [37, 72] on span "Insights" at bounding box center [30, 74] width 23 height 9
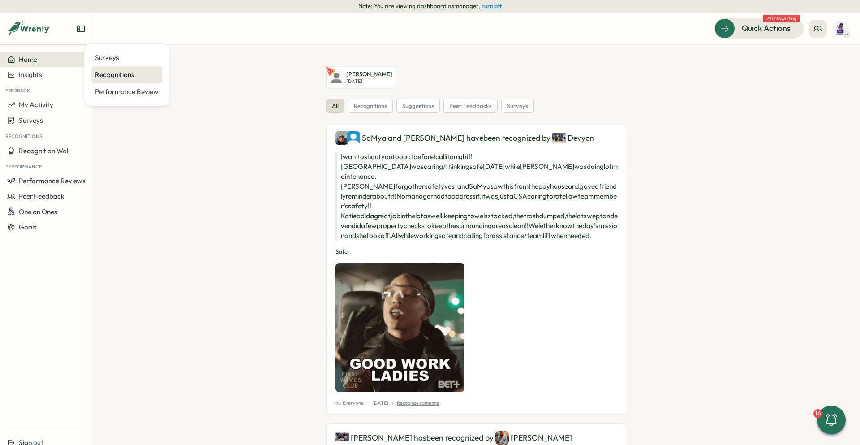
click at [111, 75] on div "Recognitions" at bounding box center [127, 75] width 64 height 10
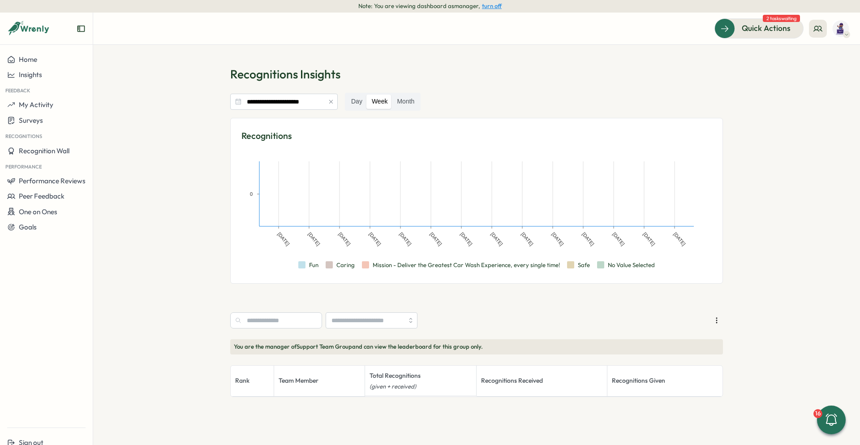
click at [571, 71] on p "Recognitions Insights" at bounding box center [476, 74] width 493 height 16
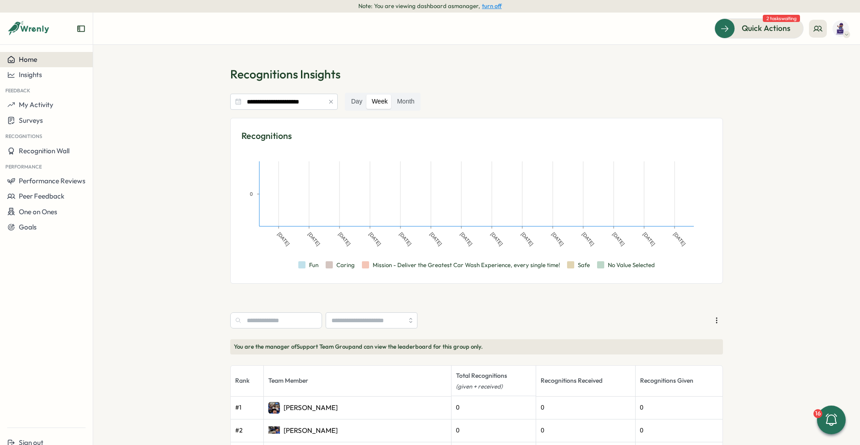
click at [61, 58] on div "Home" at bounding box center [46, 60] width 78 height 8
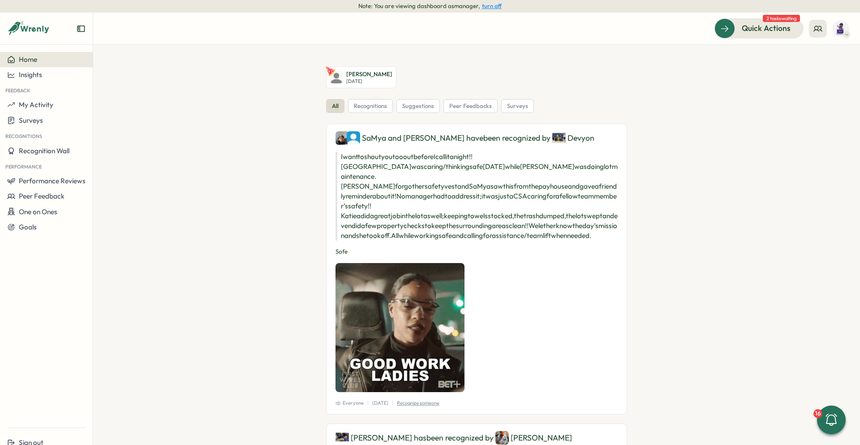
click at [491, 8] on button "turn off" at bounding box center [492, 6] width 20 height 7
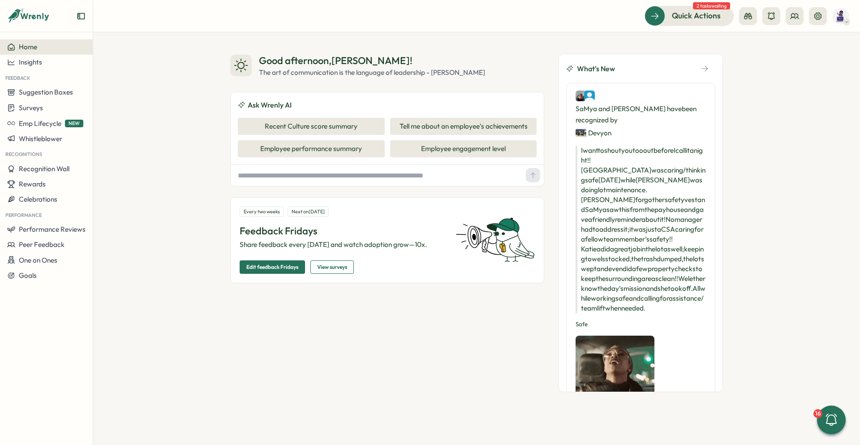
click at [763, 91] on div "Good afternoon , [PERSON_NAME] ! The art of communication is the language of le…" at bounding box center [476, 238] width 767 height 412
click at [798, 15] on icon at bounding box center [794, 15] width 8 height 5
drag, startPoint x: 41, startPoint y: 104, endPoint x: 46, endPoint y: 103, distance: 4.9
click at [41, 104] on span "Surveys" at bounding box center [31, 107] width 24 height 9
click at [123, 105] on div "Onboarding Surveys" at bounding box center [128, 108] width 67 height 10
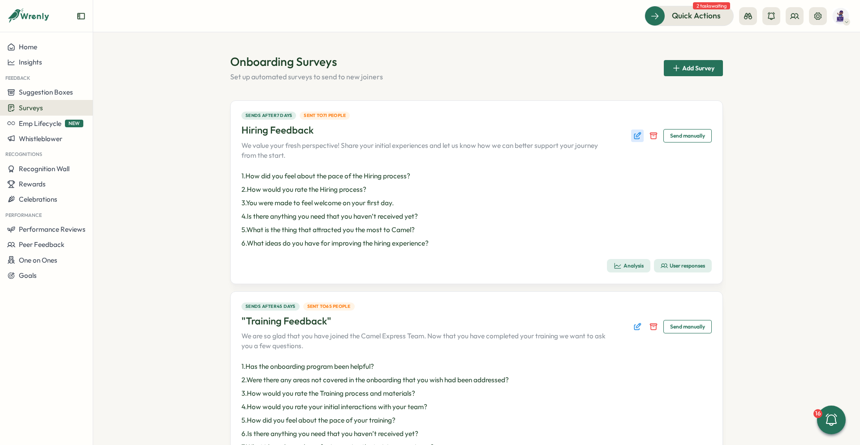
click at [633, 137] on icon "Edit survey" at bounding box center [637, 135] width 9 height 9
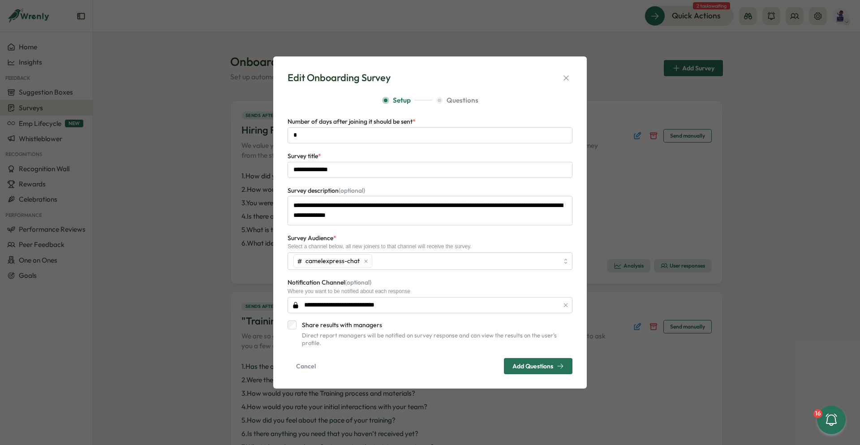
type input "**********"
click at [312, 362] on span "Cancel" at bounding box center [306, 365] width 20 height 15
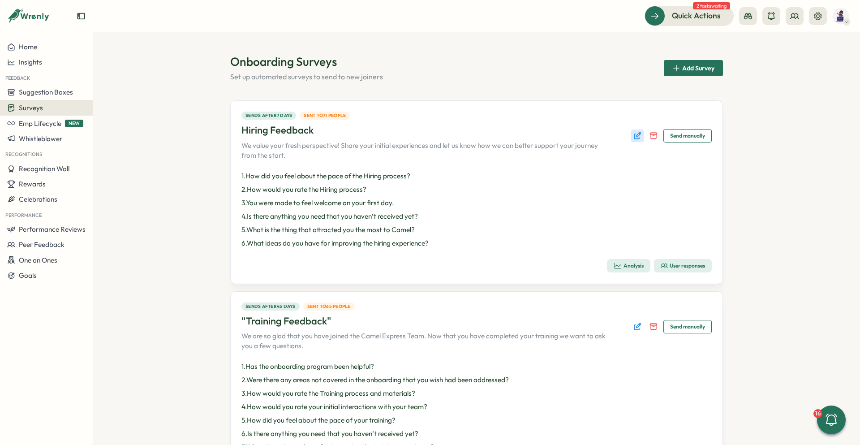
click at [634, 138] on icon "Edit survey" at bounding box center [636, 136] width 5 height 5
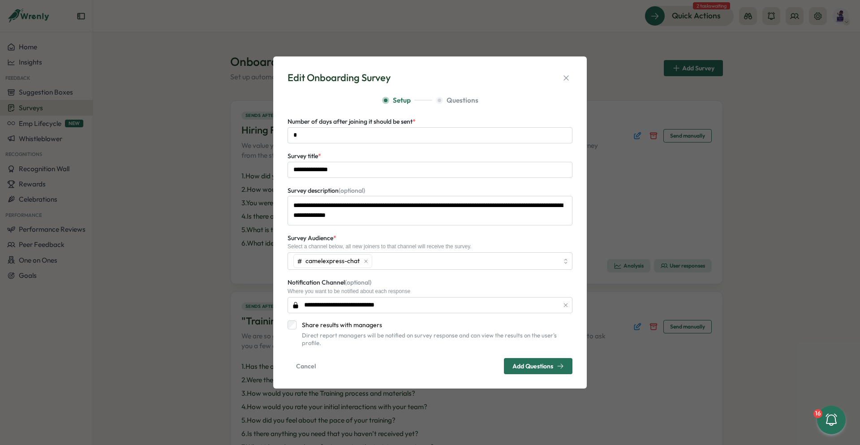
click at [304, 363] on span "Cancel" at bounding box center [306, 365] width 20 height 15
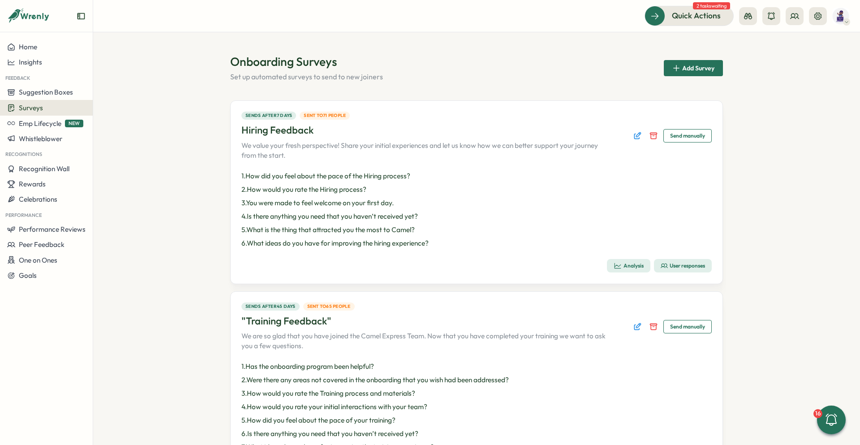
click at [684, 133] on span "Send manually" at bounding box center [687, 135] width 35 height 13
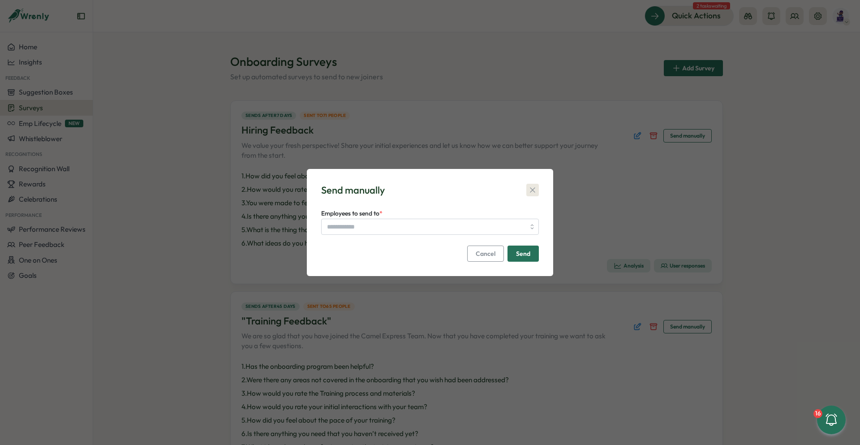
click at [533, 186] on icon "button" at bounding box center [532, 189] width 9 height 9
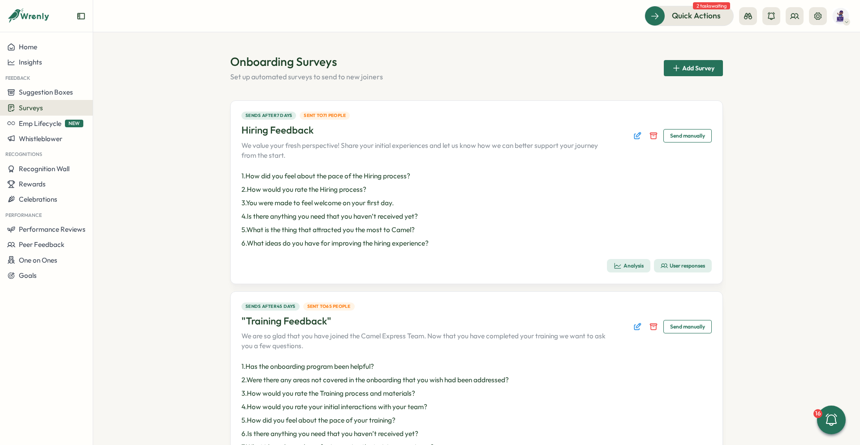
click at [701, 265] on div "User responses" at bounding box center [683, 265] width 44 height 7
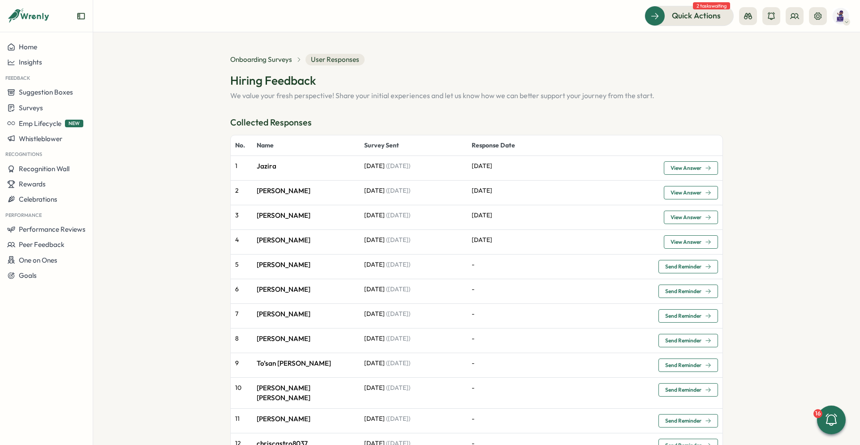
click at [678, 267] on span "Send Reminder" at bounding box center [683, 266] width 36 height 5
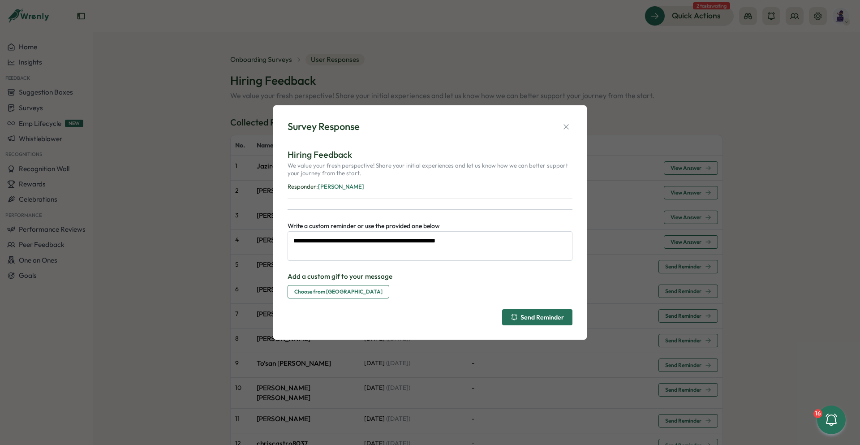
click at [532, 315] on div "Send Reminder" at bounding box center [537, 316] width 53 height 7
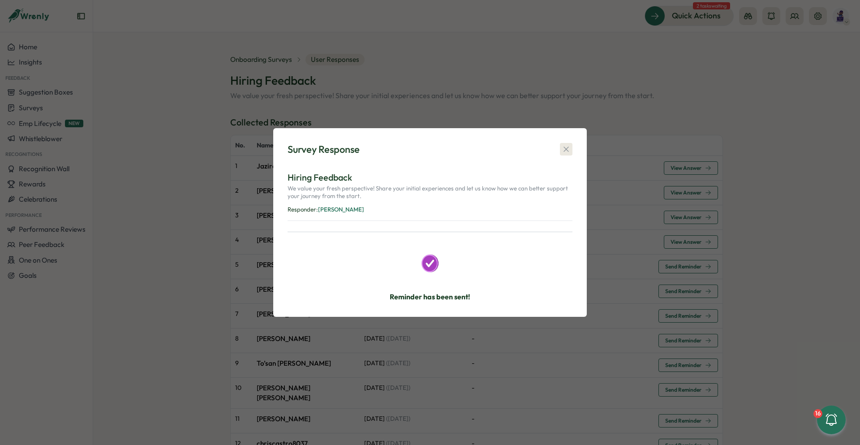
click at [566, 148] on icon "button" at bounding box center [566, 149] width 9 height 9
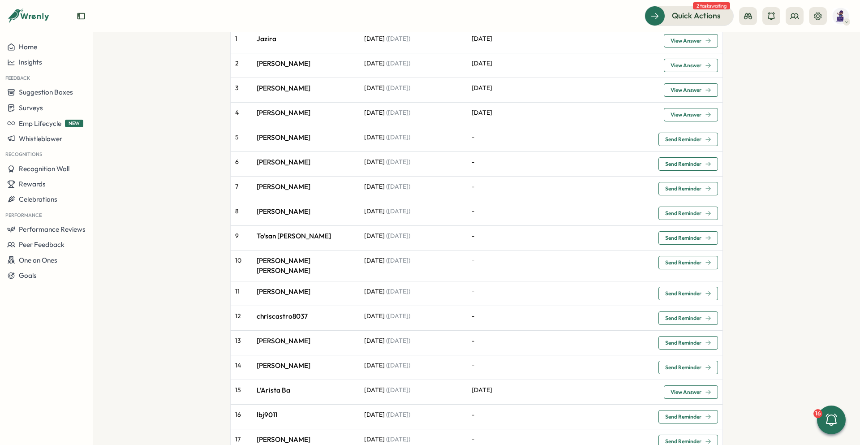
scroll to position [134, 0]
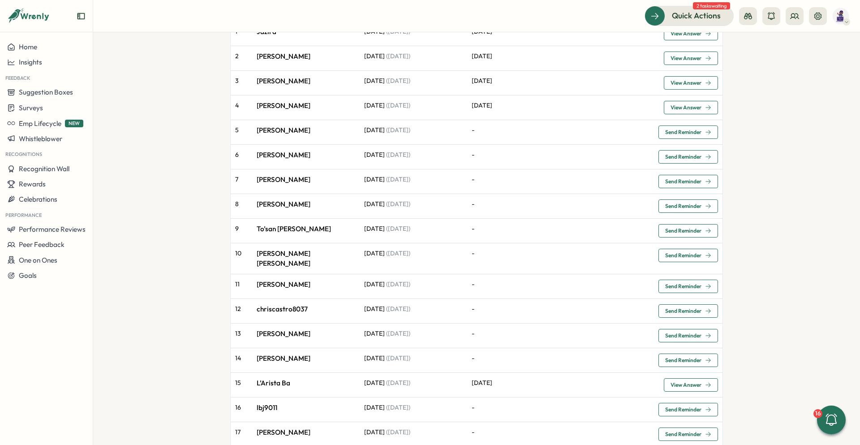
click at [679, 154] on span "Send Reminder" at bounding box center [683, 156] width 36 height 5
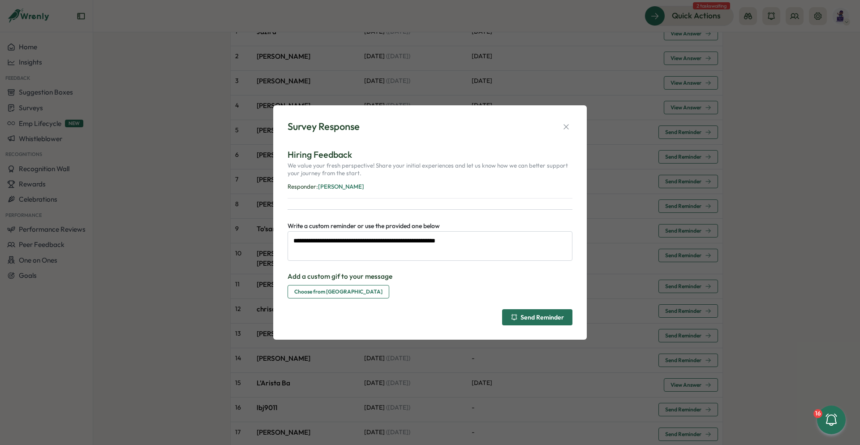
click at [537, 318] on div "Send Reminder" at bounding box center [537, 316] width 53 height 7
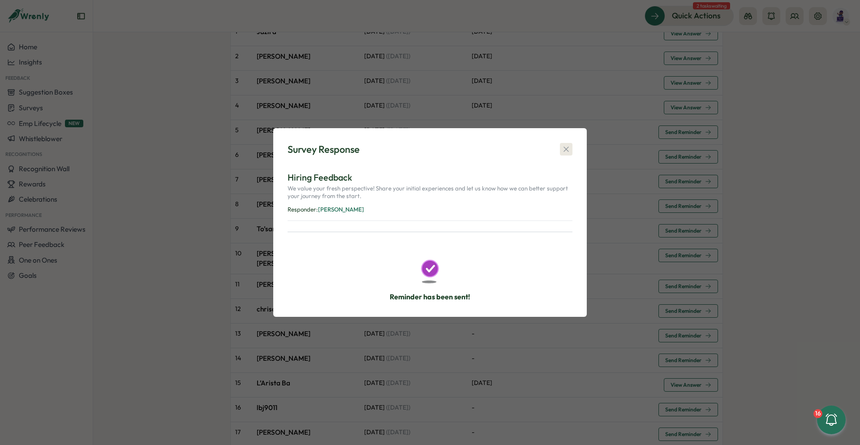
click at [568, 150] on icon "button" at bounding box center [566, 149] width 9 height 9
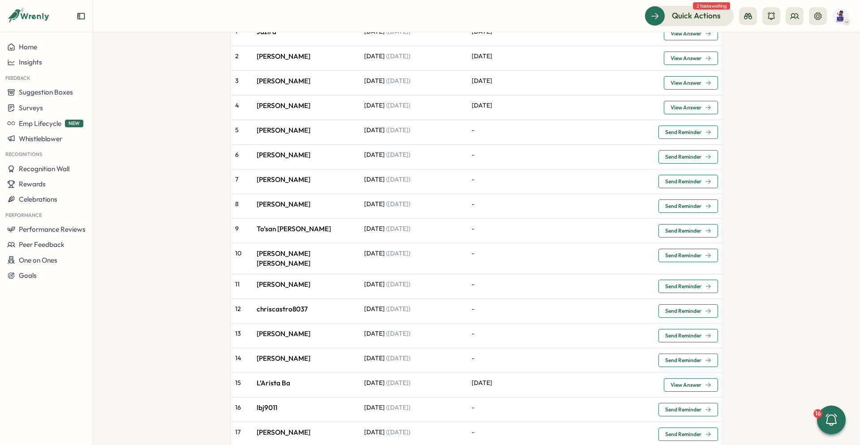
click at [682, 183] on span "Send Reminder" at bounding box center [683, 181] width 36 height 5
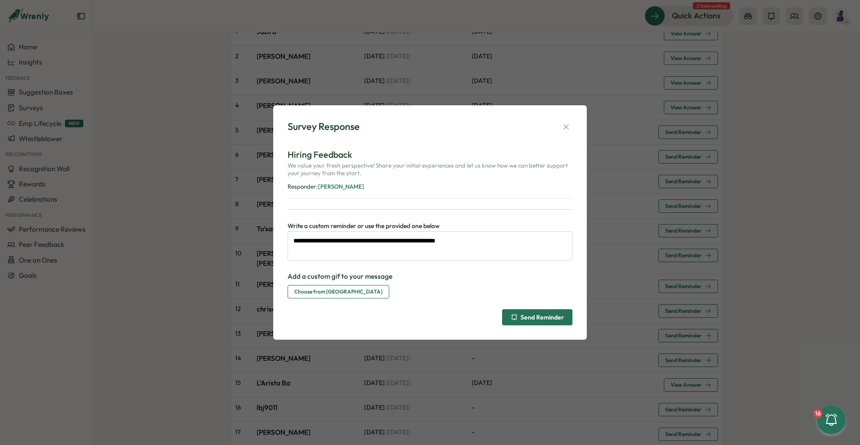
click at [554, 312] on span "Send Reminder" at bounding box center [537, 316] width 53 height 15
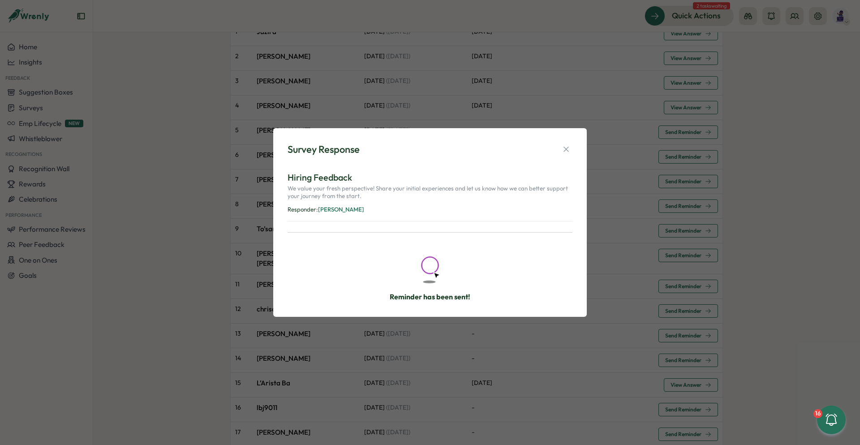
drag, startPoint x: 748, startPoint y: 197, endPoint x: 740, endPoint y: 186, distance: 13.4
click at [749, 195] on div "Survey Response Hiring Feedback We value your fresh perspective! Share your ini…" at bounding box center [430, 222] width 860 height 445
click at [563, 151] on icon "button" at bounding box center [566, 149] width 9 height 9
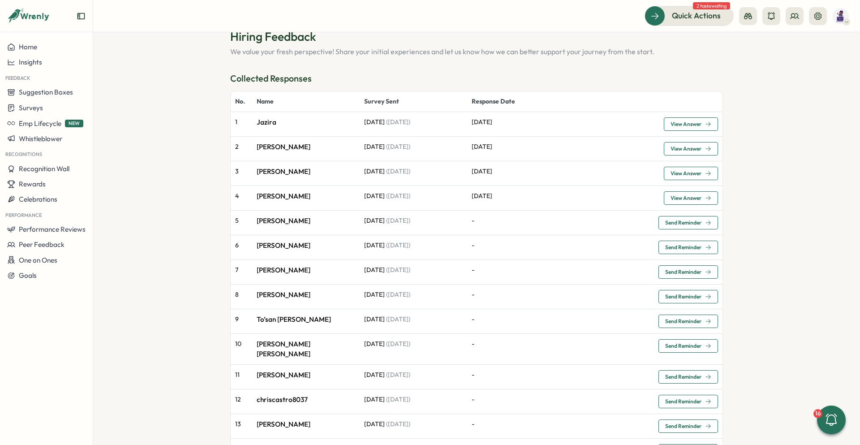
scroll to position [0, 0]
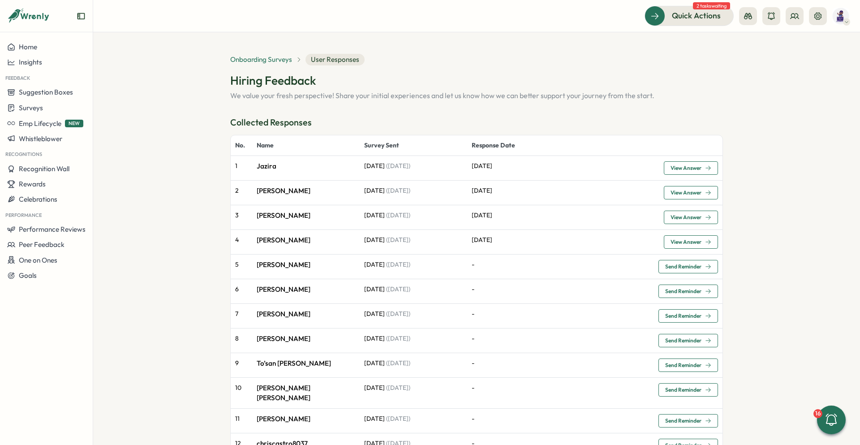
click at [276, 60] on span "Onboarding Surveys" at bounding box center [261, 60] width 62 height 10
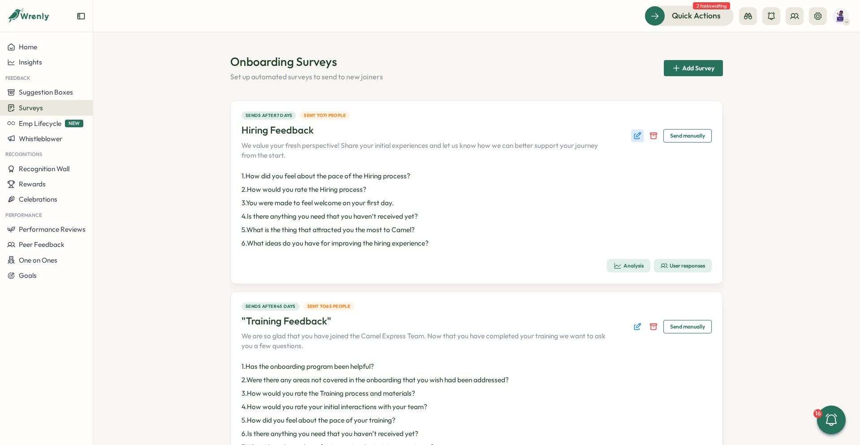
click at [636, 133] on icon "Edit survey" at bounding box center [637, 135] width 9 height 9
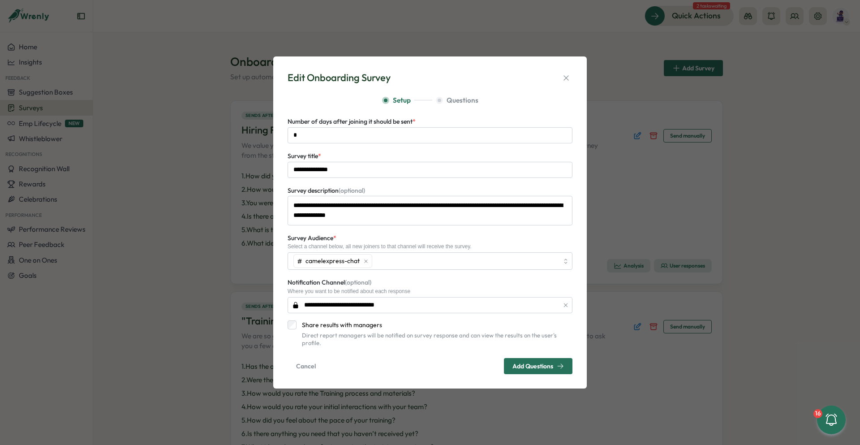
click at [567, 245] on div "Survey Audience * Select a channel below, all new joiners to that channel will …" at bounding box center [430, 251] width 285 height 38
click at [310, 140] on input "*" at bounding box center [430, 135] width 285 height 16
type input "*"
click at [515, 365] on span "Add Questions" at bounding box center [532, 366] width 41 height 6
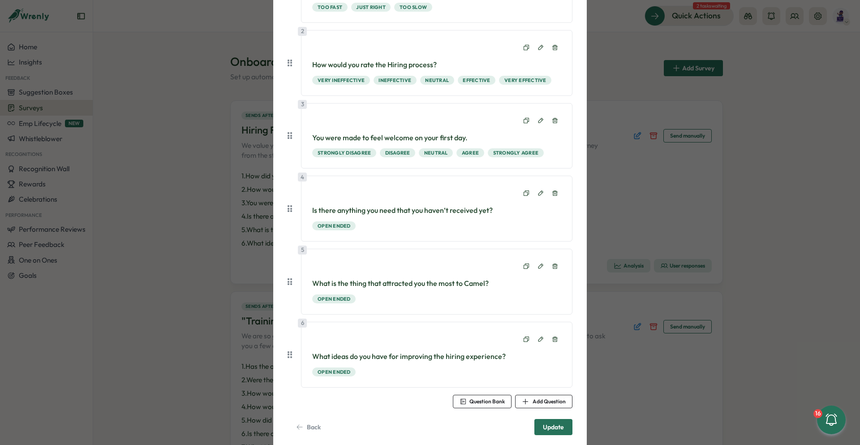
scroll to position [176, 0]
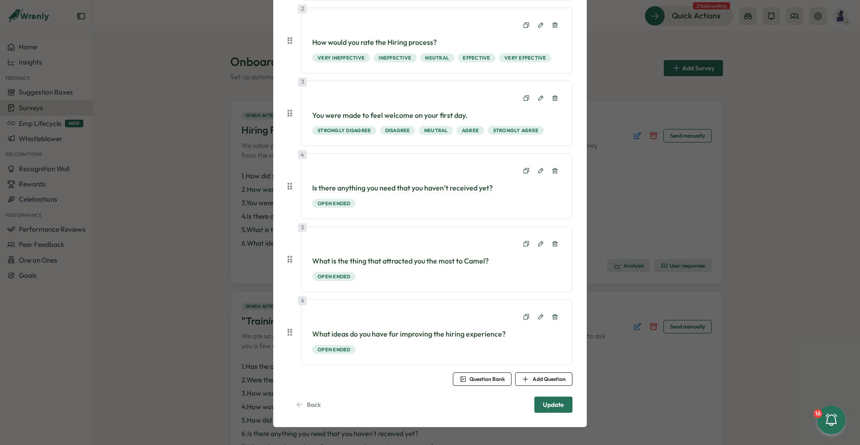
click at [554, 400] on span "Update" at bounding box center [553, 404] width 21 height 15
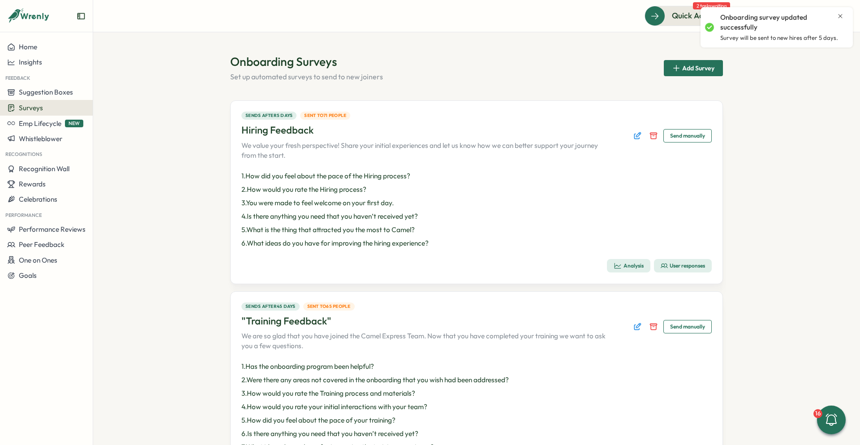
click at [674, 264] on div "User responses" at bounding box center [683, 265] width 44 height 7
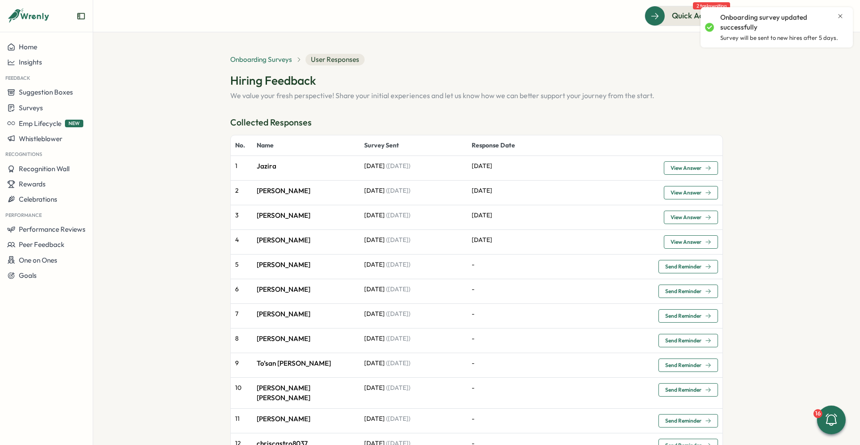
click at [273, 57] on span "Onboarding Surveys" at bounding box center [261, 60] width 62 height 10
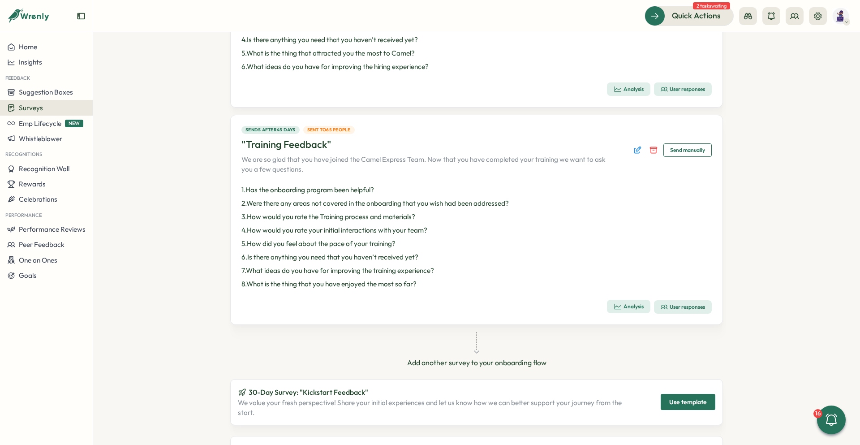
scroll to position [179, 0]
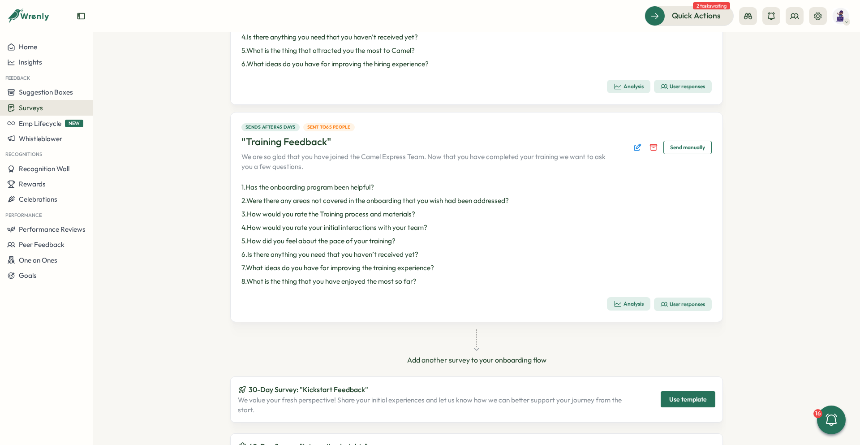
click at [677, 302] on div "User responses" at bounding box center [683, 303] width 44 height 7
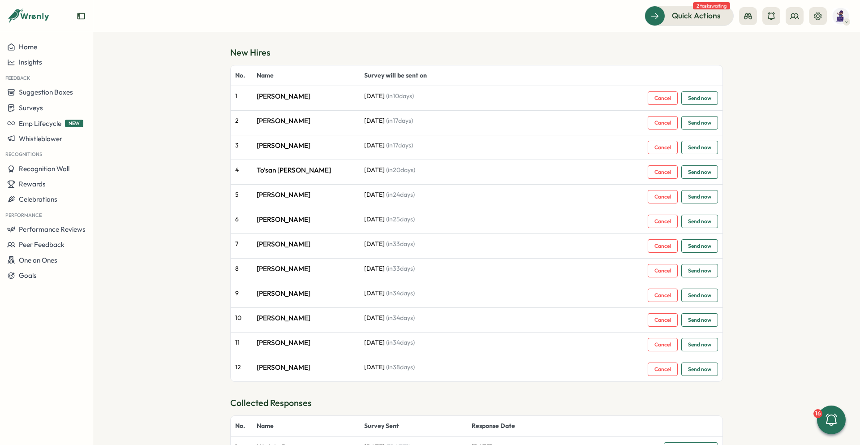
scroll to position [90, 0]
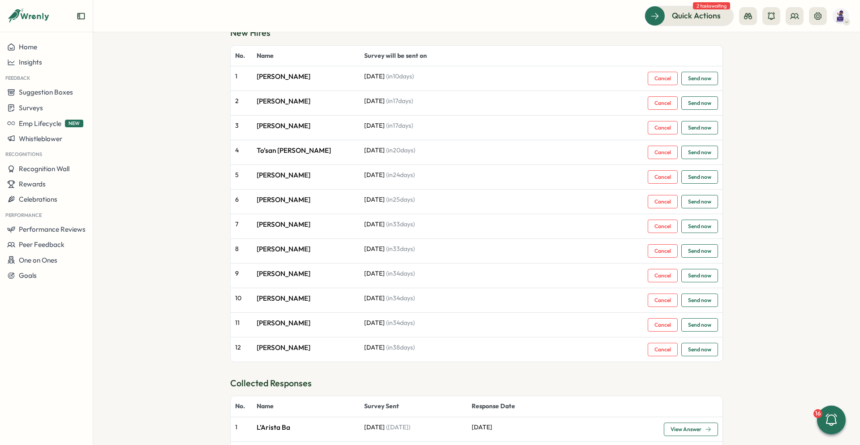
click at [701, 276] on span "Send now" at bounding box center [699, 275] width 23 height 5
click at [697, 299] on span "Send now" at bounding box center [699, 299] width 23 height 5
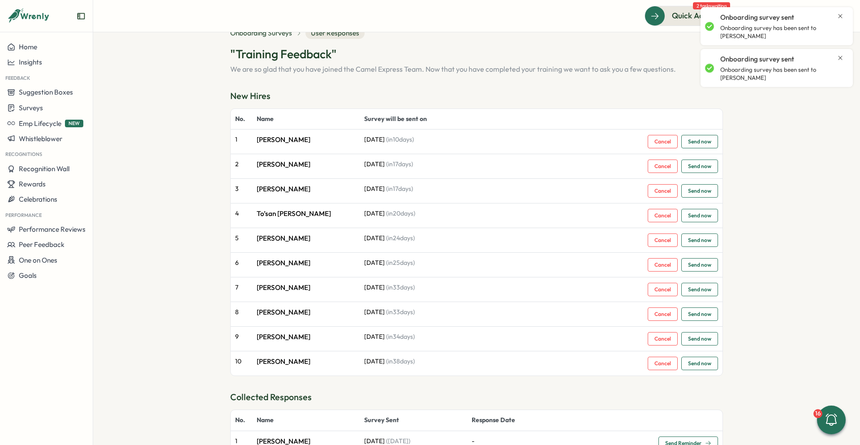
scroll to position [0, 0]
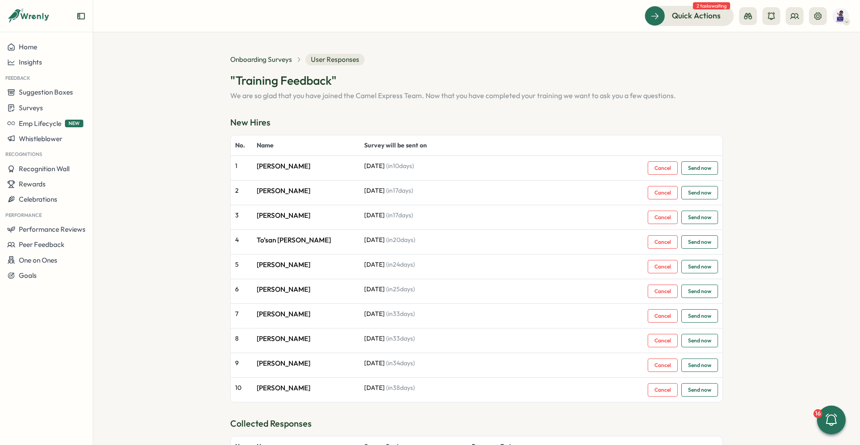
click at [766, 160] on section "Onboarding Surveys User Responses "Training Feedback" We are so glad that you h…" at bounding box center [476, 238] width 767 height 412
click at [701, 165] on span "Send now" at bounding box center [699, 167] width 23 height 5
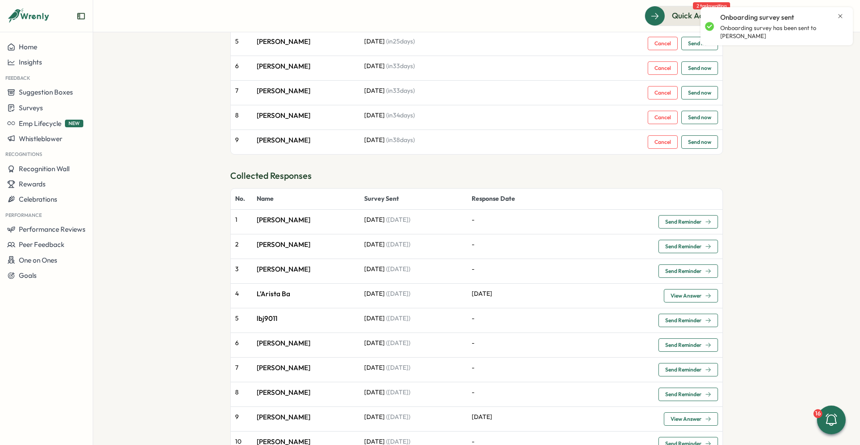
scroll to position [245, 0]
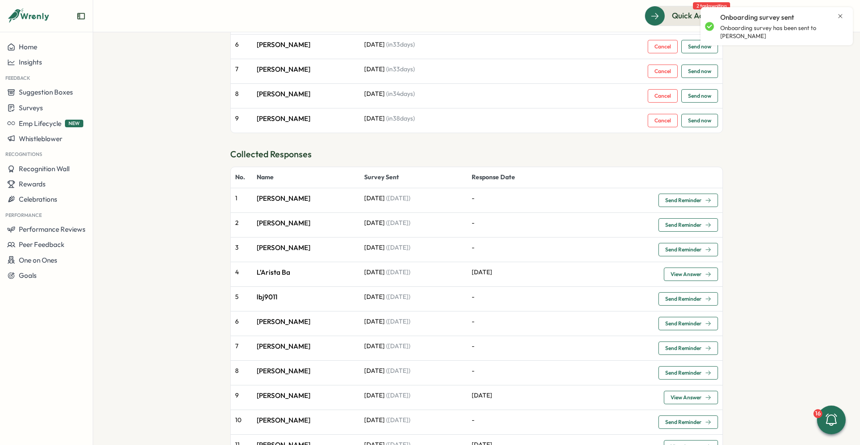
click at [774, 176] on section "Onboarding Surveys User Responses "Training Feedback" We are so glad that you h…" at bounding box center [476, 238] width 767 height 412
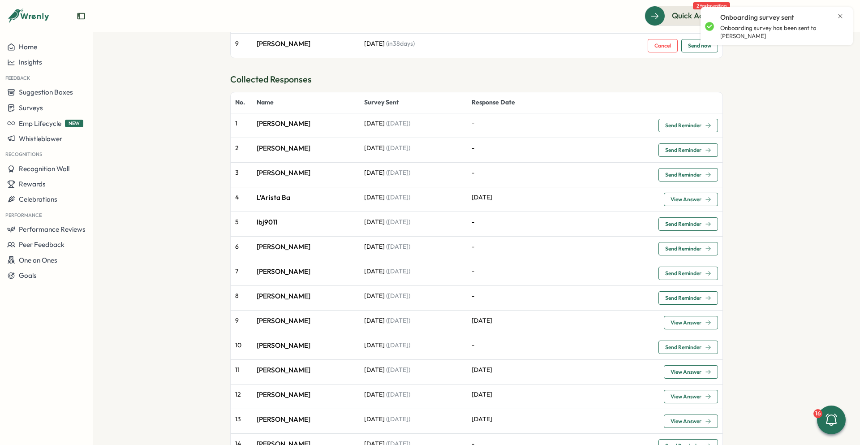
scroll to position [334, 0]
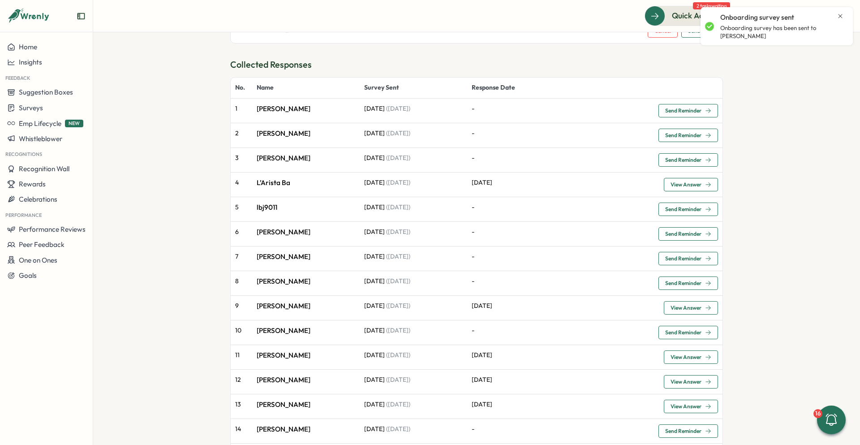
click at [679, 210] on span "Send Reminder" at bounding box center [683, 208] width 36 height 5
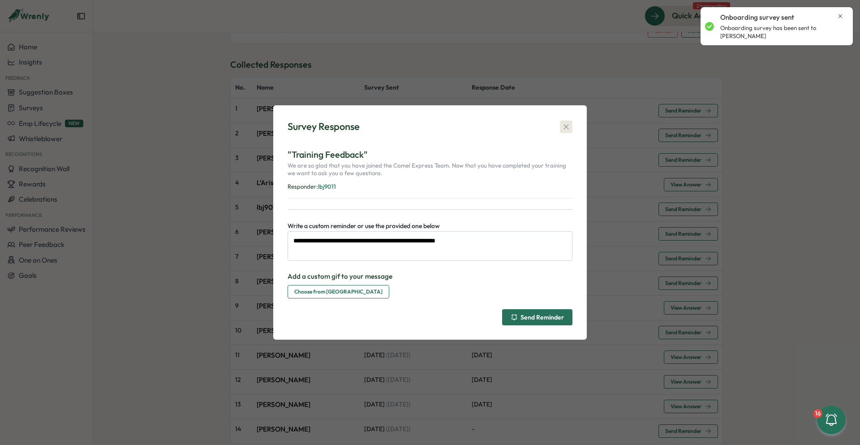
click at [565, 125] on icon "button" at bounding box center [565, 126] width 5 height 5
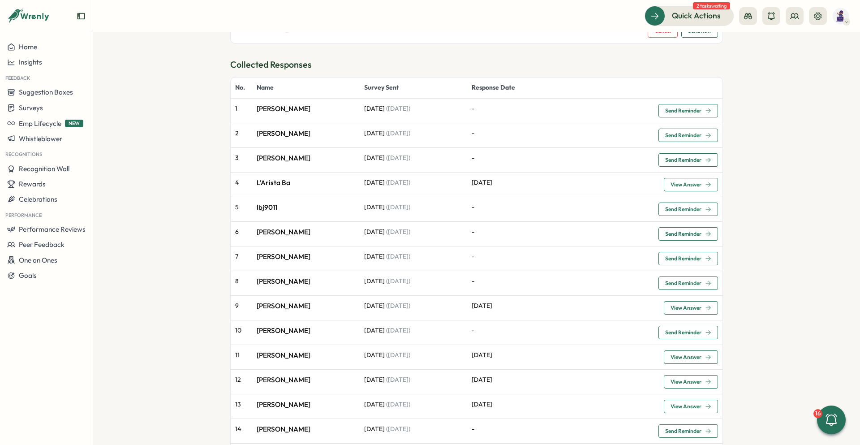
click at [693, 231] on span "Send Reminder" at bounding box center [683, 233] width 36 height 5
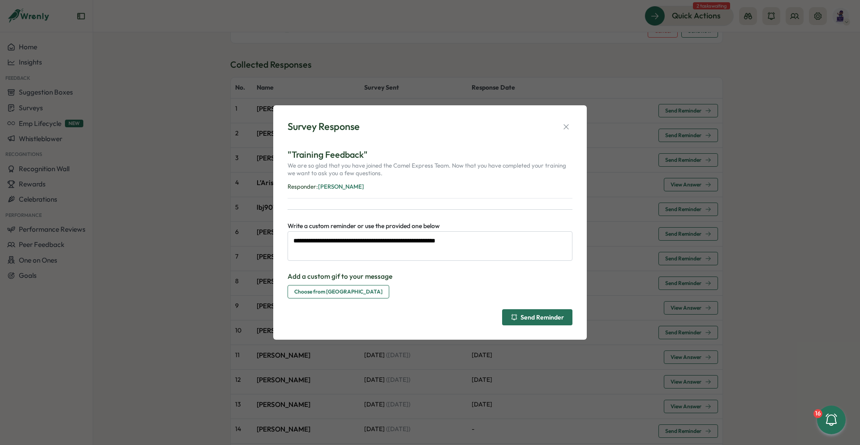
drag, startPoint x: 537, startPoint y: 313, endPoint x: 580, endPoint y: 290, distance: 48.5
click at [539, 312] on span "Send Reminder" at bounding box center [537, 316] width 53 height 15
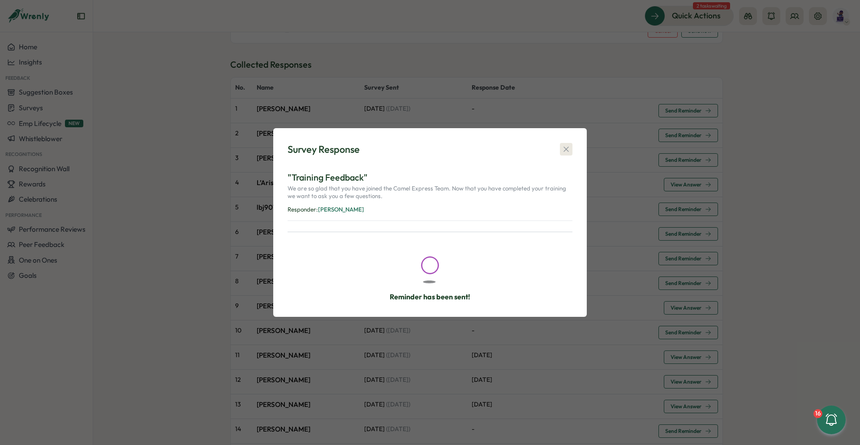
click at [563, 153] on icon "button" at bounding box center [566, 149] width 9 height 9
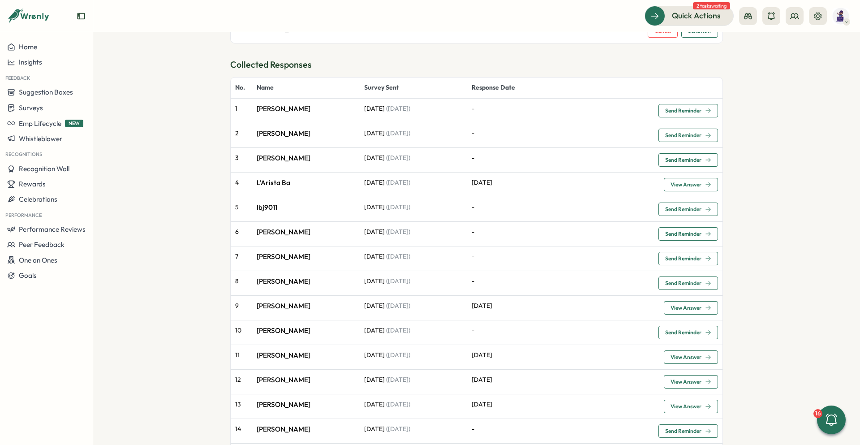
click at [683, 254] on span "Send Reminder" at bounding box center [688, 258] width 46 height 13
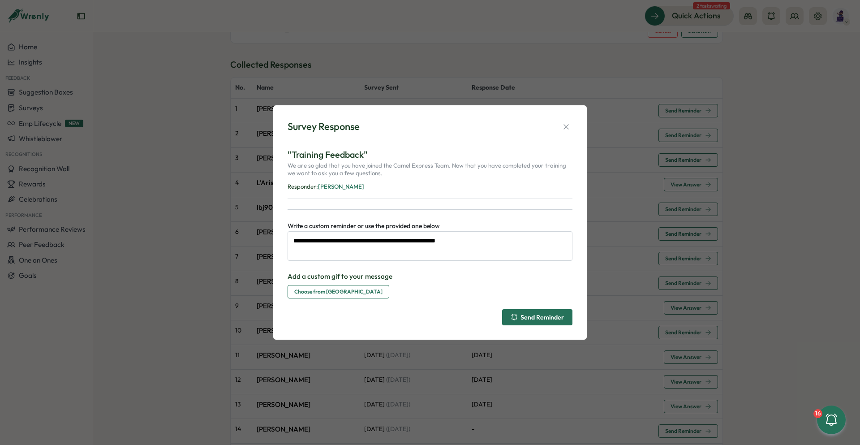
drag, startPoint x: 549, startPoint y: 317, endPoint x: 578, endPoint y: 272, distance: 53.2
click at [550, 317] on div "Send Reminder" at bounding box center [537, 316] width 53 height 7
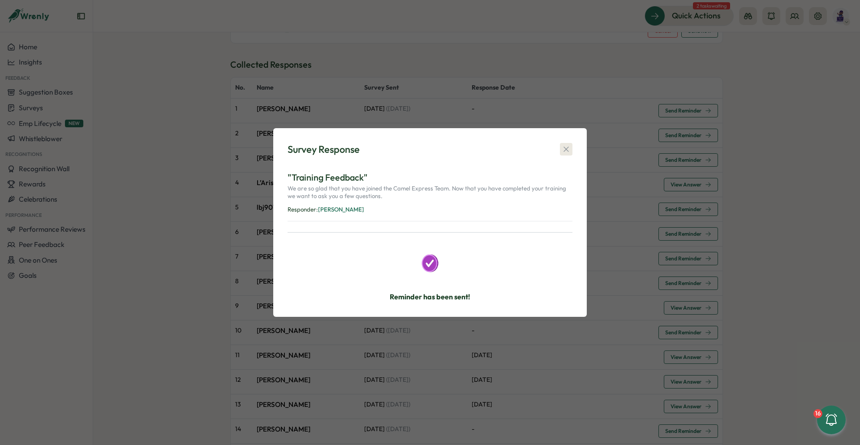
click at [564, 150] on icon "button" at bounding box center [566, 149] width 9 height 9
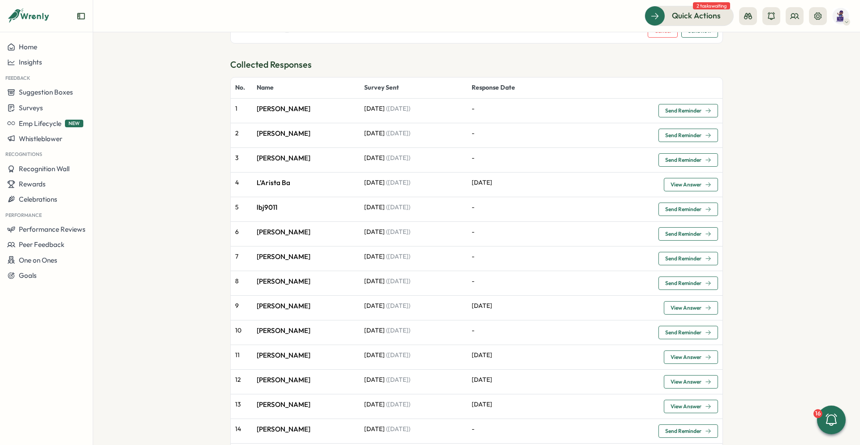
click at [672, 283] on span "Send Reminder" at bounding box center [683, 282] width 36 height 5
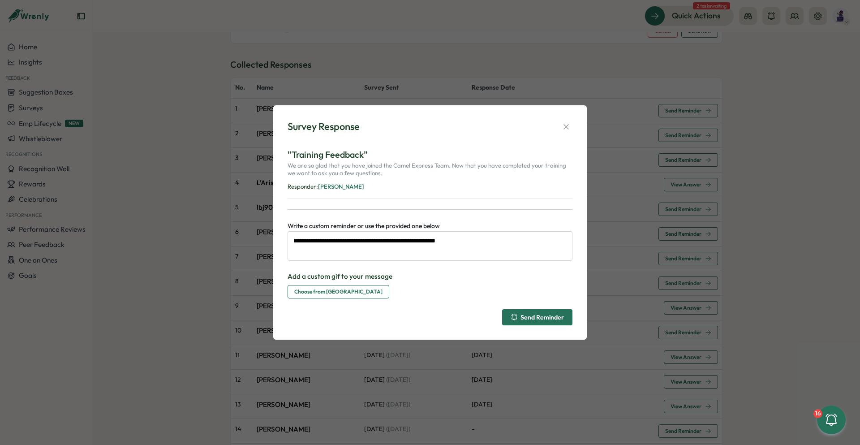
click at [551, 318] on div "Send Reminder" at bounding box center [537, 316] width 53 height 7
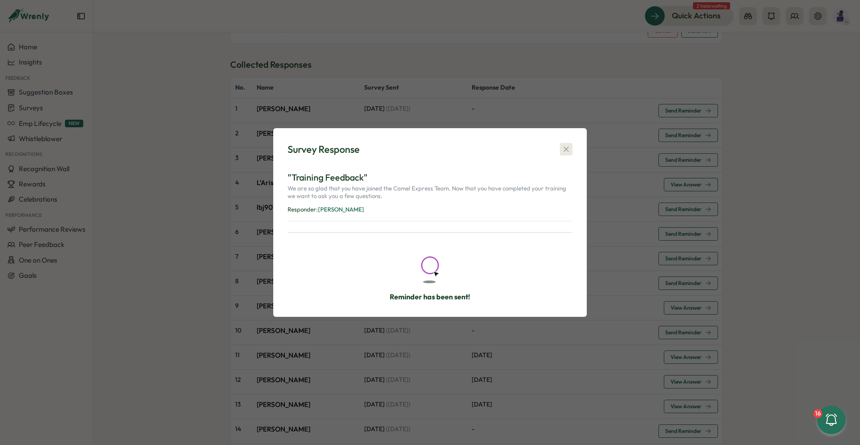
click at [560, 147] on button "button" at bounding box center [566, 149] width 13 height 13
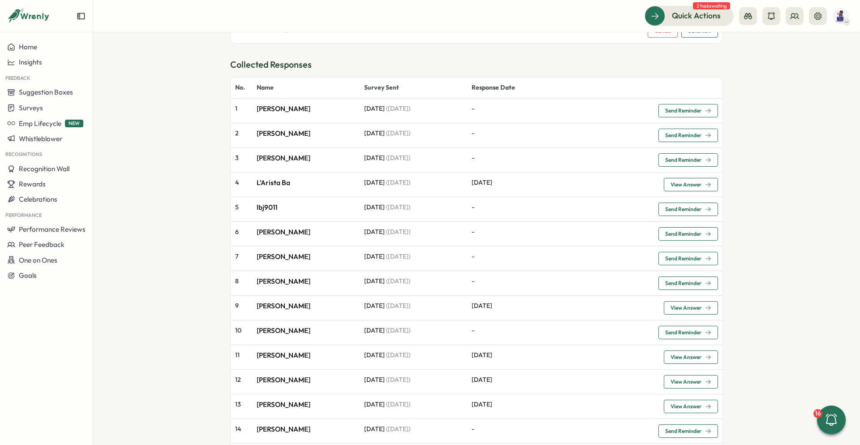
click at [684, 331] on span "Send Reminder" at bounding box center [683, 332] width 36 height 5
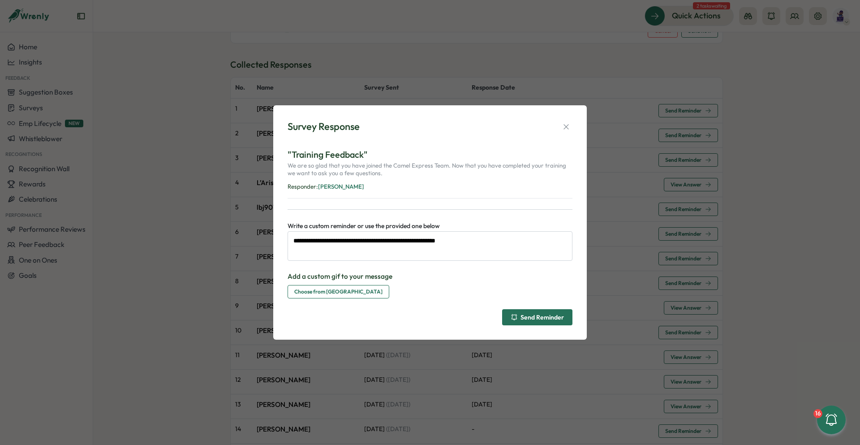
click at [345, 291] on span "Choose from [GEOGRAPHIC_DATA]" at bounding box center [338, 291] width 88 height 13
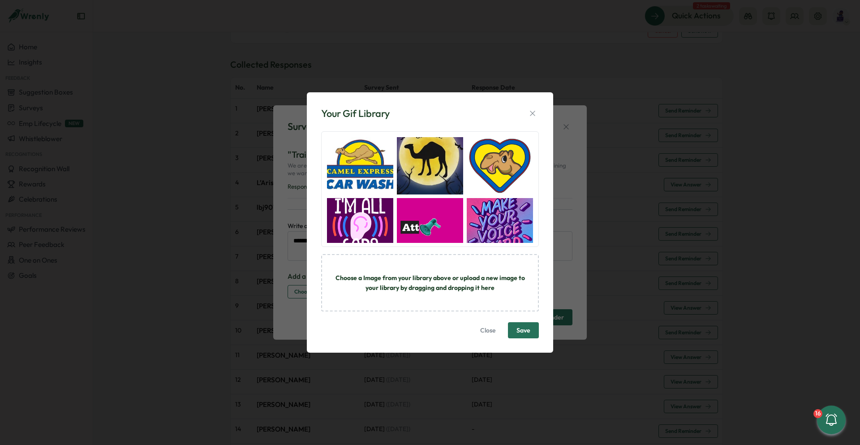
click at [518, 330] on span "Save" at bounding box center [523, 330] width 14 height 6
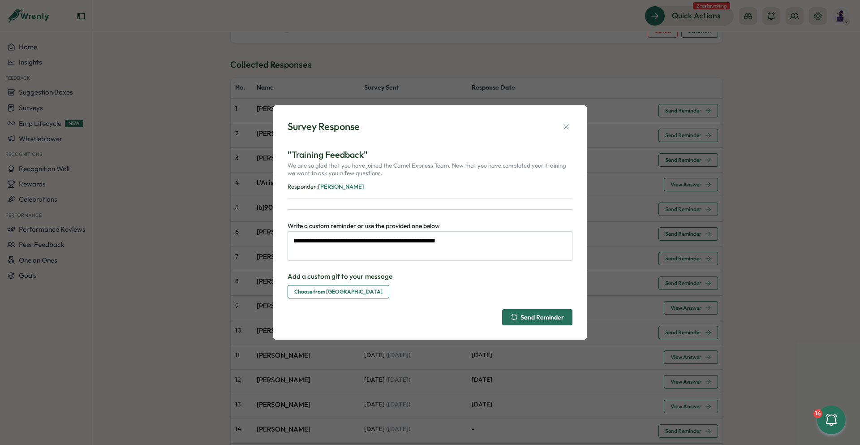
click at [322, 289] on span "Choose from [GEOGRAPHIC_DATA]" at bounding box center [338, 291] width 88 height 13
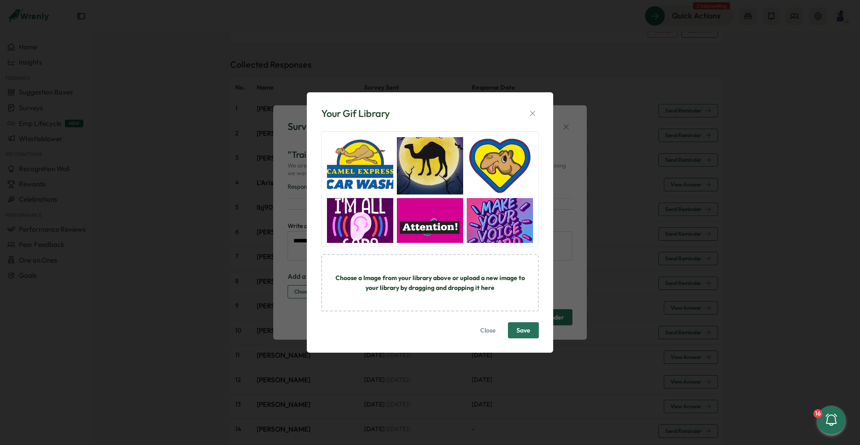
click at [346, 170] on img "button" at bounding box center [360, 165] width 66 height 57
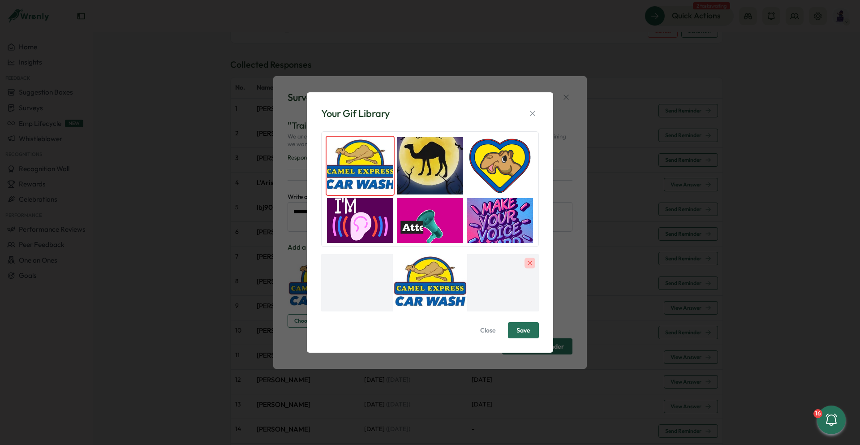
click at [516, 330] on button "Save" at bounding box center [523, 330] width 31 height 16
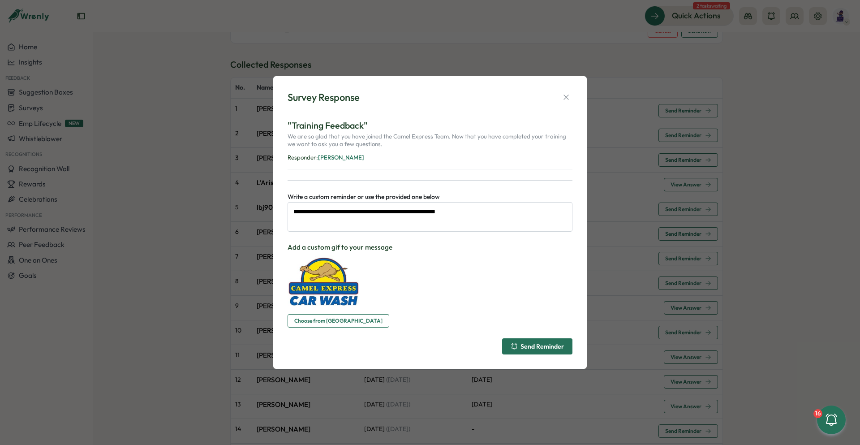
click at [543, 345] on div "Send Reminder" at bounding box center [537, 346] width 53 height 7
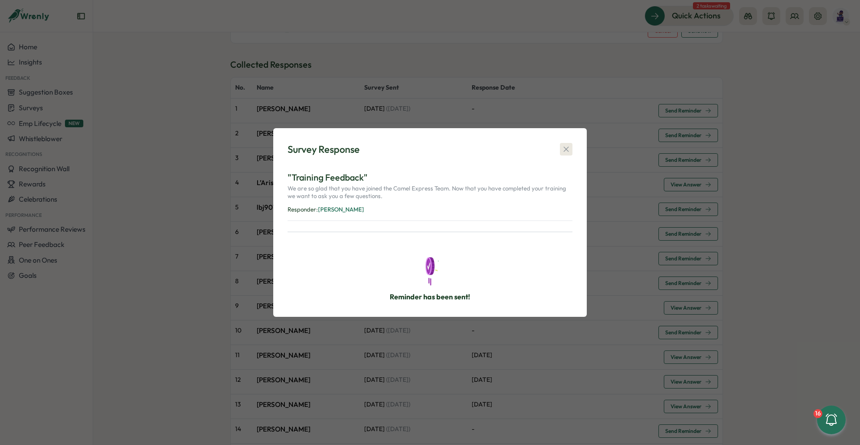
click at [569, 149] on icon "button" at bounding box center [566, 149] width 9 height 9
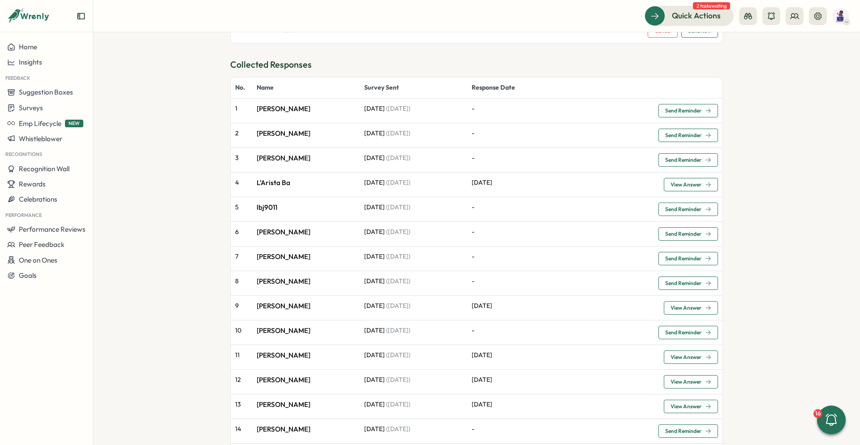
scroll to position [424, 0]
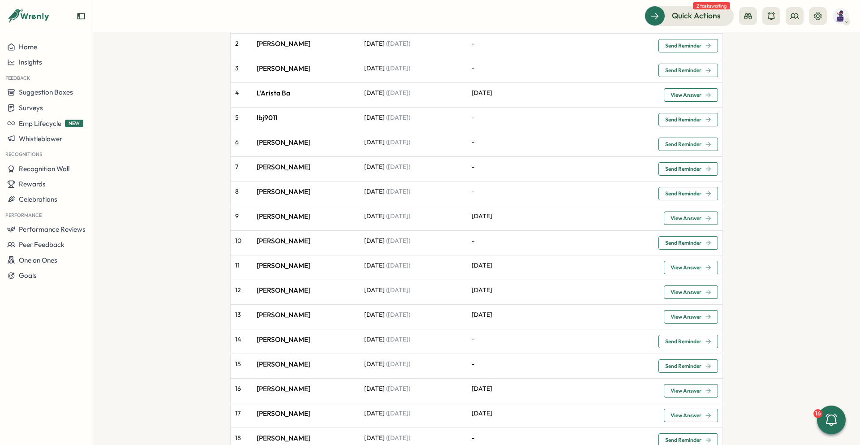
click at [697, 293] on span "View Answer" at bounding box center [685, 291] width 31 height 5
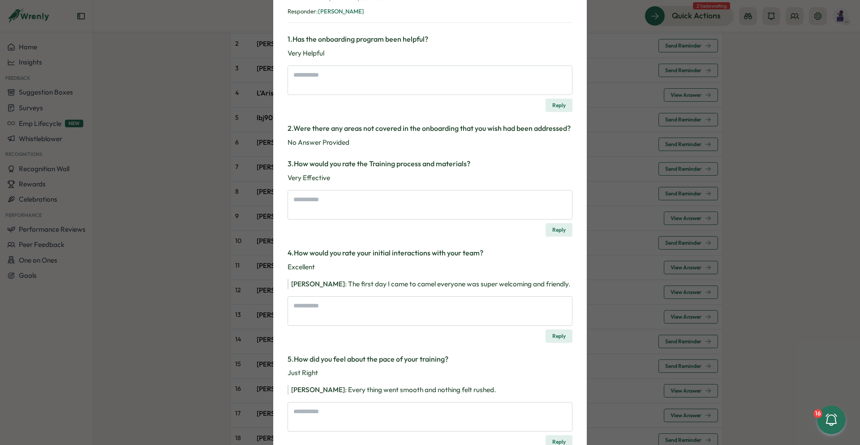
scroll to position [0, 0]
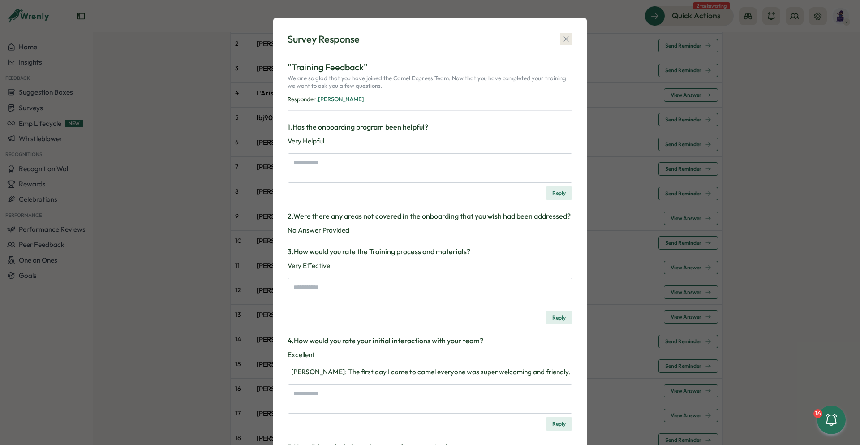
click at [562, 36] on icon "button" at bounding box center [566, 38] width 9 height 9
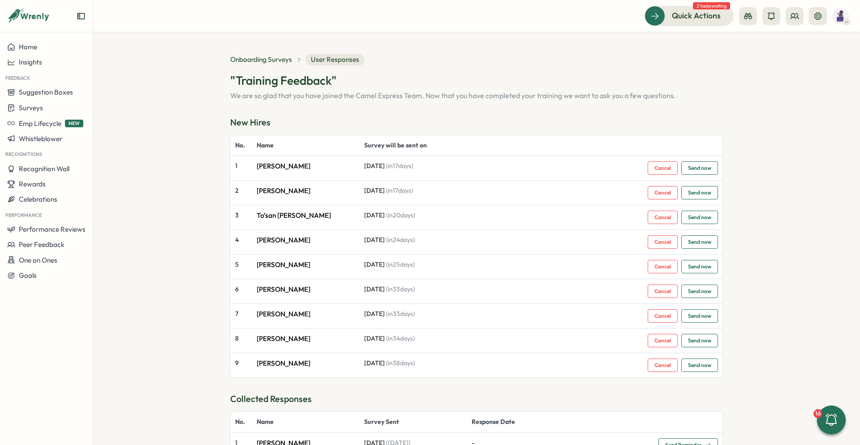
drag, startPoint x: 760, startPoint y: 198, endPoint x: 627, endPoint y: 105, distance: 161.8
click at [760, 193] on section "Onboarding Surveys User Responses "Training Feedback" We are so glad that you h…" at bounding box center [476, 238] width 767 height 412
click at [238, 57] on span "Onboarding Surveys" at bounding box center [261, 60] width 62 height 10
